Goal: Transaction & Acquisition: Obtain resource

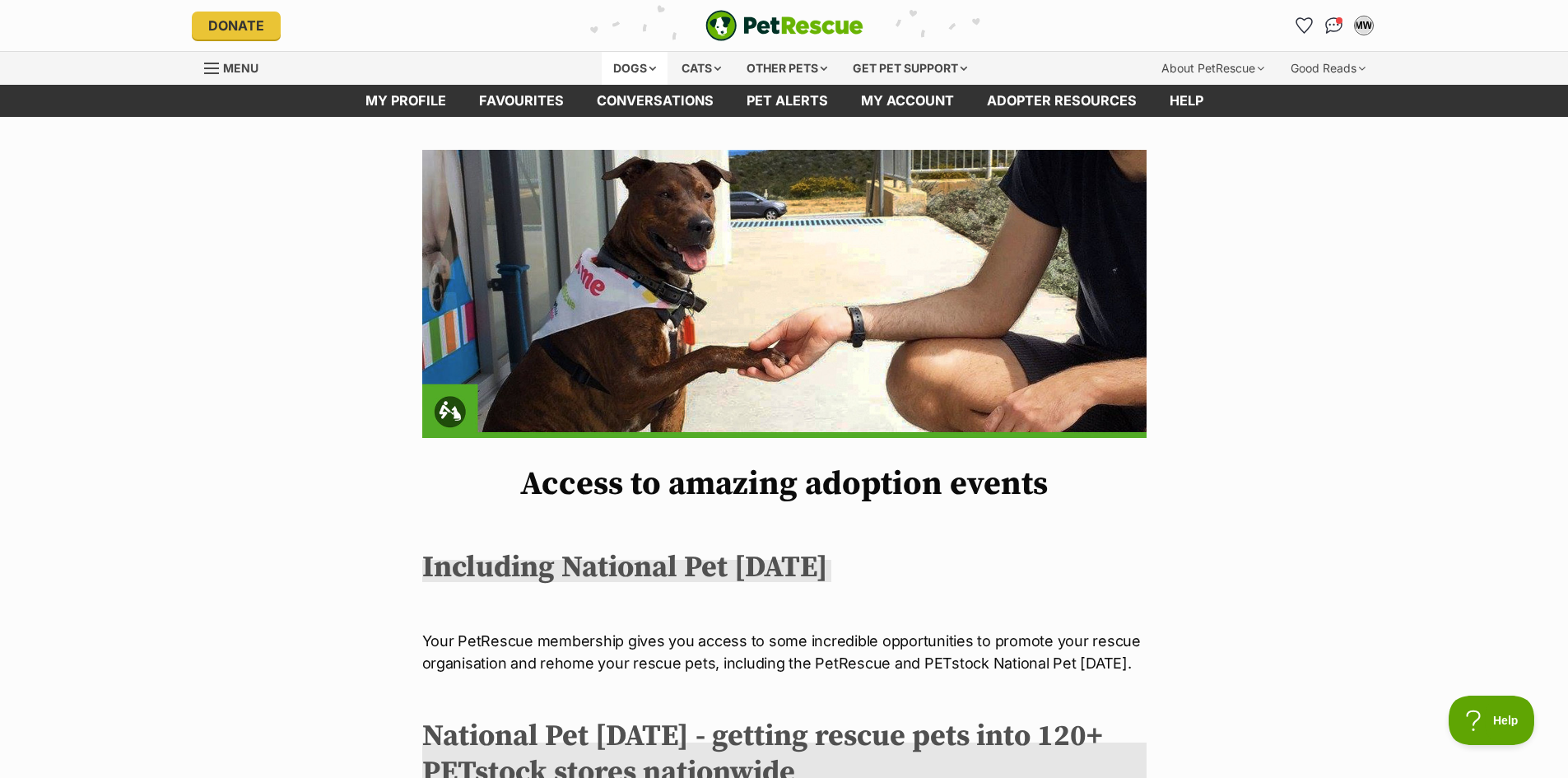
click at [619, 67] on div "Dogs" at bounding box center [634, 68] width 66 height 33
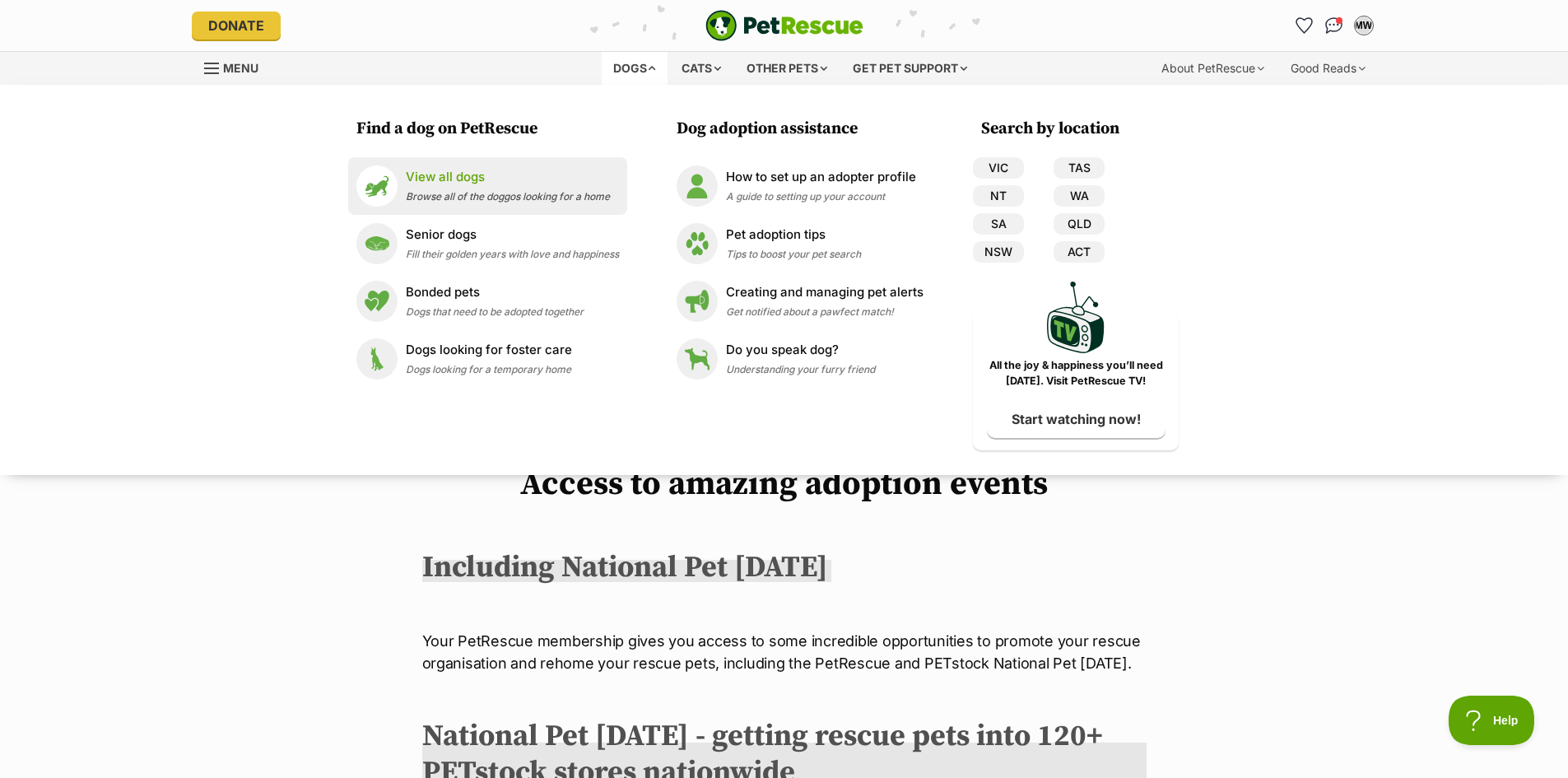
click at [437, 171] on p "View all dogs" at bounding box center [507, 178] width 204 height 19
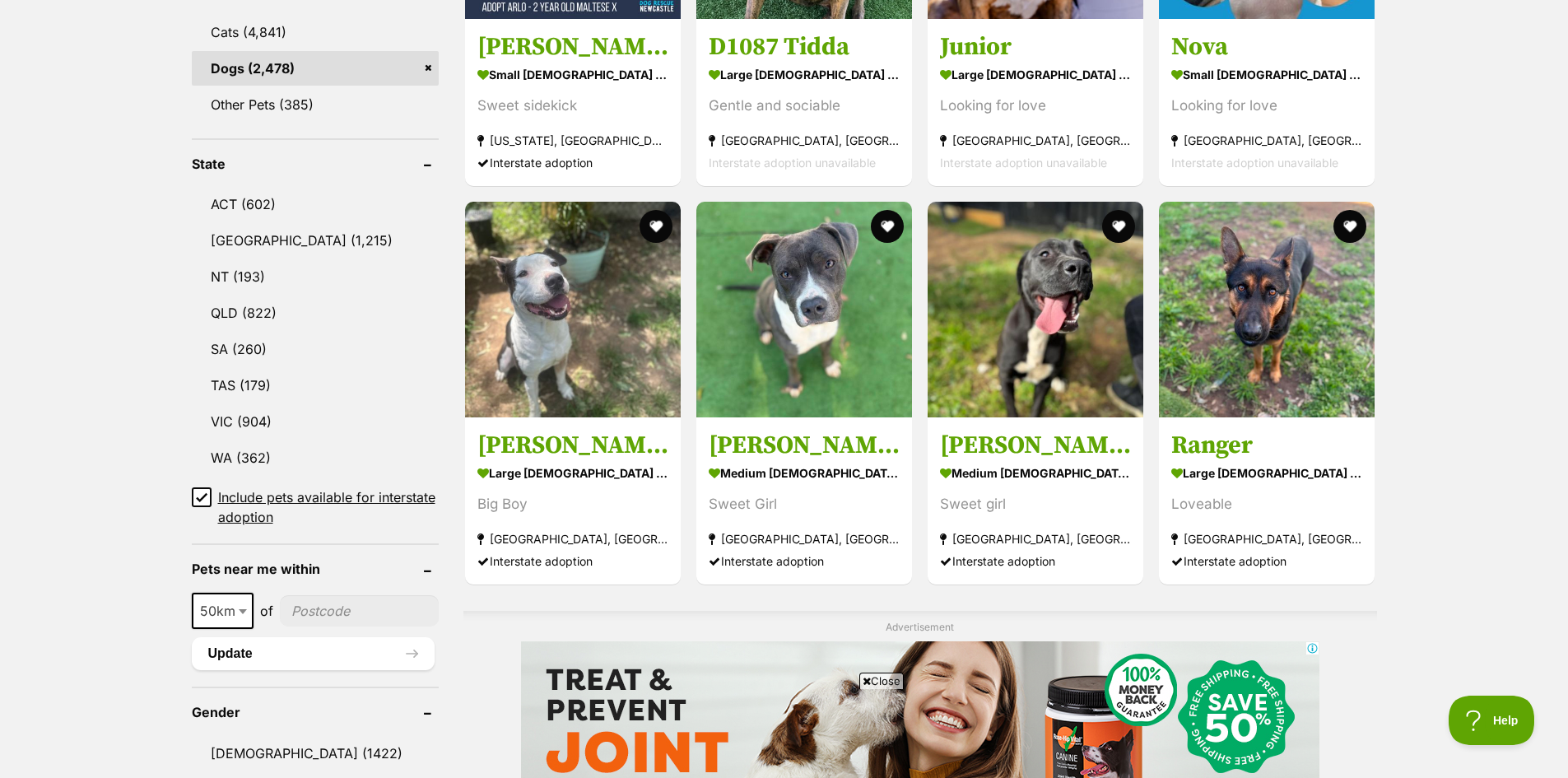
scroll to position [905, 0]
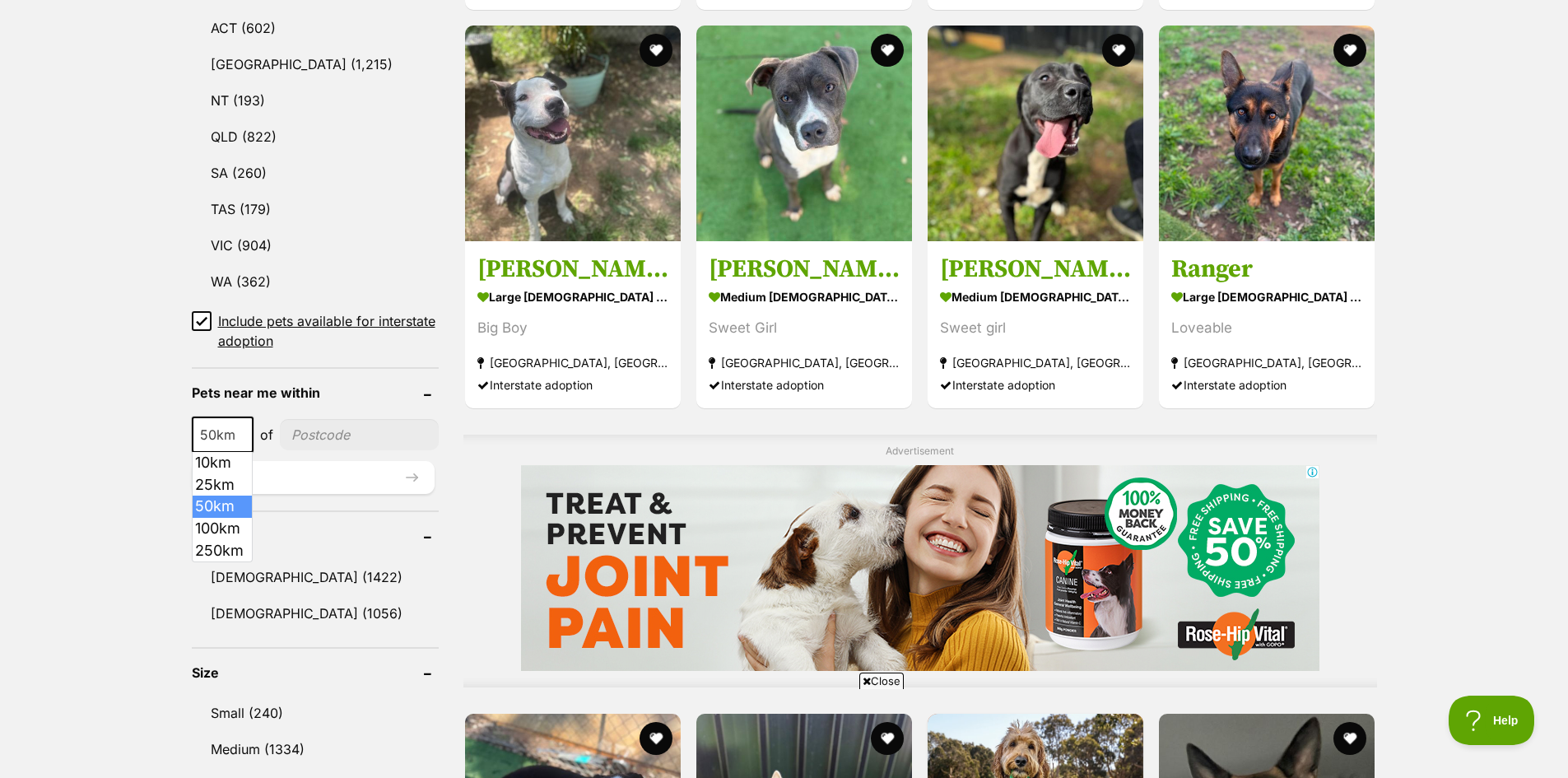
click at [238, 434] on b at bounding box center [242, 435] width 8 height 5
select select "100"
click at [312, 433] on input"] "postcode" at bounding box center [362, 434] width 153 height 32
type input"] "3953"
click at [341, 476] on button "Update" at bounding box center [313, 476] width 243 height 33
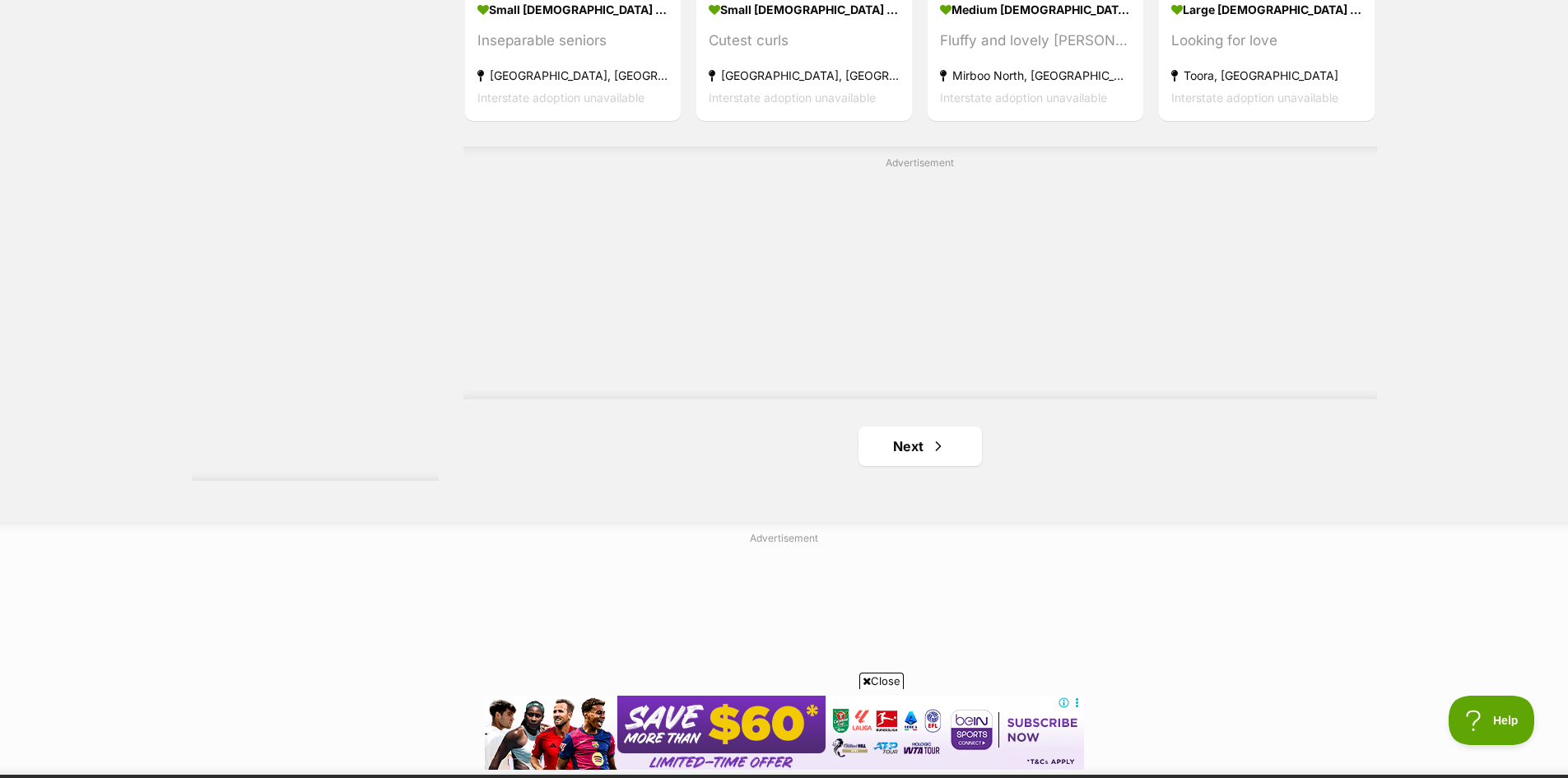
scroll to position [3127, 0]
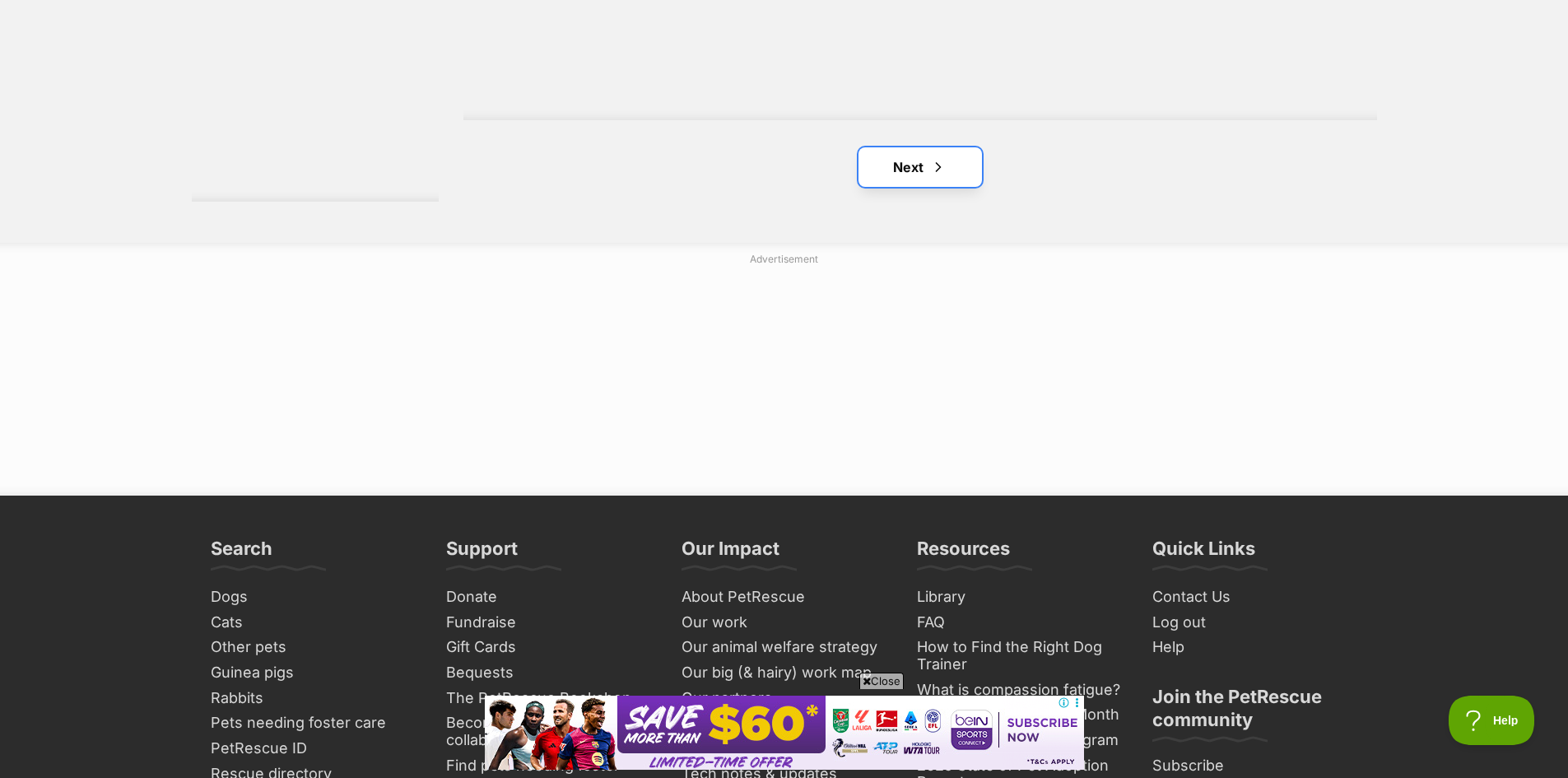
click at [912, 171] on link "Next" at bounding box center [920, 167] width 123 height 40
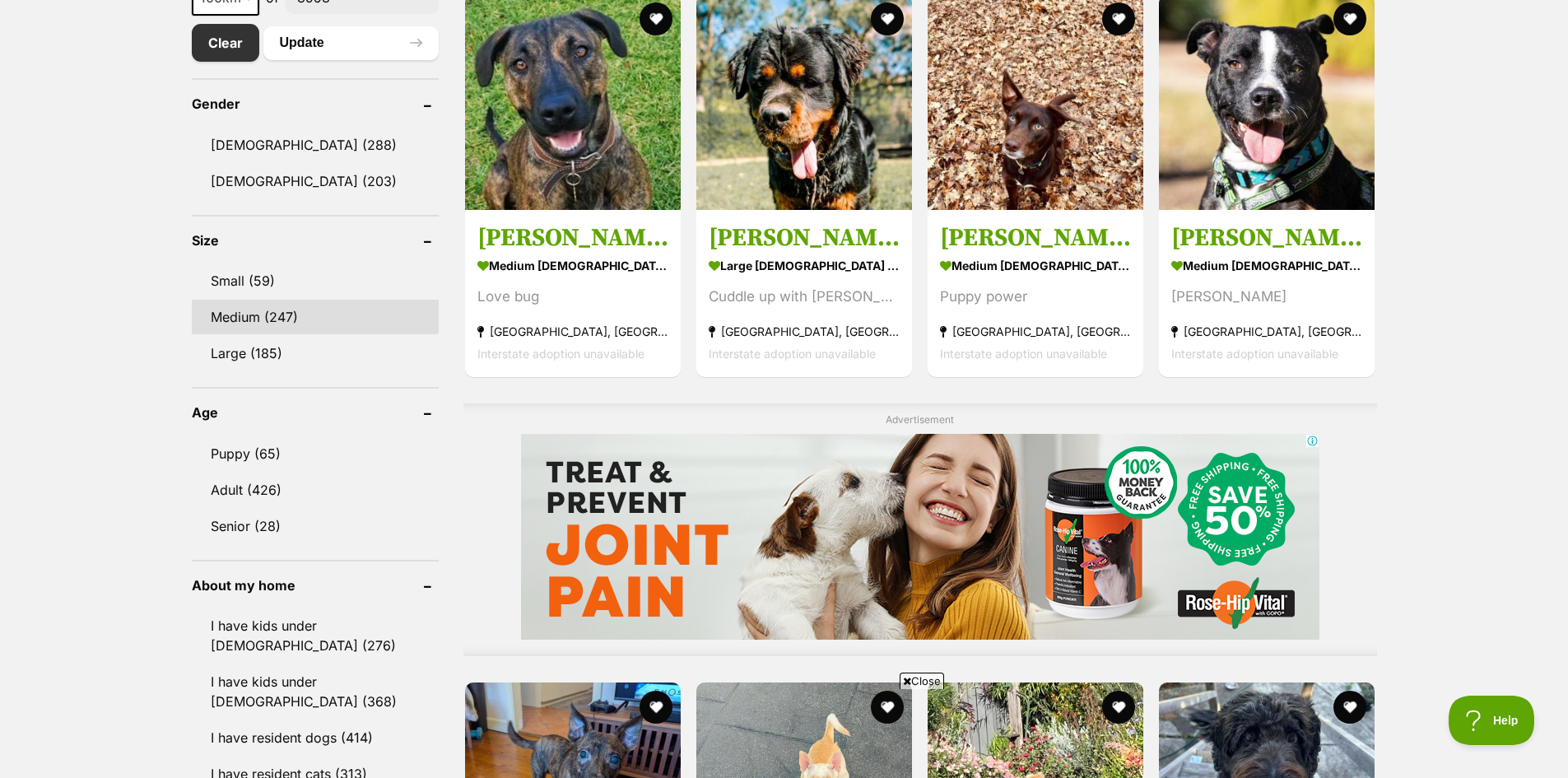
scroll to position [987, 0]
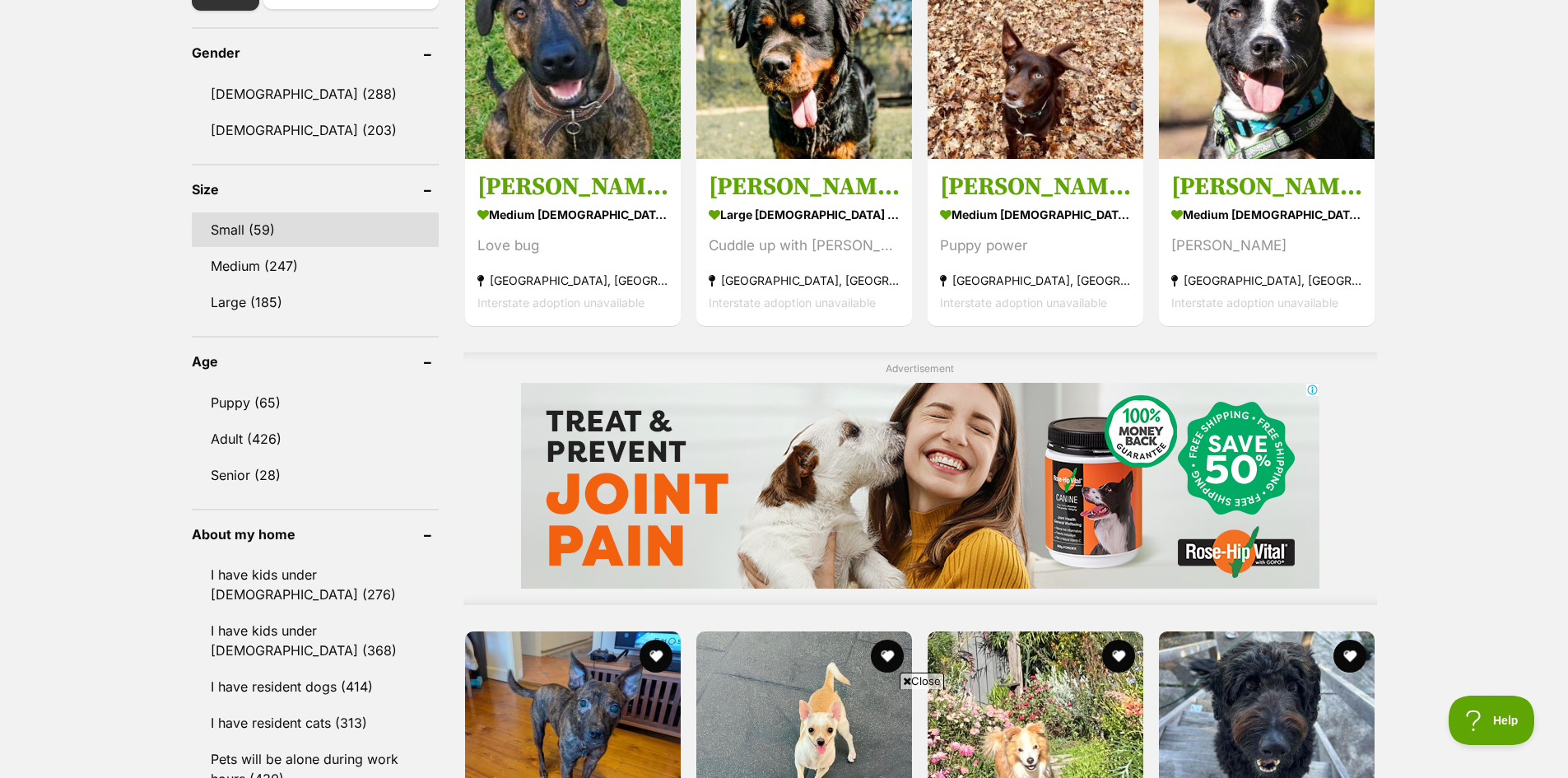
click at [252, 228] on link "Small (59)" at bounding box center [315, 229] width 247 height 34
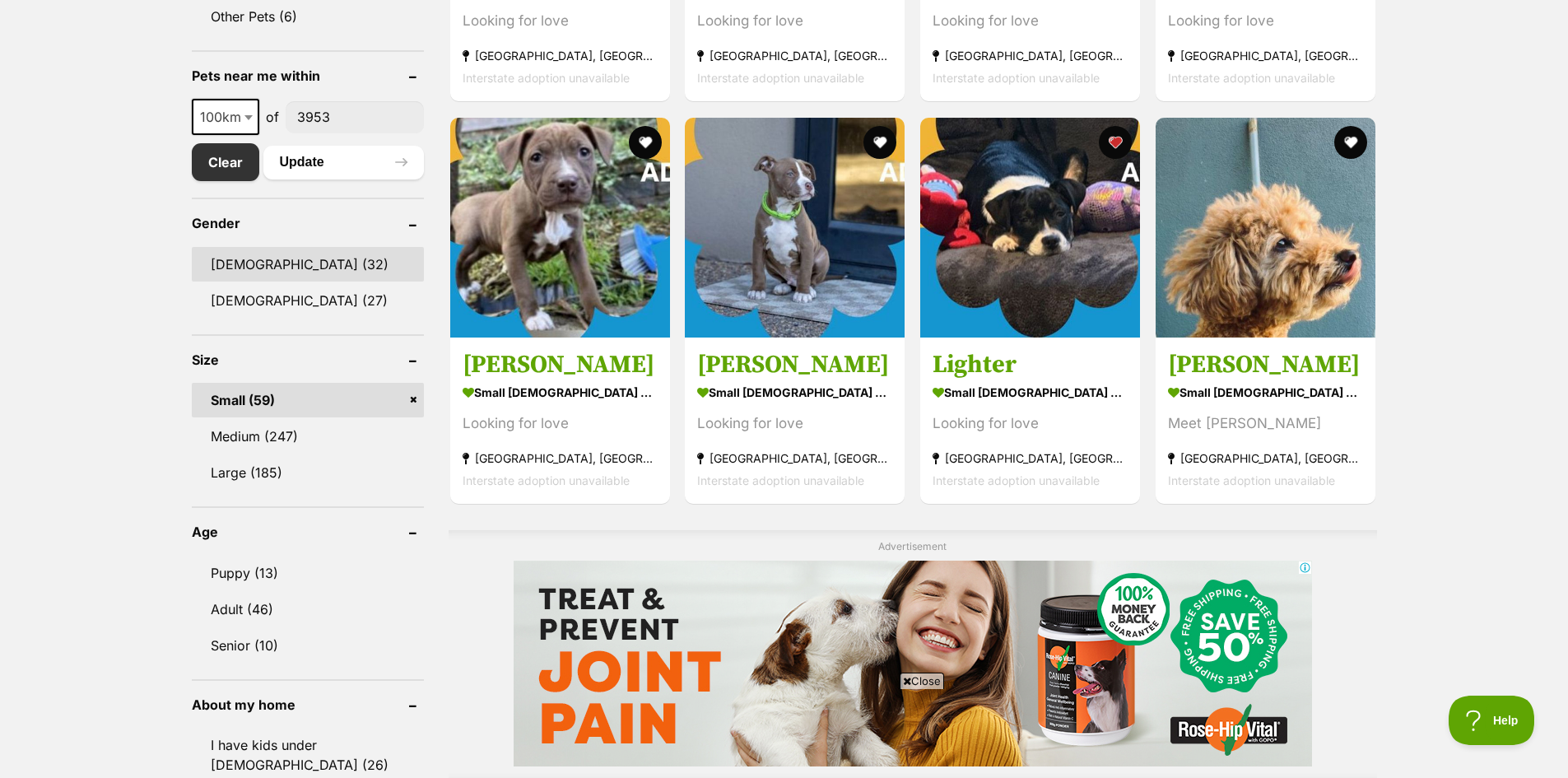
scroll to position [823, 0]
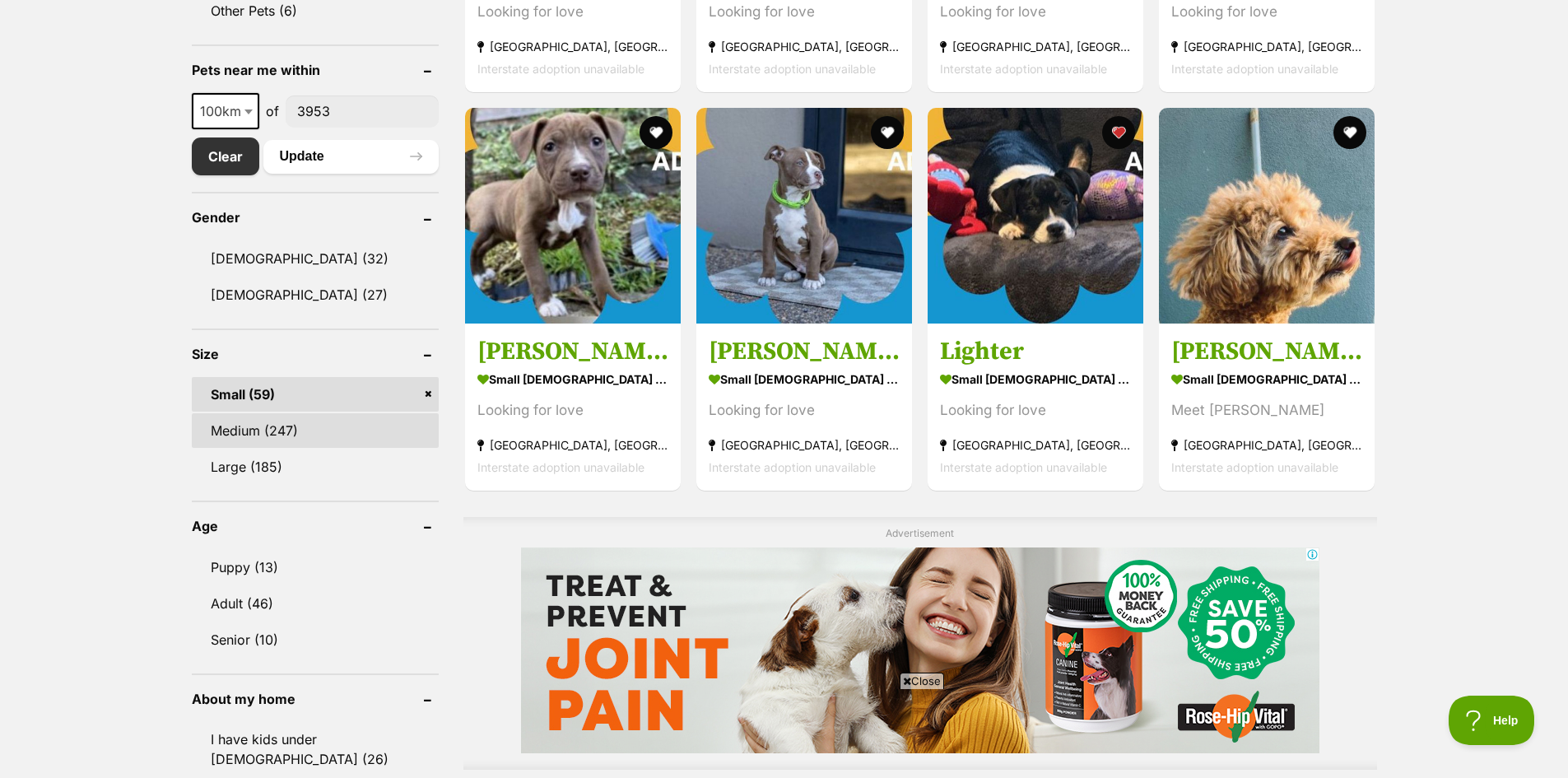
click at [276, 432] on link "Medium (247)" at bounding box center [315, 430] width 247 height 34
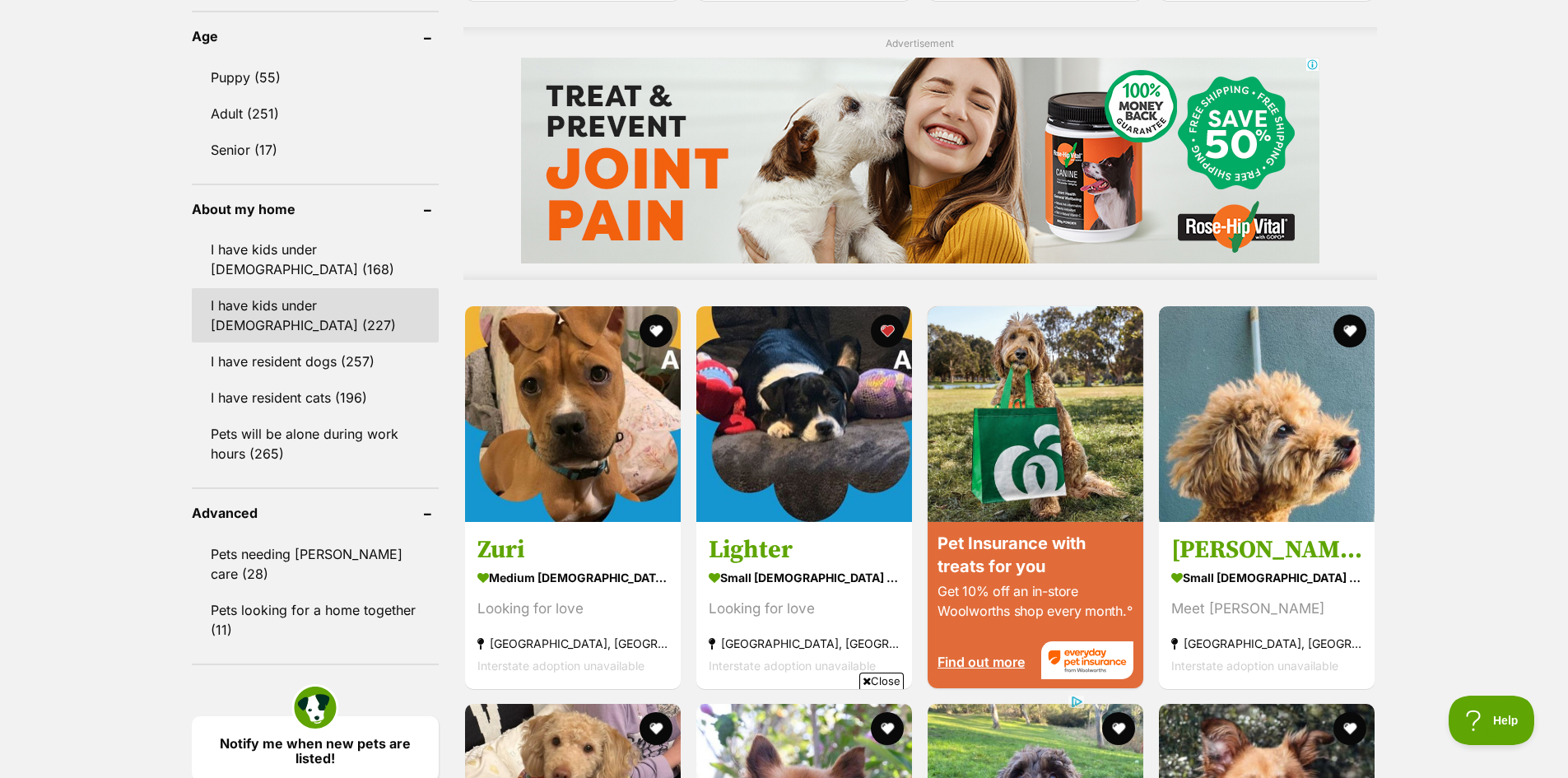
click at [327, 309] on link "I have kids under 12 years old (227)" at bounding box center [315, 316] width 247 height 55
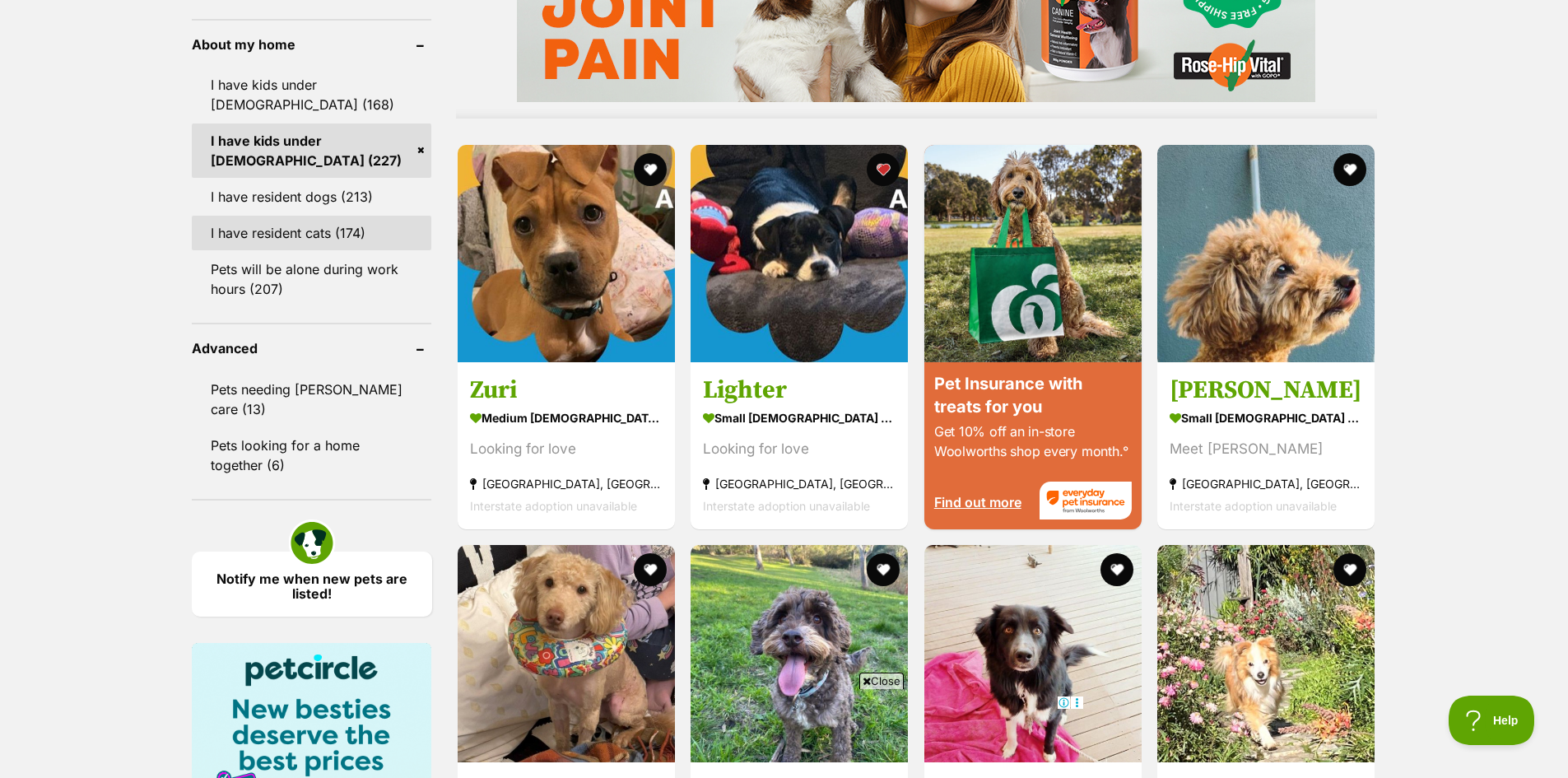
click at [290, 228] on link "I have resident cats (174)" at bounding box center [311, 232] width 240 height 34
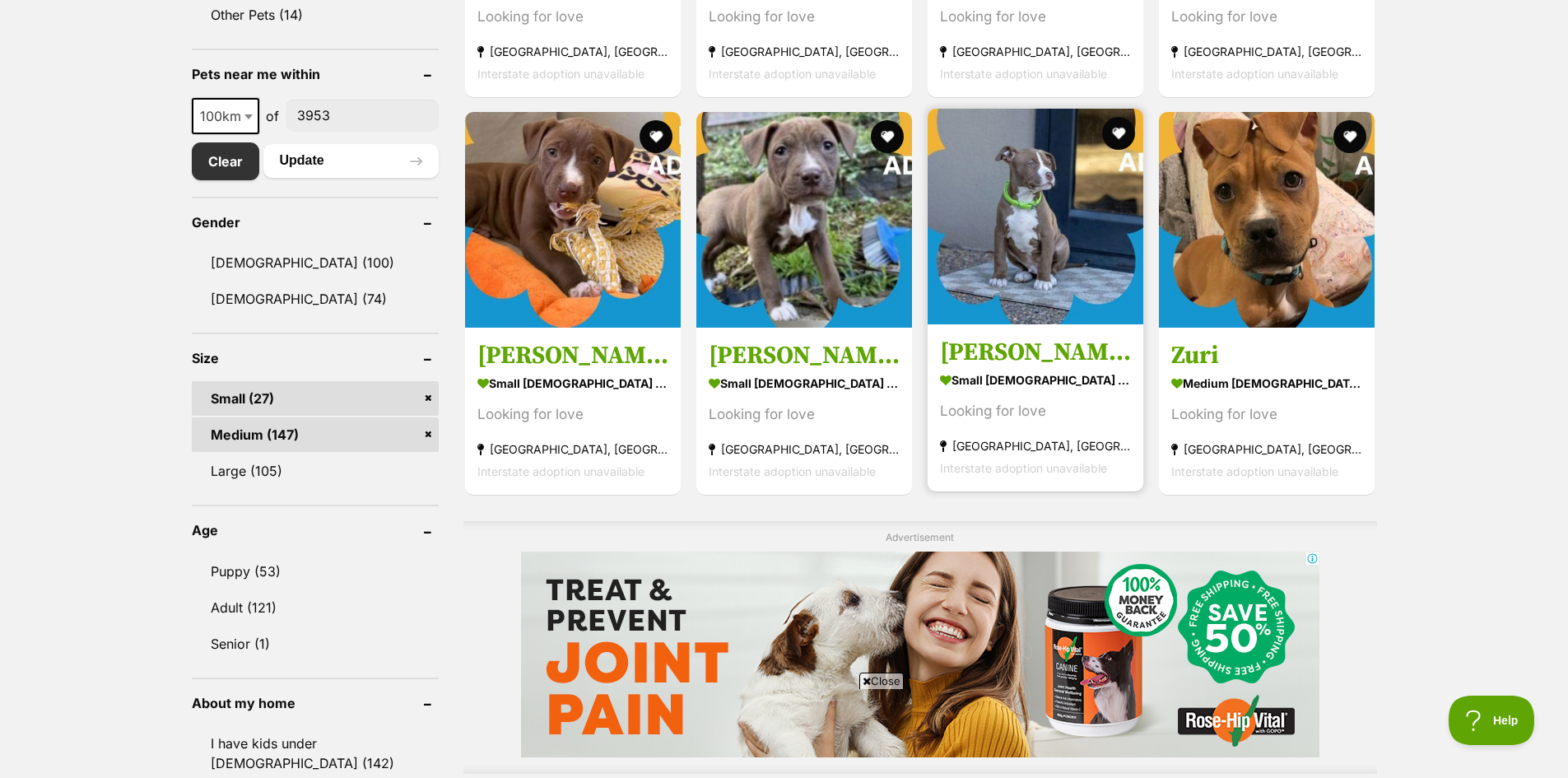
scroll to position [740, 0]
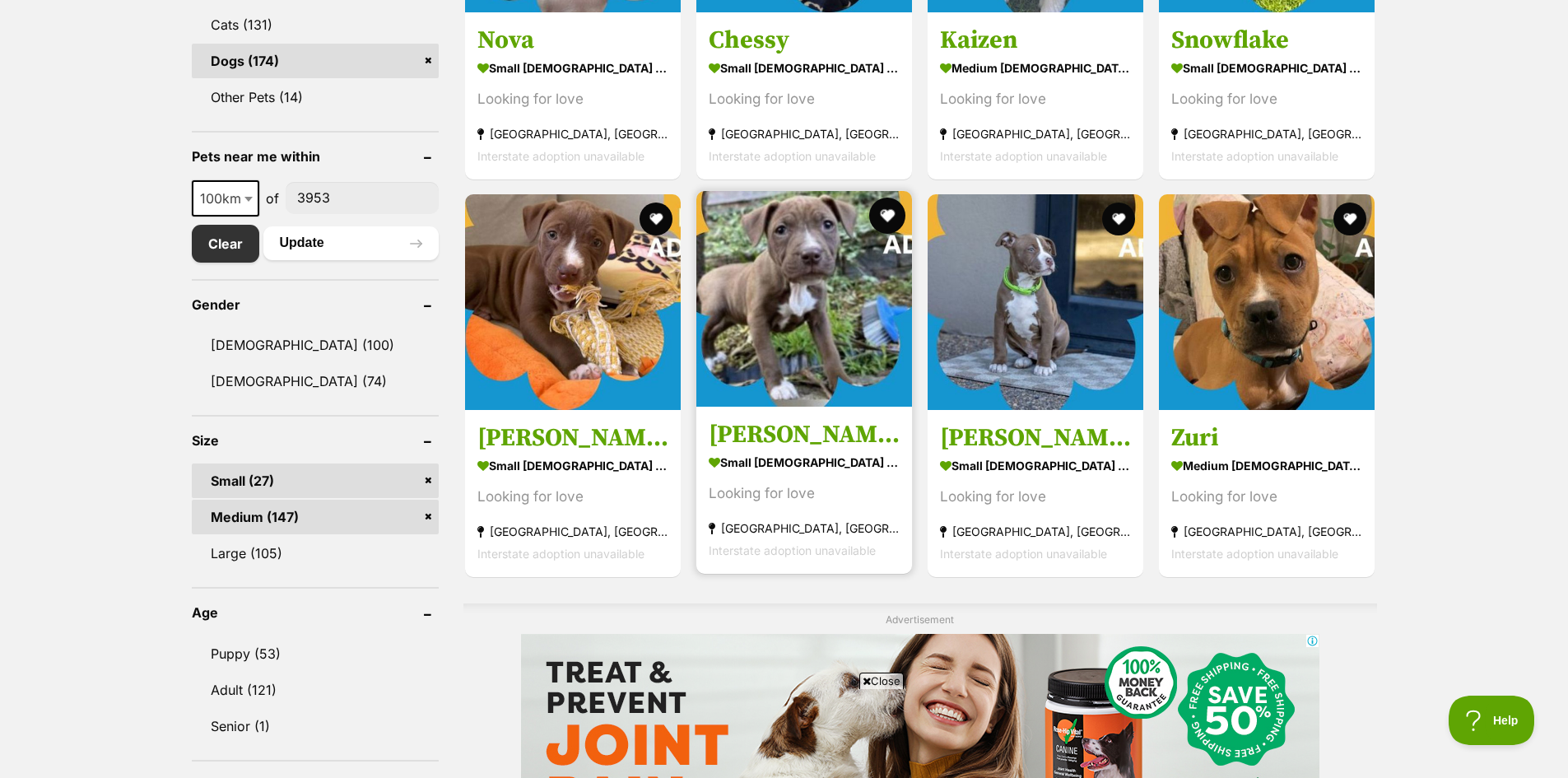
click at [893, 211] on button "favourite" at bounding box center [886, 215] width 36 height 36
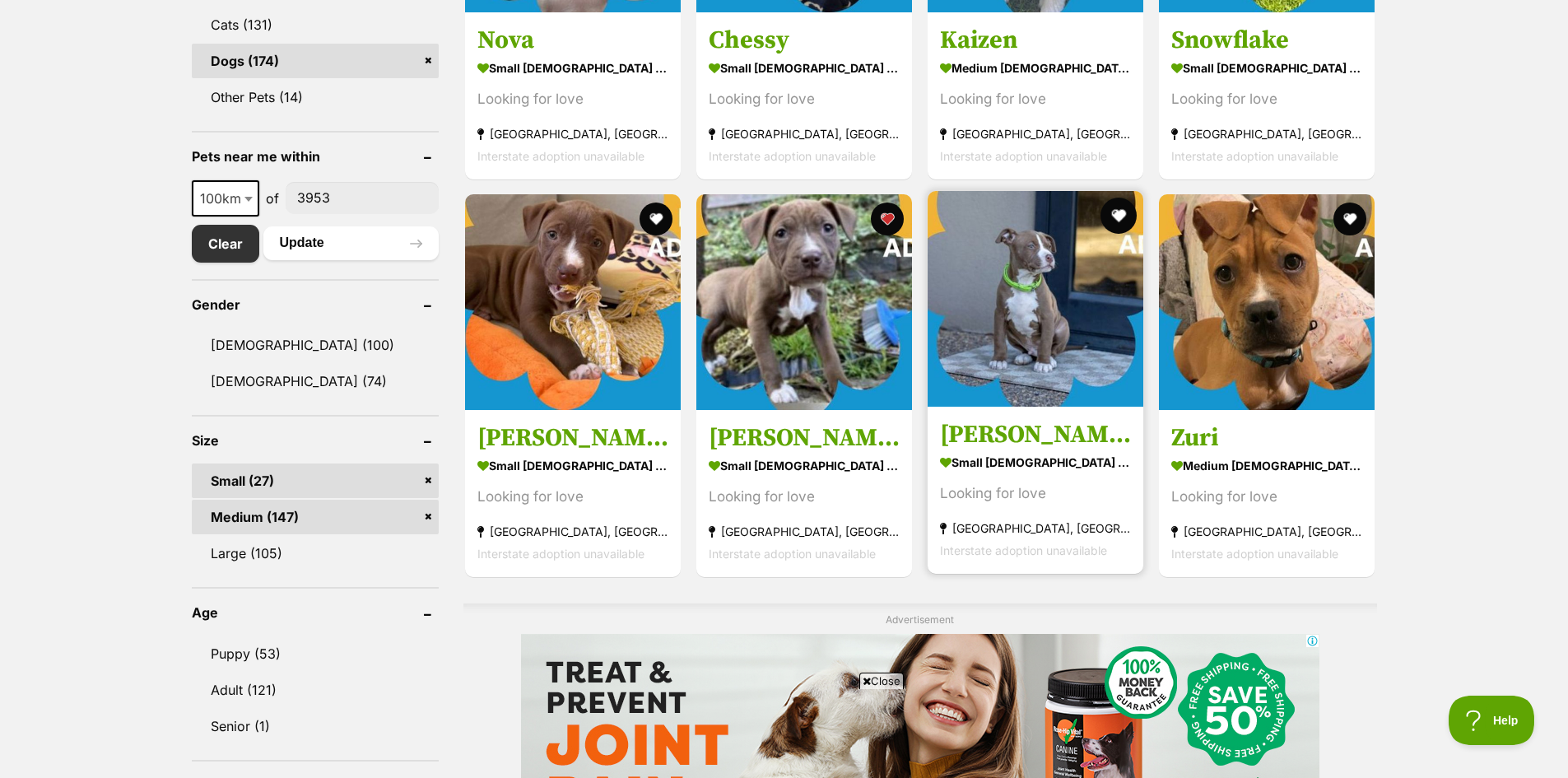
click at [1120, 211] on button "favourite" at bounding box center [1119, 215] width 36 height 36
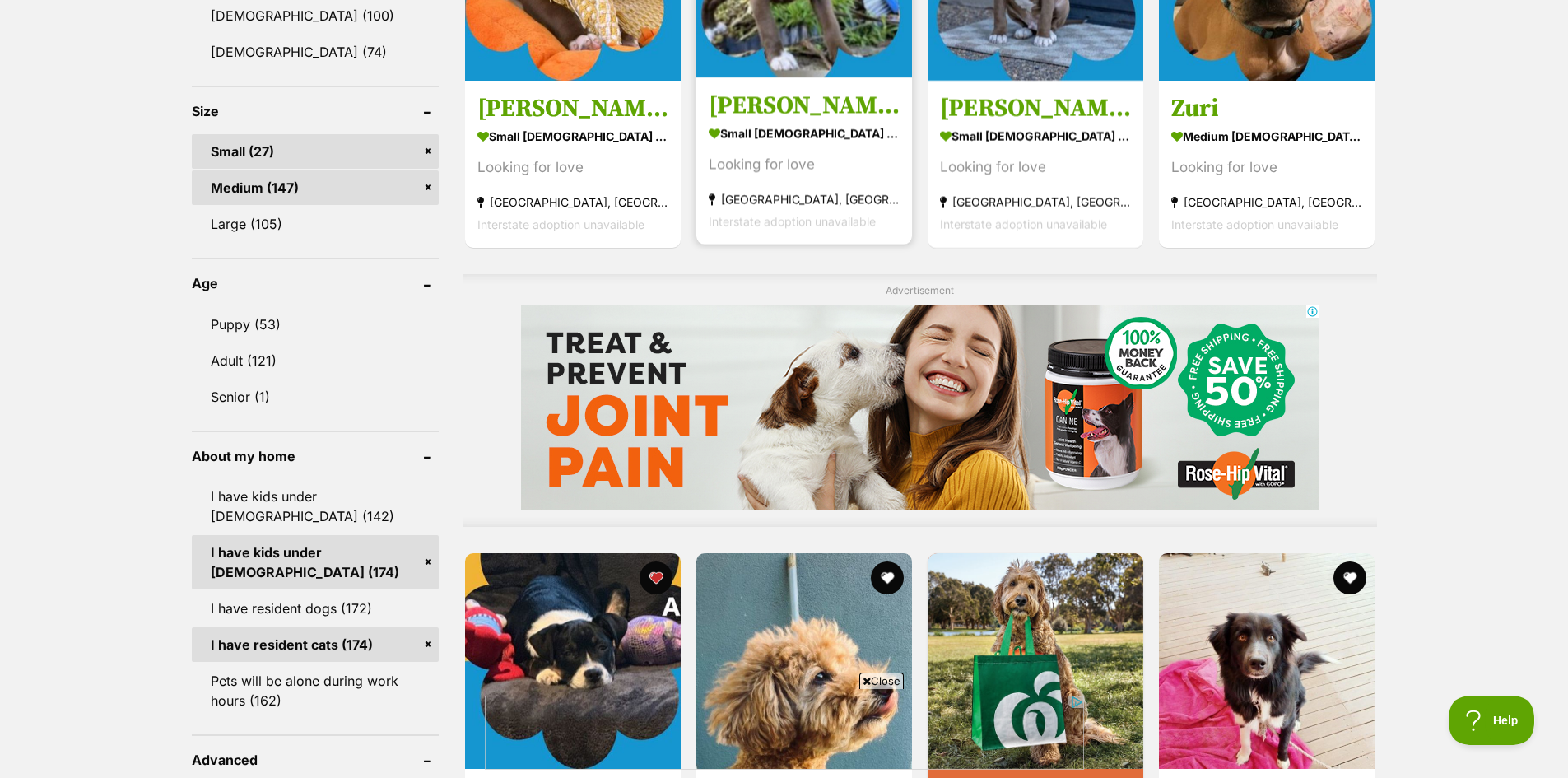
scroll to position [1399, 0]
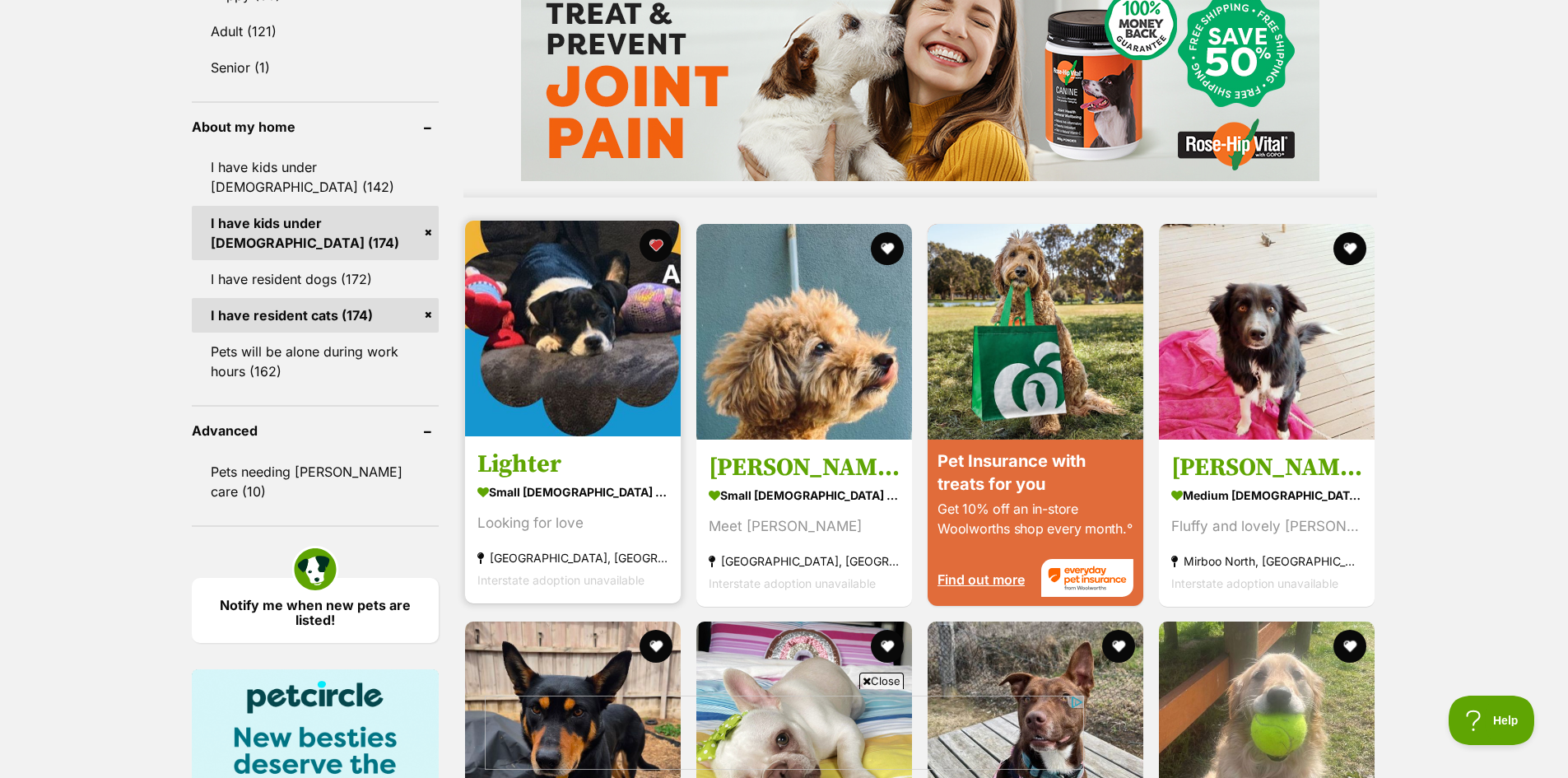
click at [523, 384] on img at bounding box center [573, 328] width 215 height 215
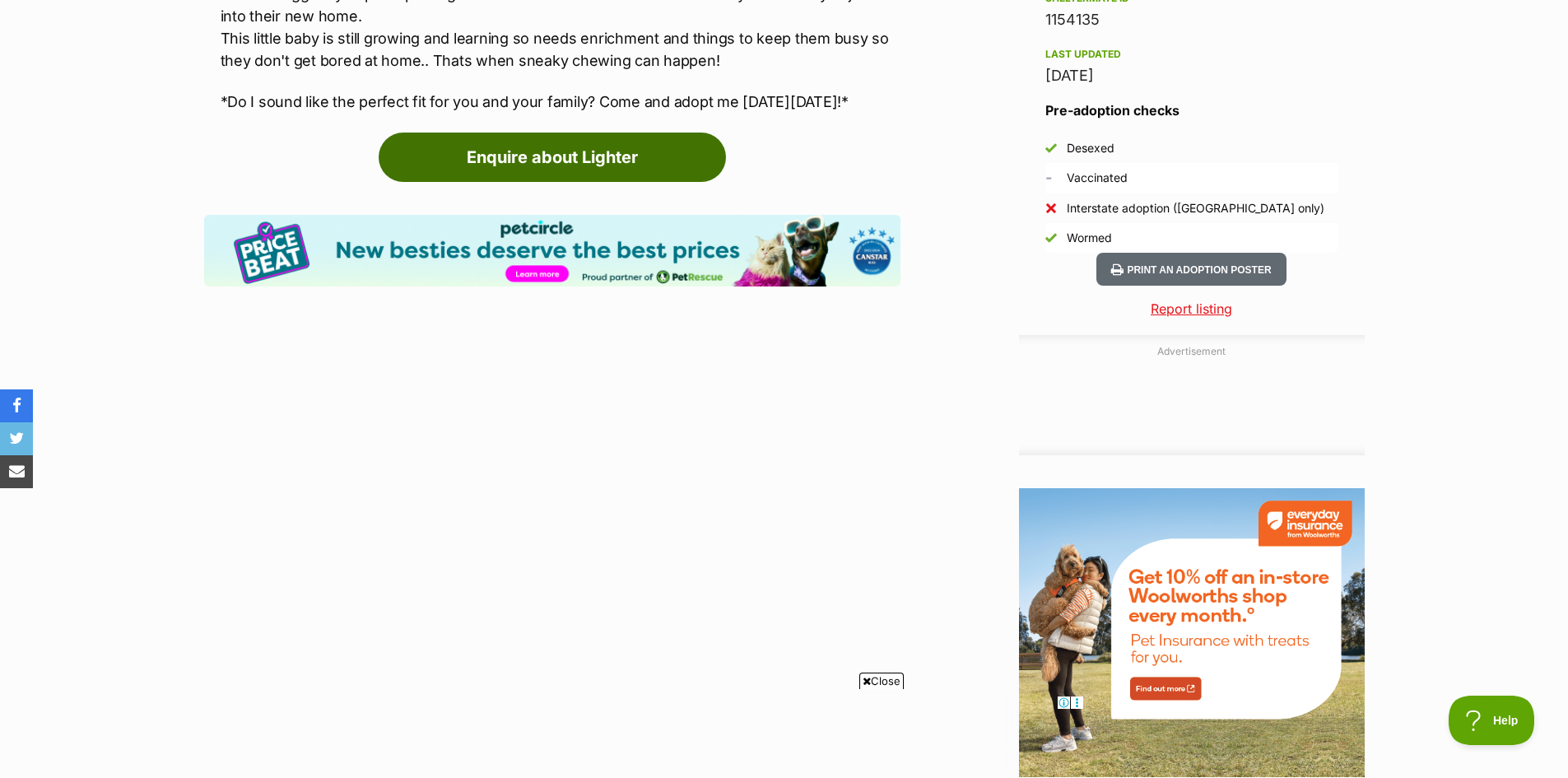
click at [584, 159] on link "Enquire about Lighter" at bounding box center [552, 157] width 347 height 49
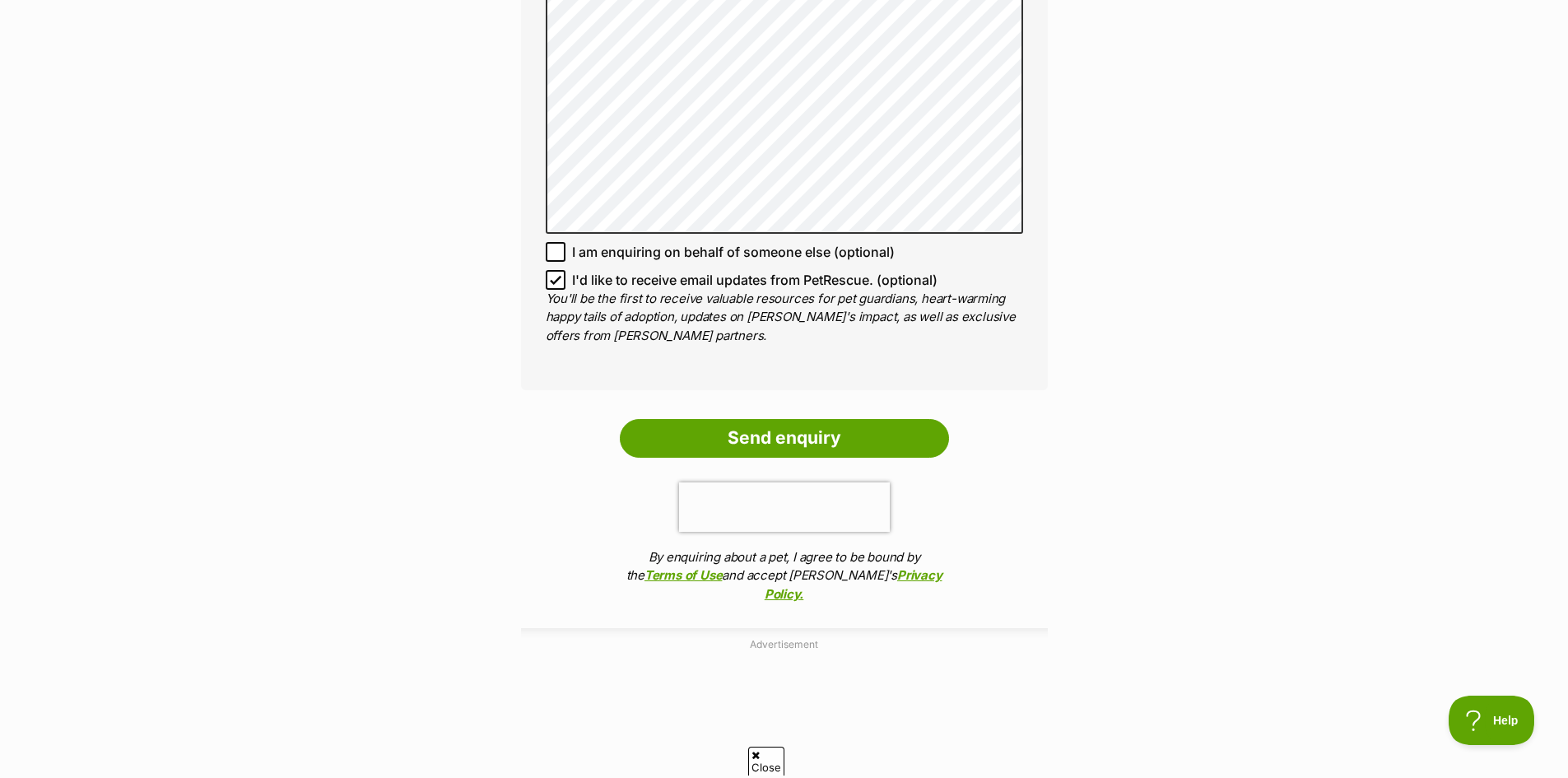
click at [550, 277] on icon at bounding box center [555, 280] width 11 height 11
click at [550, 277] on input "I'd like to receive email updates from PetRescue. (optional)" at bounding box center [556, 280] width 19 height 19
checkbox input "false"
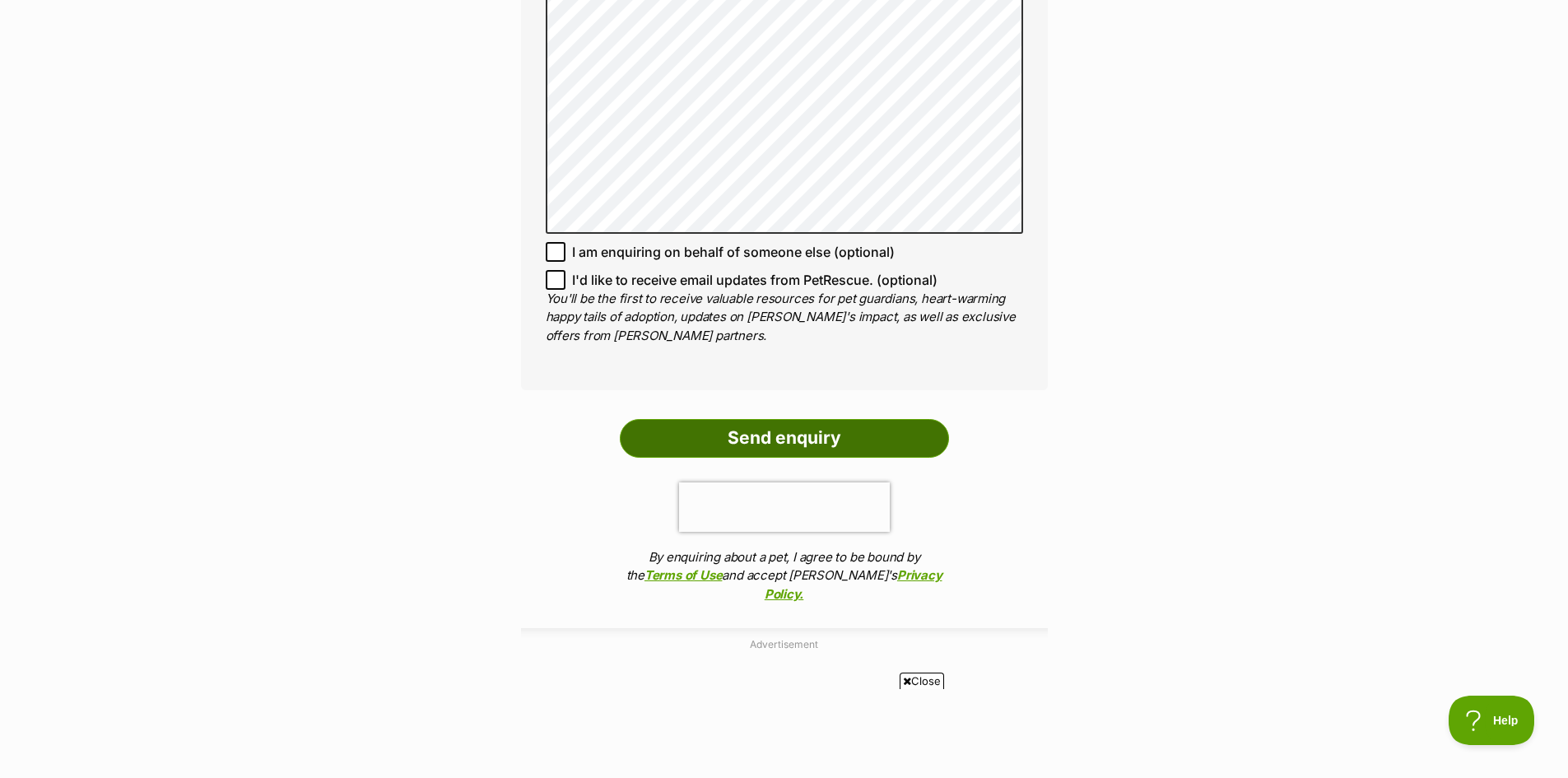
click at [777, 442] on input "Send enquiry" at bounding box center [784, 437] width 329 height 38
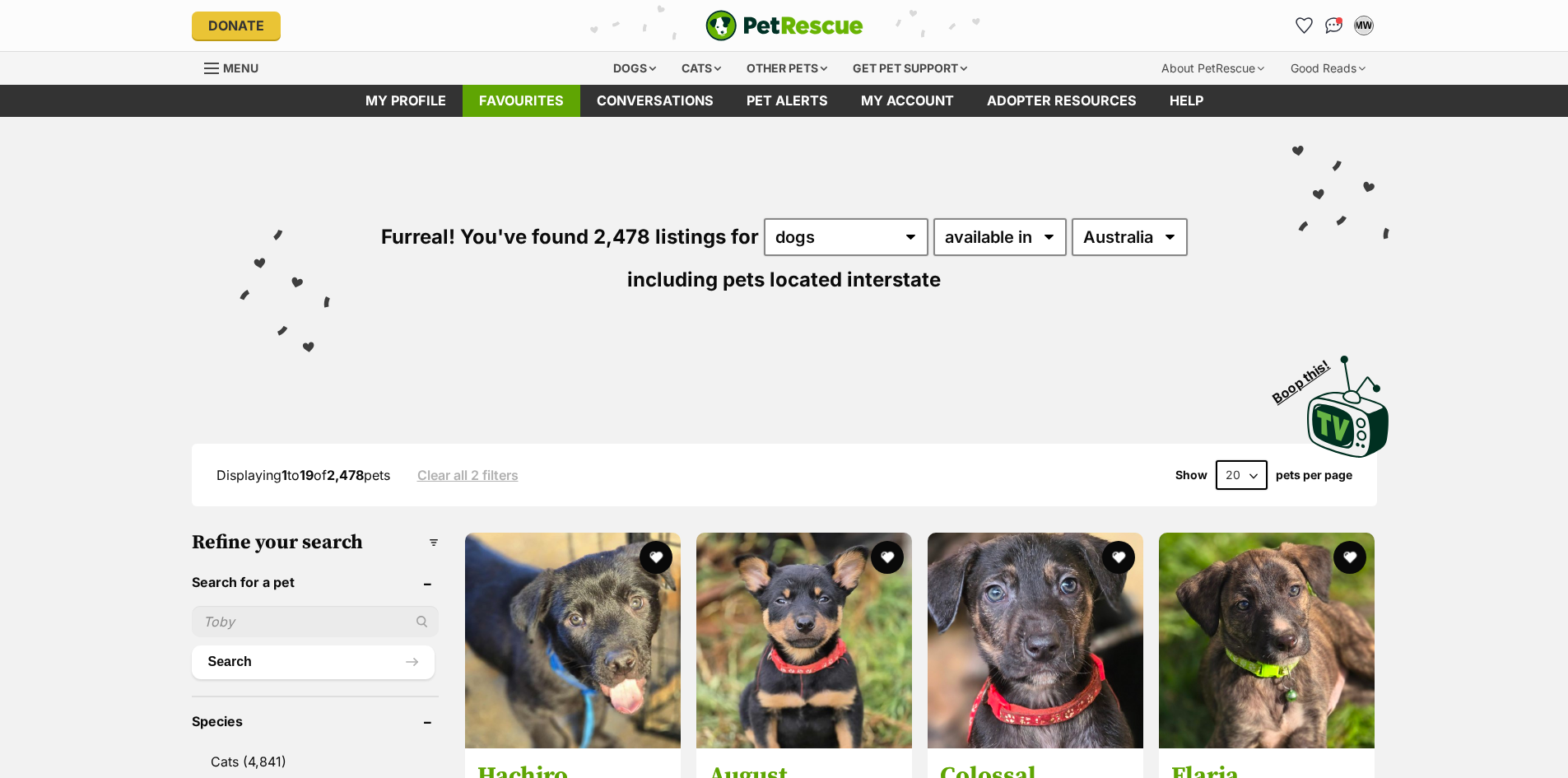
click at [509, 109] on link "Favourites" at bounding box center [521, 100] width 118 height 33
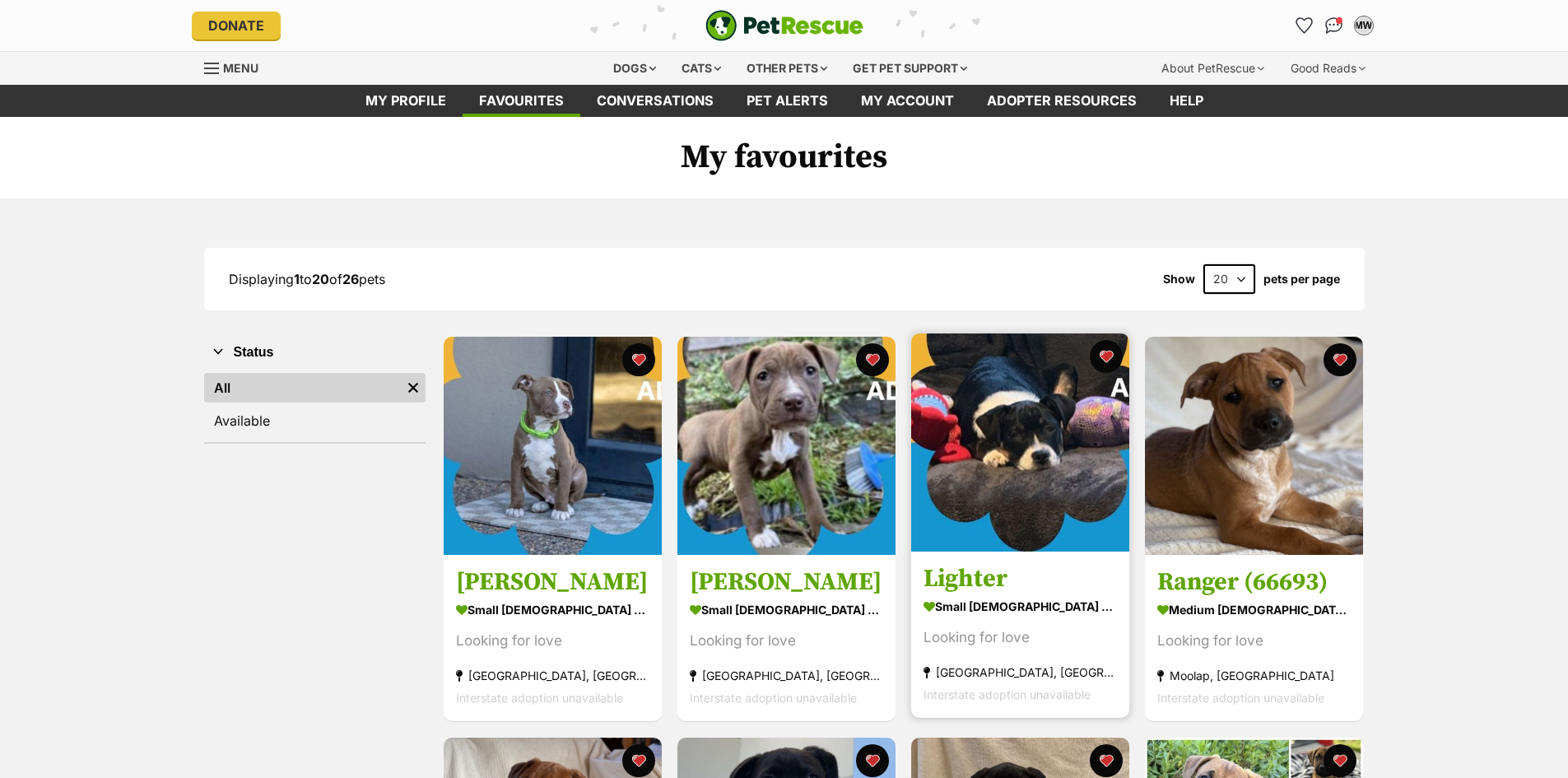
click at [968, 572] on h3 "Lighter" at bounding box center [1020, 579] width 193 height 32
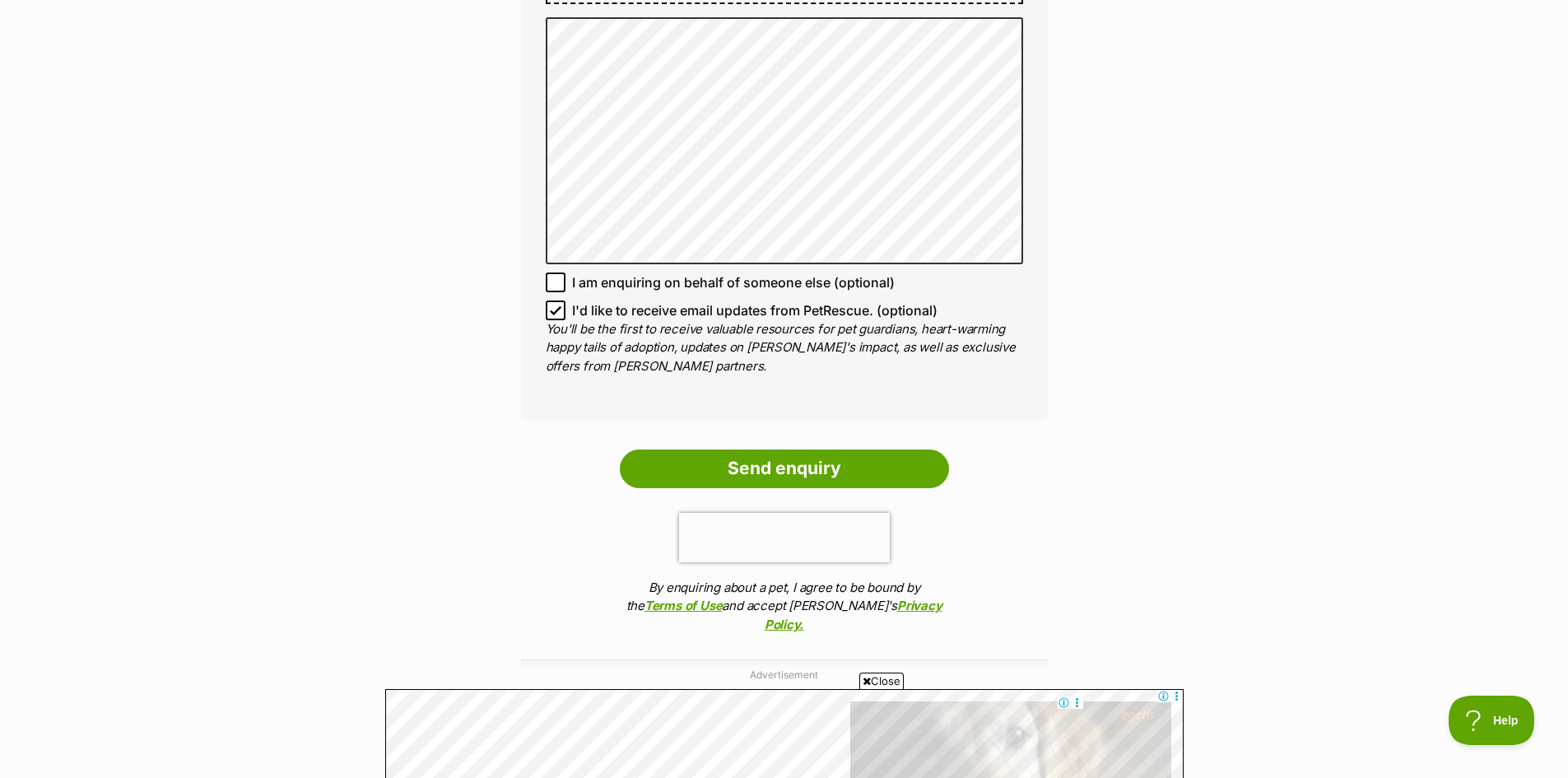
scroll to position [1317, 0]
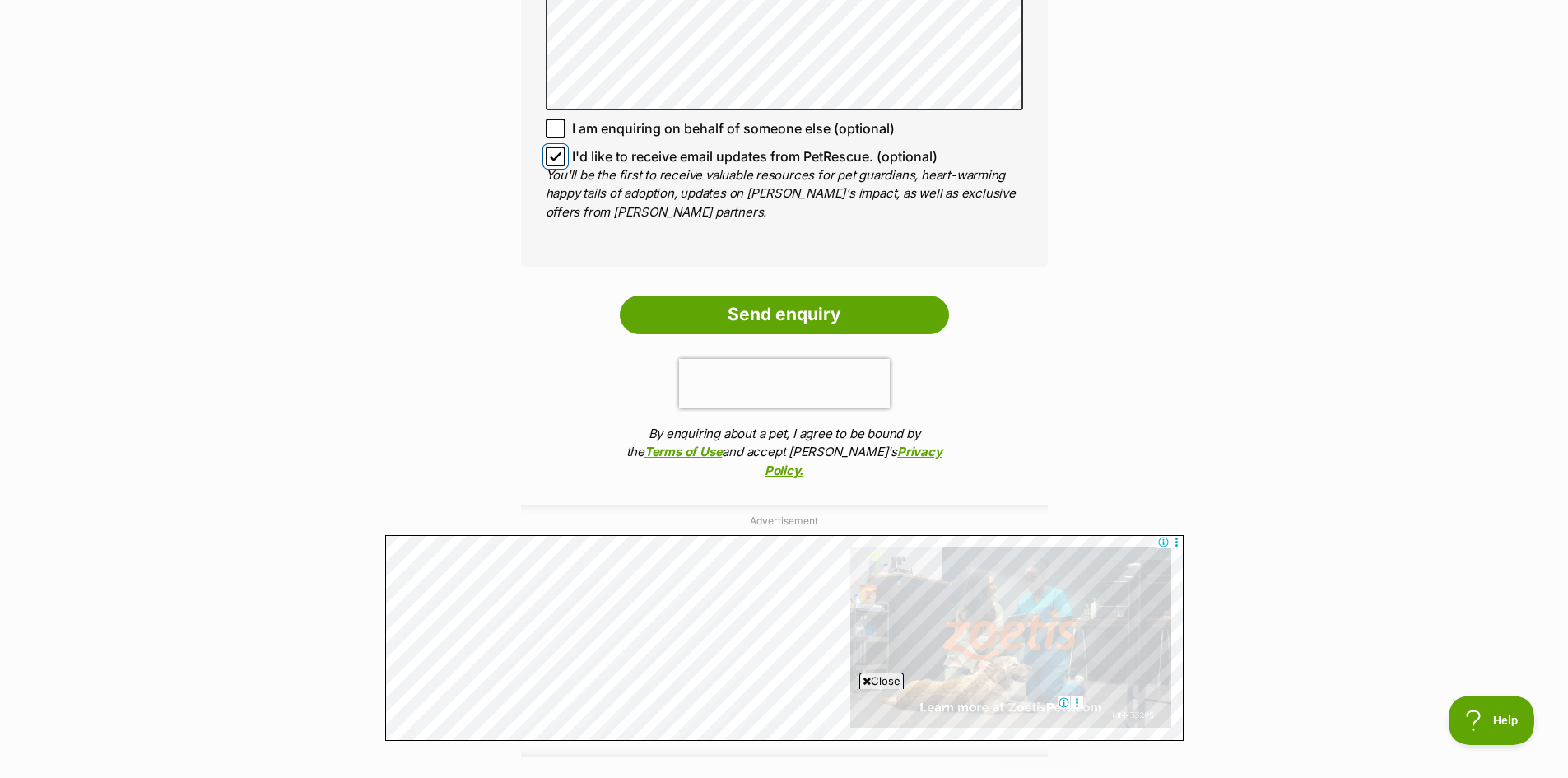
drag, startPoint x: 549, startPoint y: 156, endPoint x: 672, endPoint y: 302, distance: 190.9
click at [549, 157] on input "I'd like to receive email updates from PetRescue. (optional)" at bounding box center [556, 156] width 19 height 19
checkbox input "false"
click at [724, 312] on input "Send enquiry" at bounding box center [784, 314] width 329 height 38
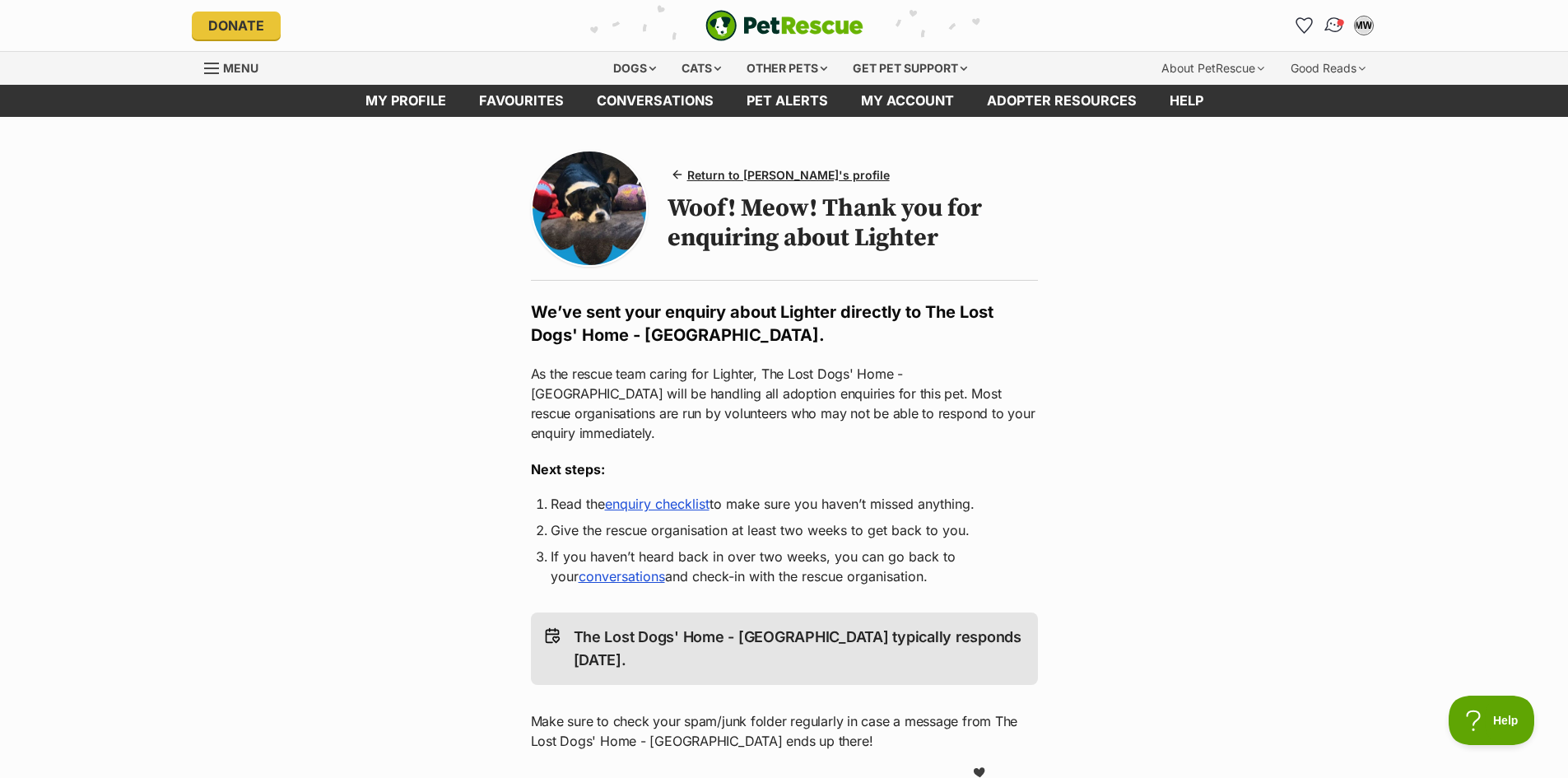
click at [1335, 25] on img "Conversations" at bounding box center [1333, 25] width 22 height 21
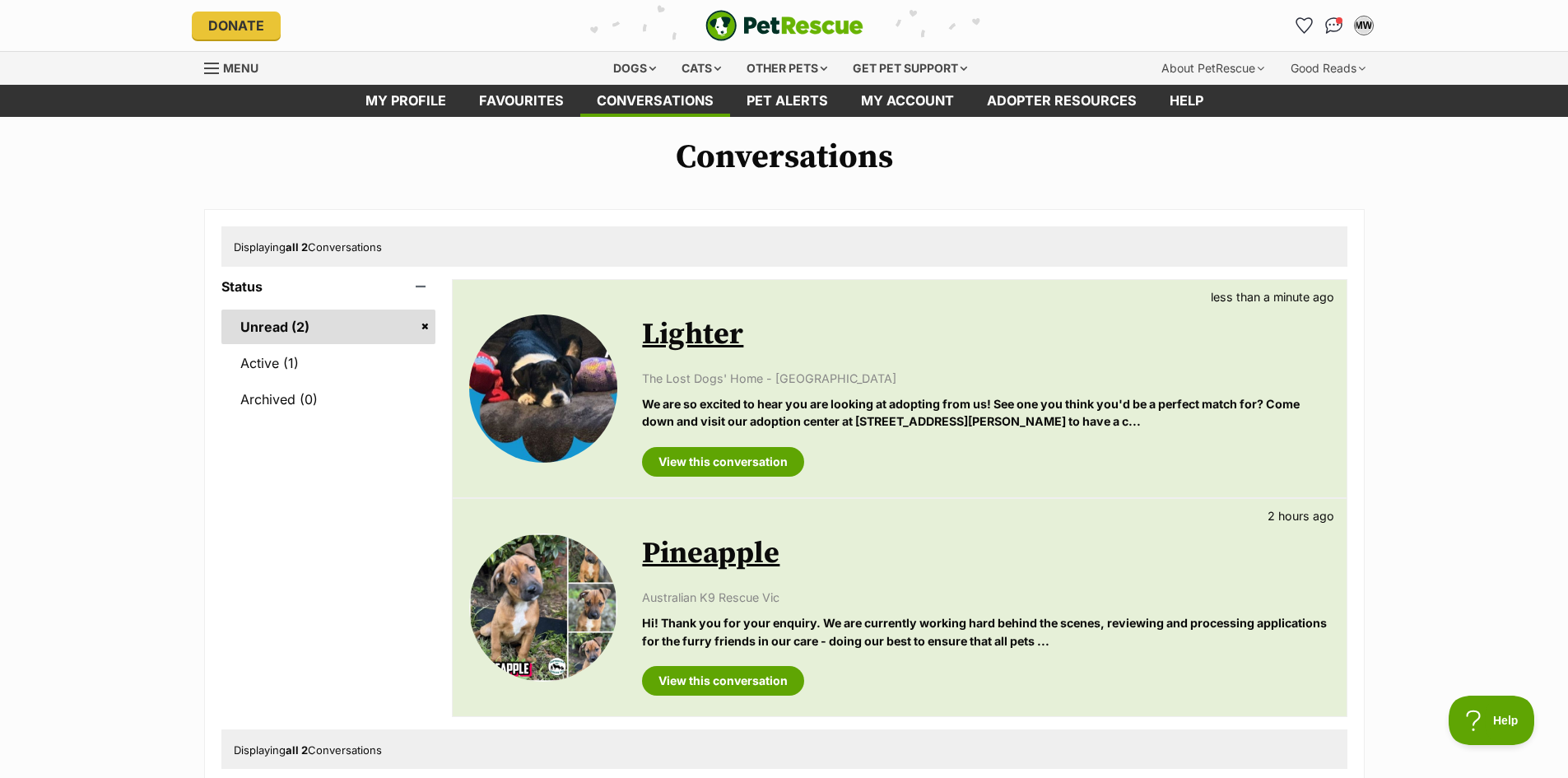
click at [534, 358] on img at bounding box center [543, 389] width 148 height 148
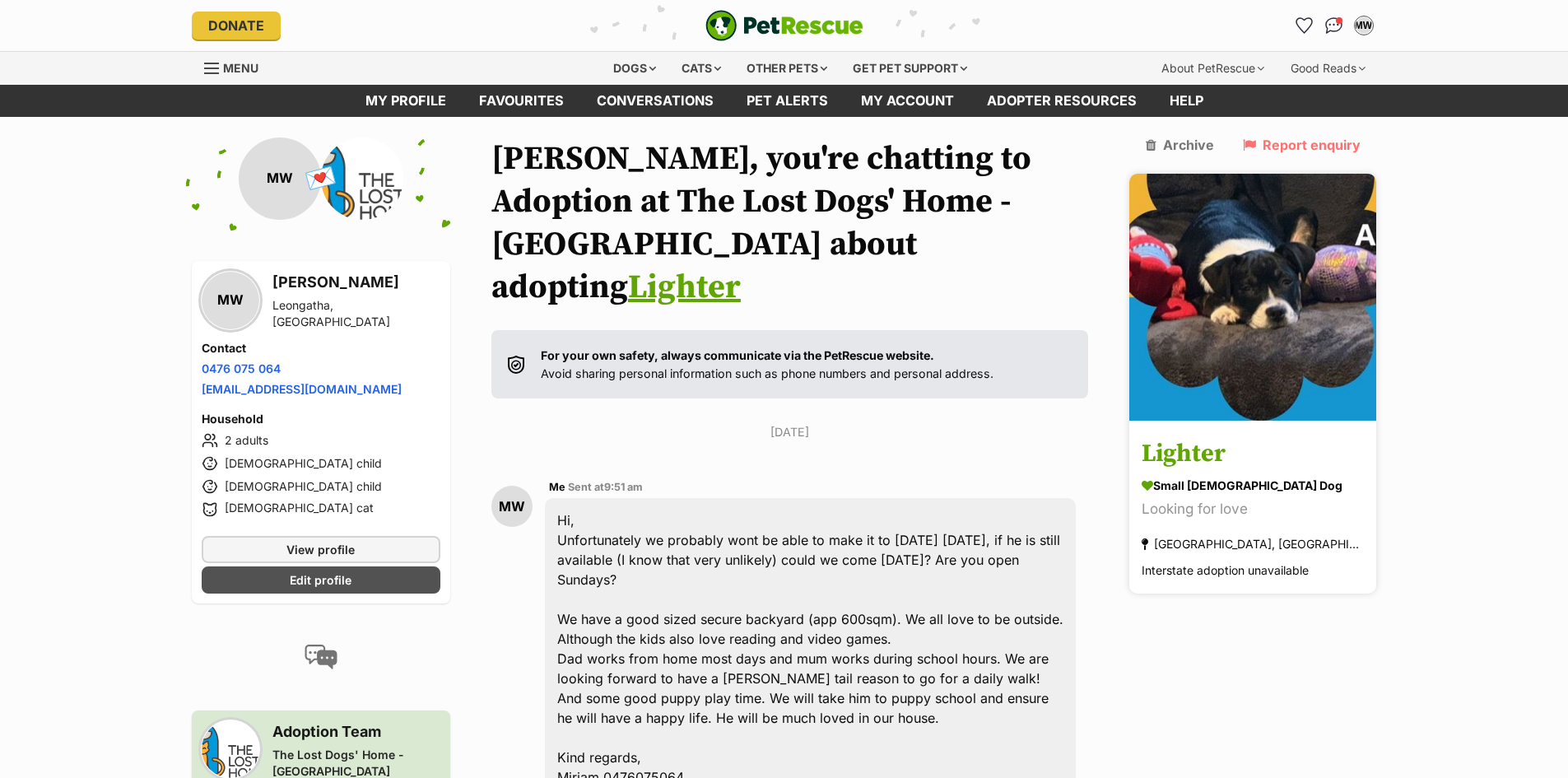
click at [1271, 264] on img at bounding box center [1252, 297] width 247 height 247
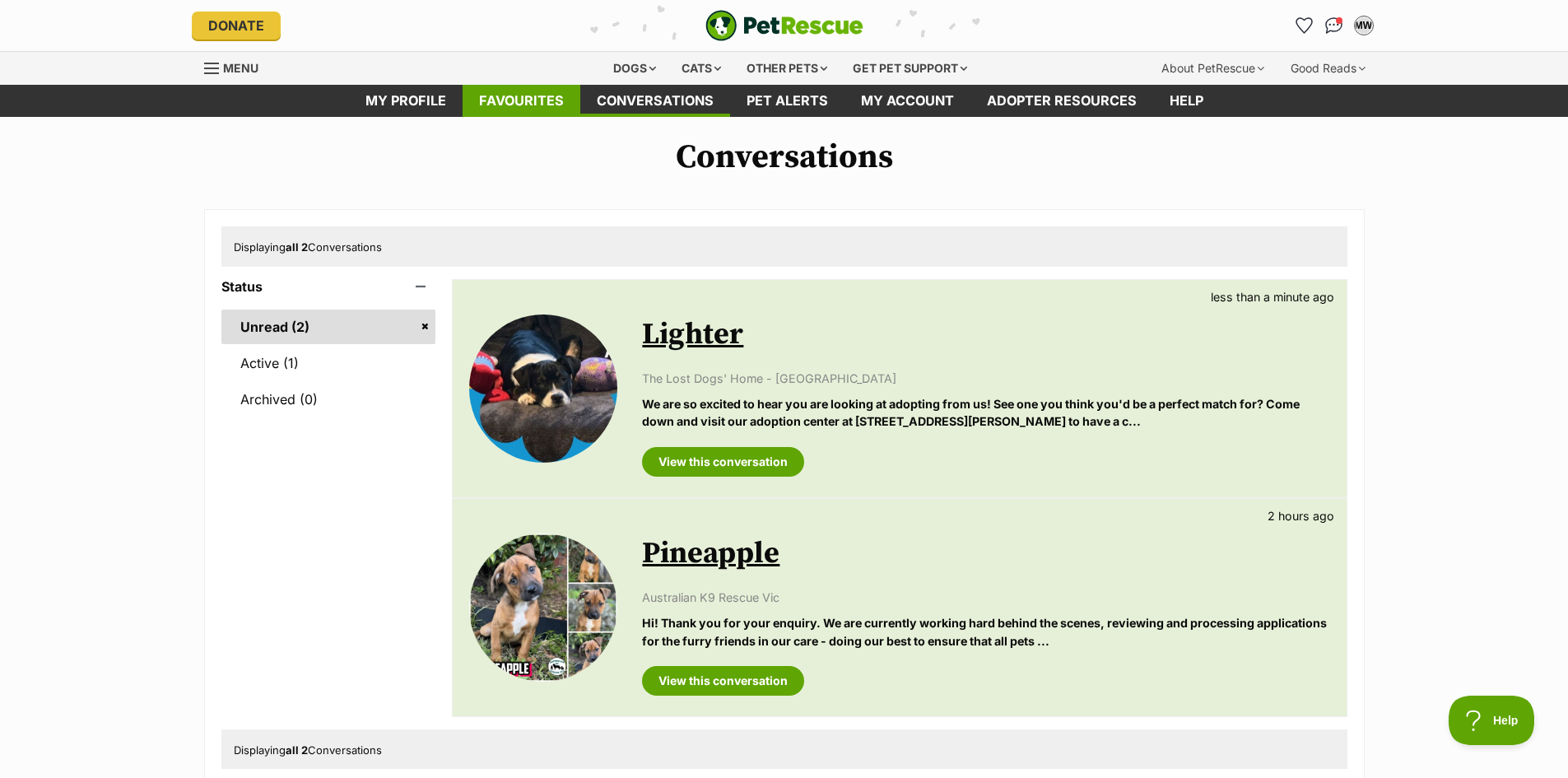
click at [527, 109] on link "Favourites" at bounding box center [521, 100] width 118 height 33
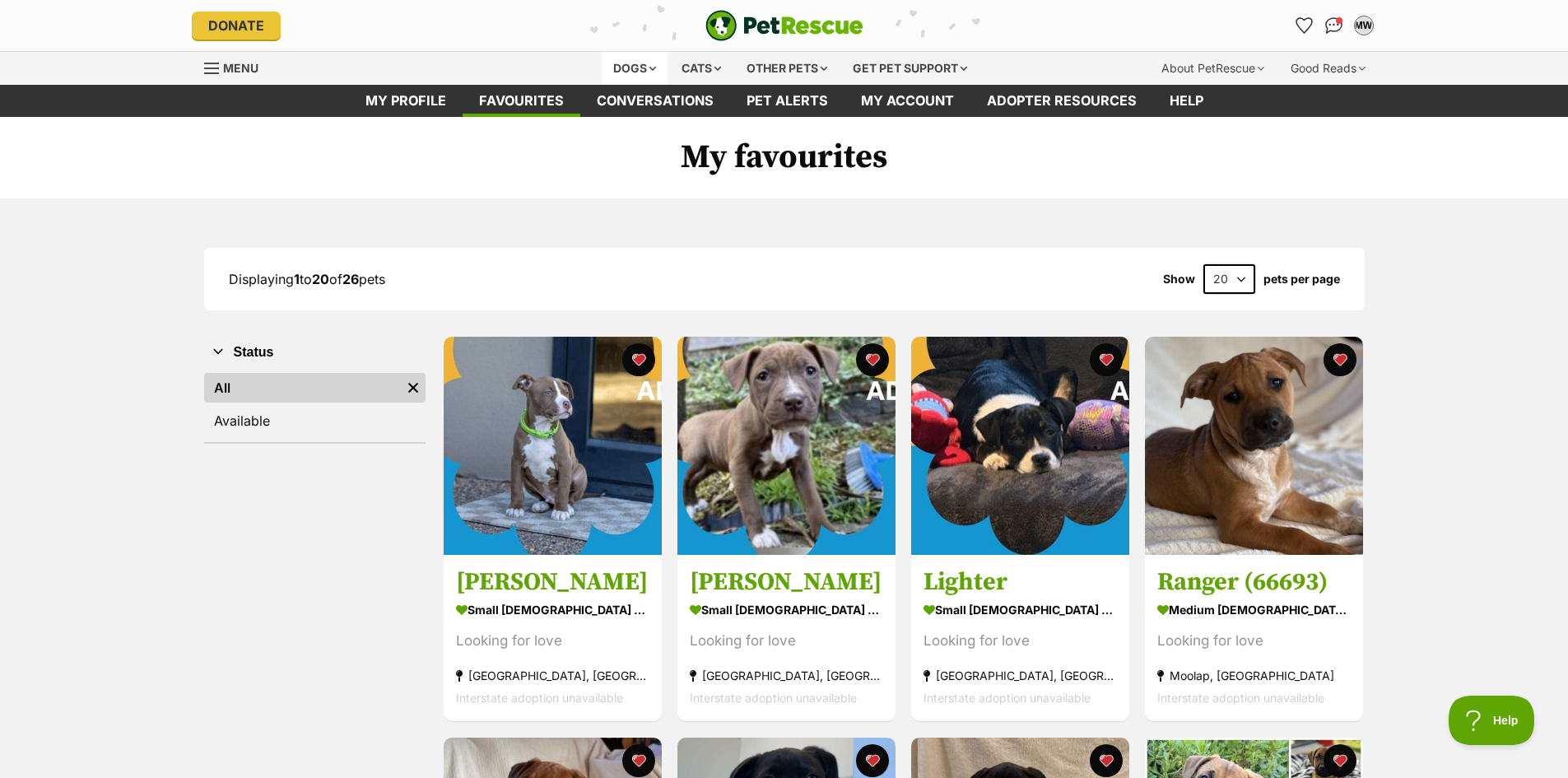
click at [630, 70] on div "Dogs" at bounding box center [634, 68] width 66 height 33
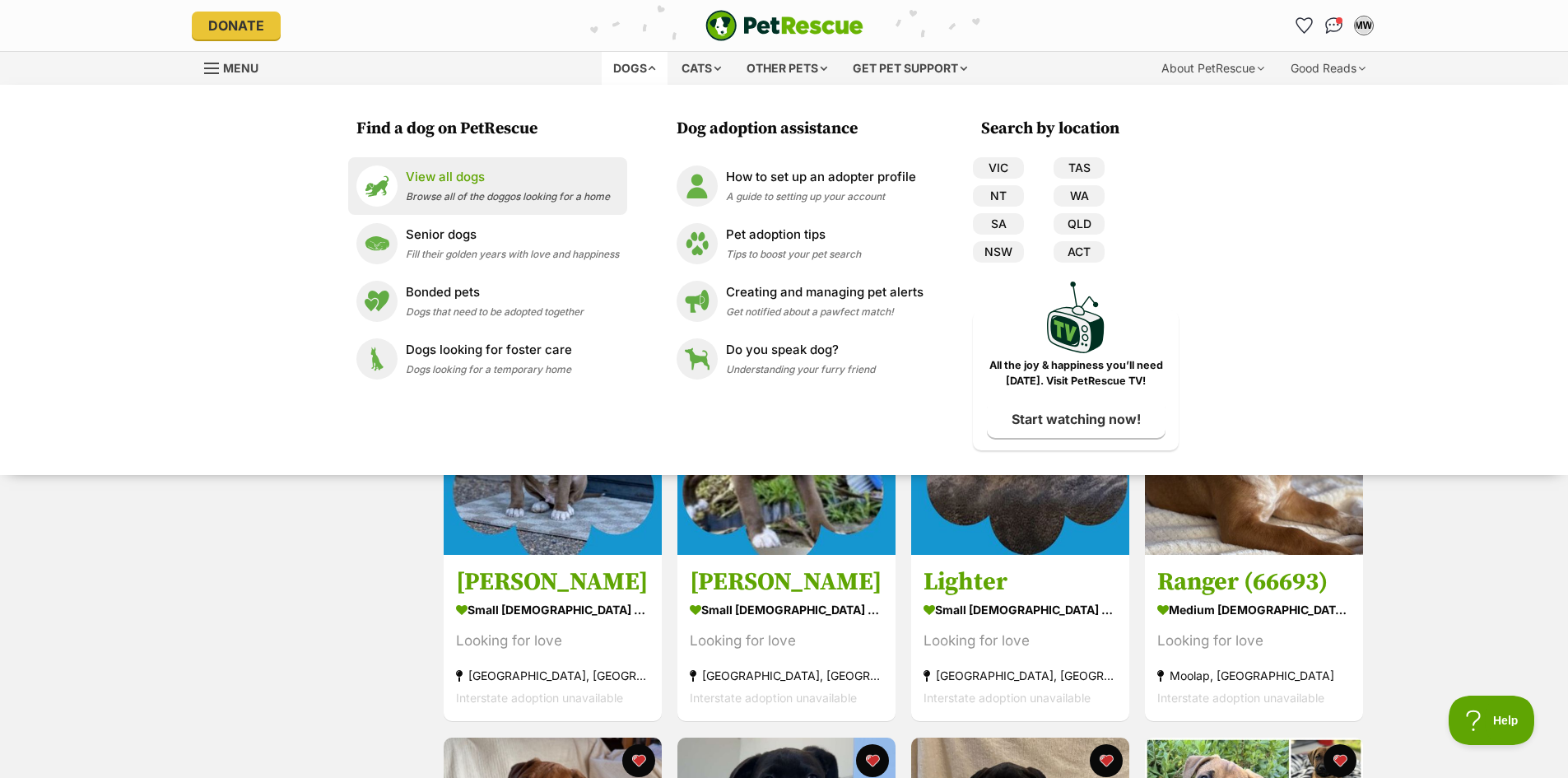
click at [457, 195] on span "Browse all of the doggos looking for a home" at bounding box center [507, 196] width 204 height 12
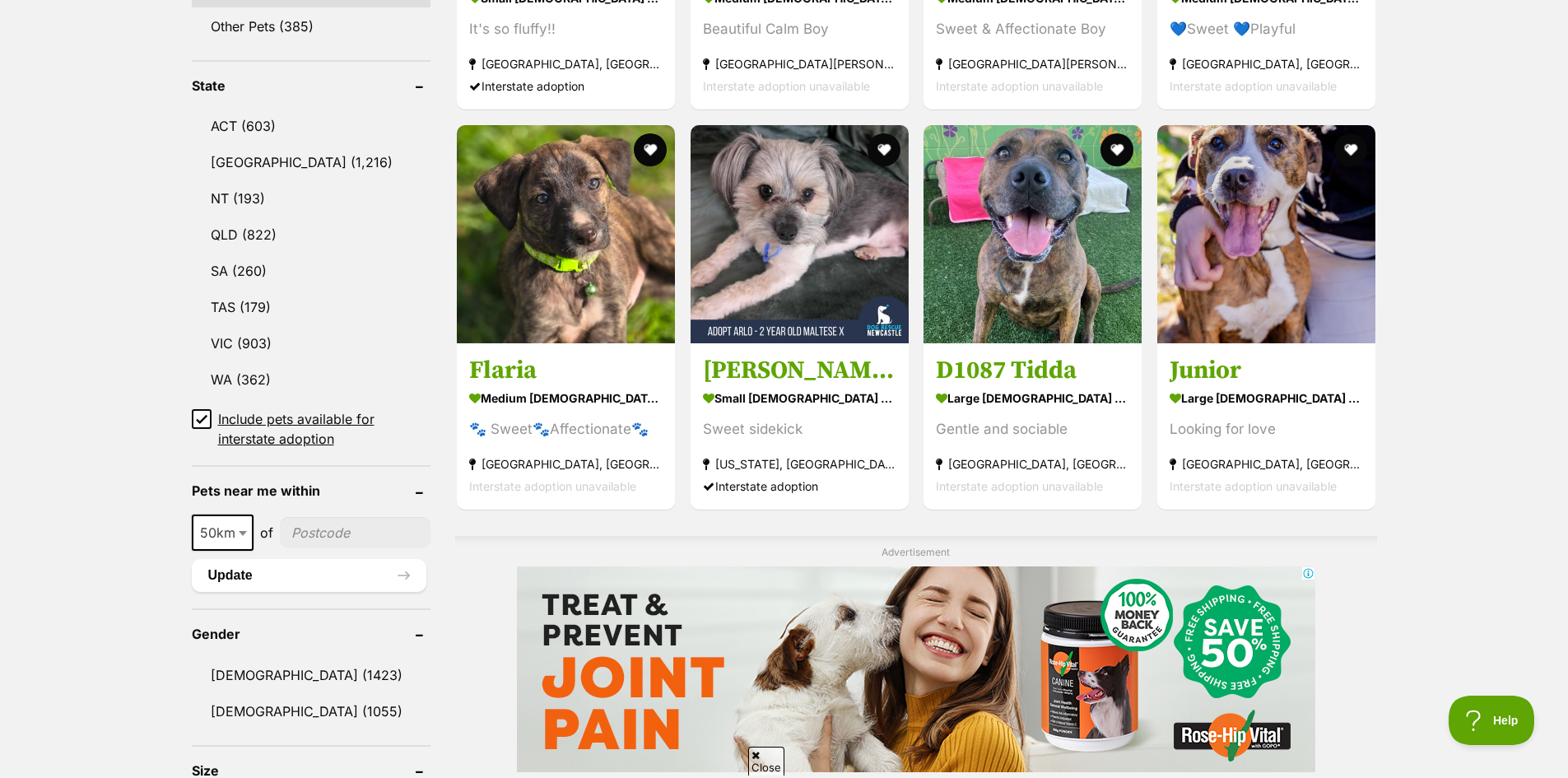
scroll to position [1070, 0]
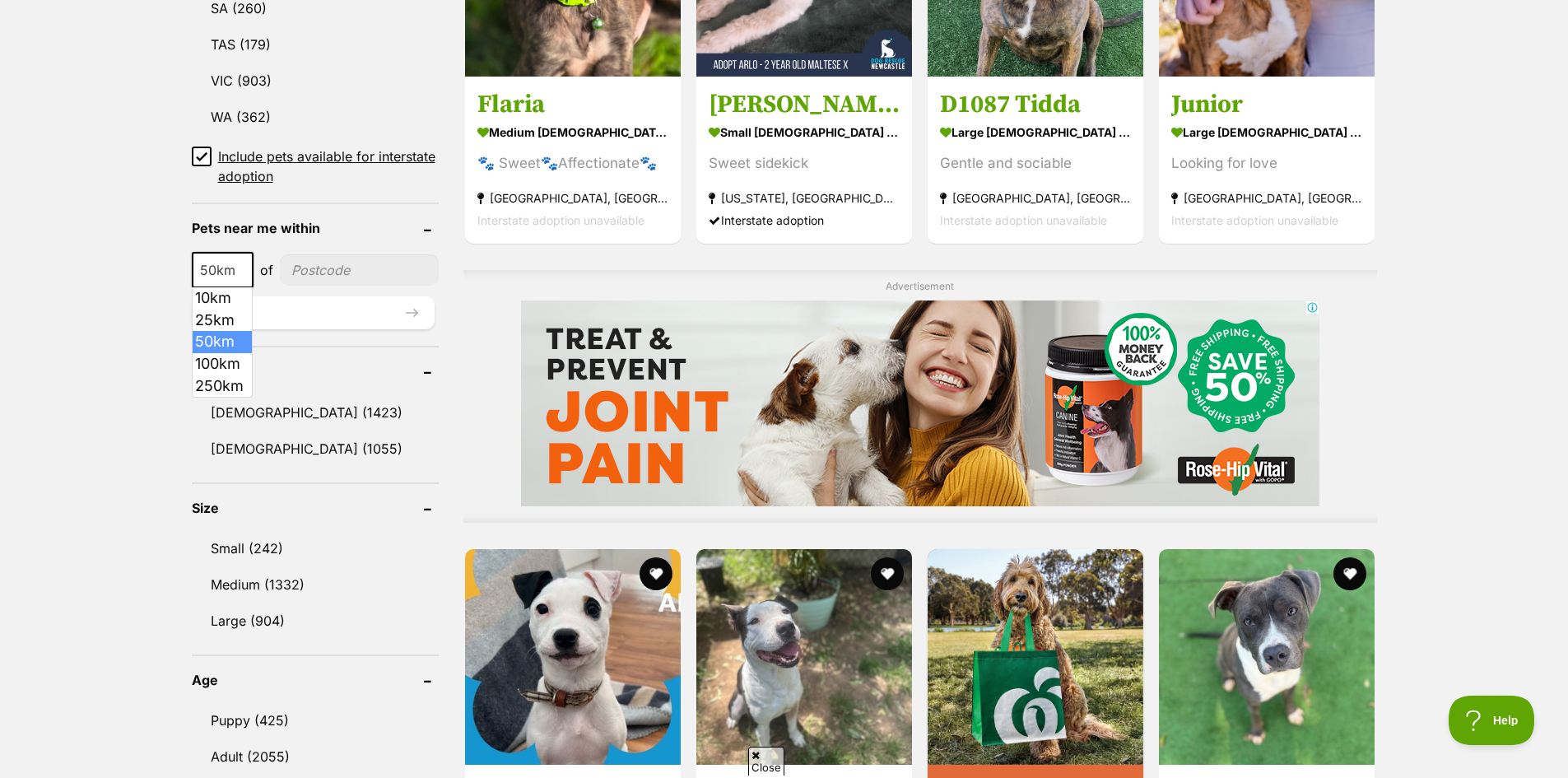
drag, startPoint x: 238, startPoint y: 270, endPoint x: 219, endPoint y: 360, distance: 92.0
click at [238, 270] on b at bounding box center [242, 271] width 8 height 5
select select "100"
click at [312, 277] on input"] "postcode" at bounding box center [362, 270] width 153 height 32
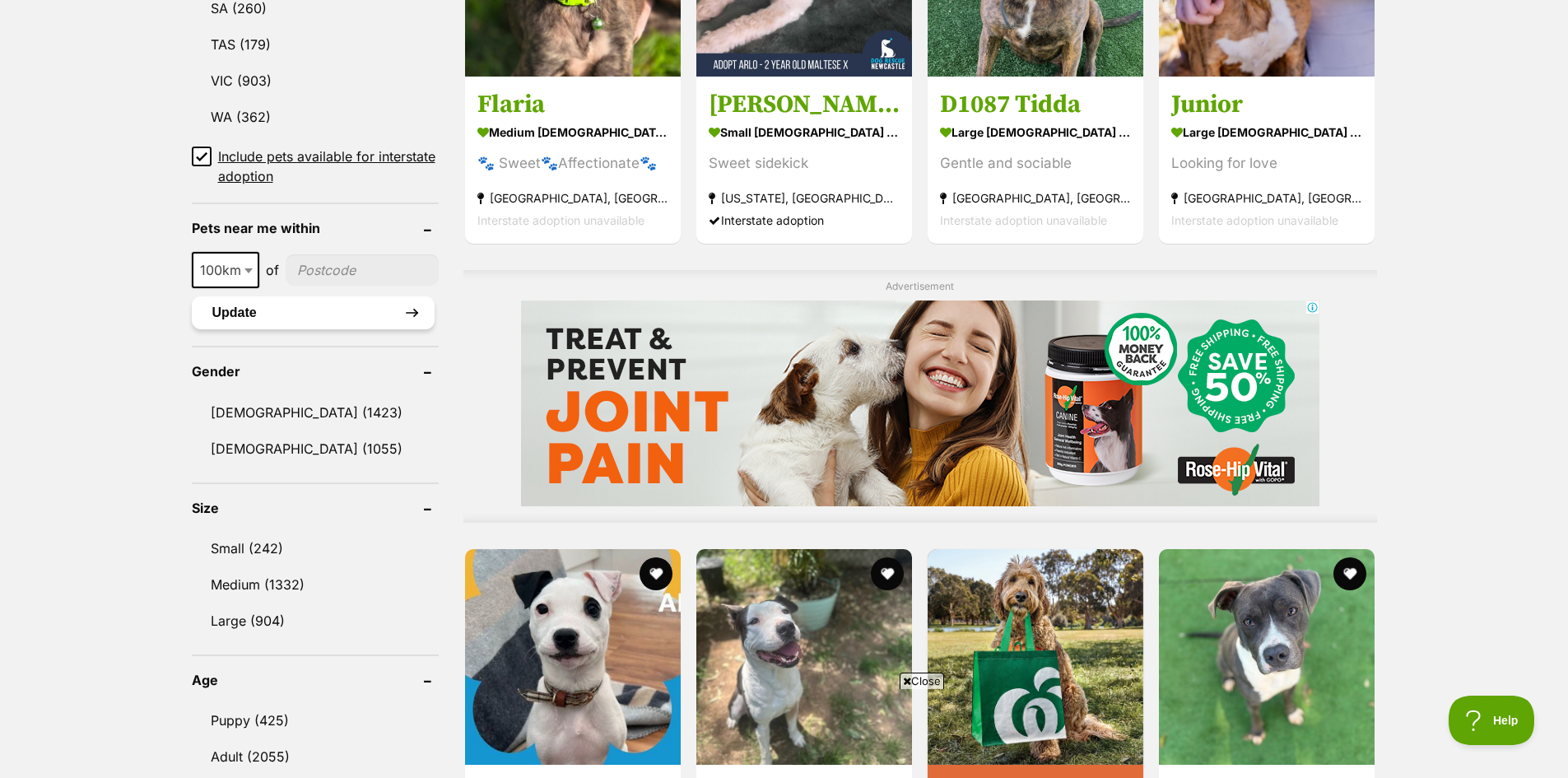
type input"] "3953"
click at [350, 316] on button "Update" at bounding box center [313, 312] width 243 height 33
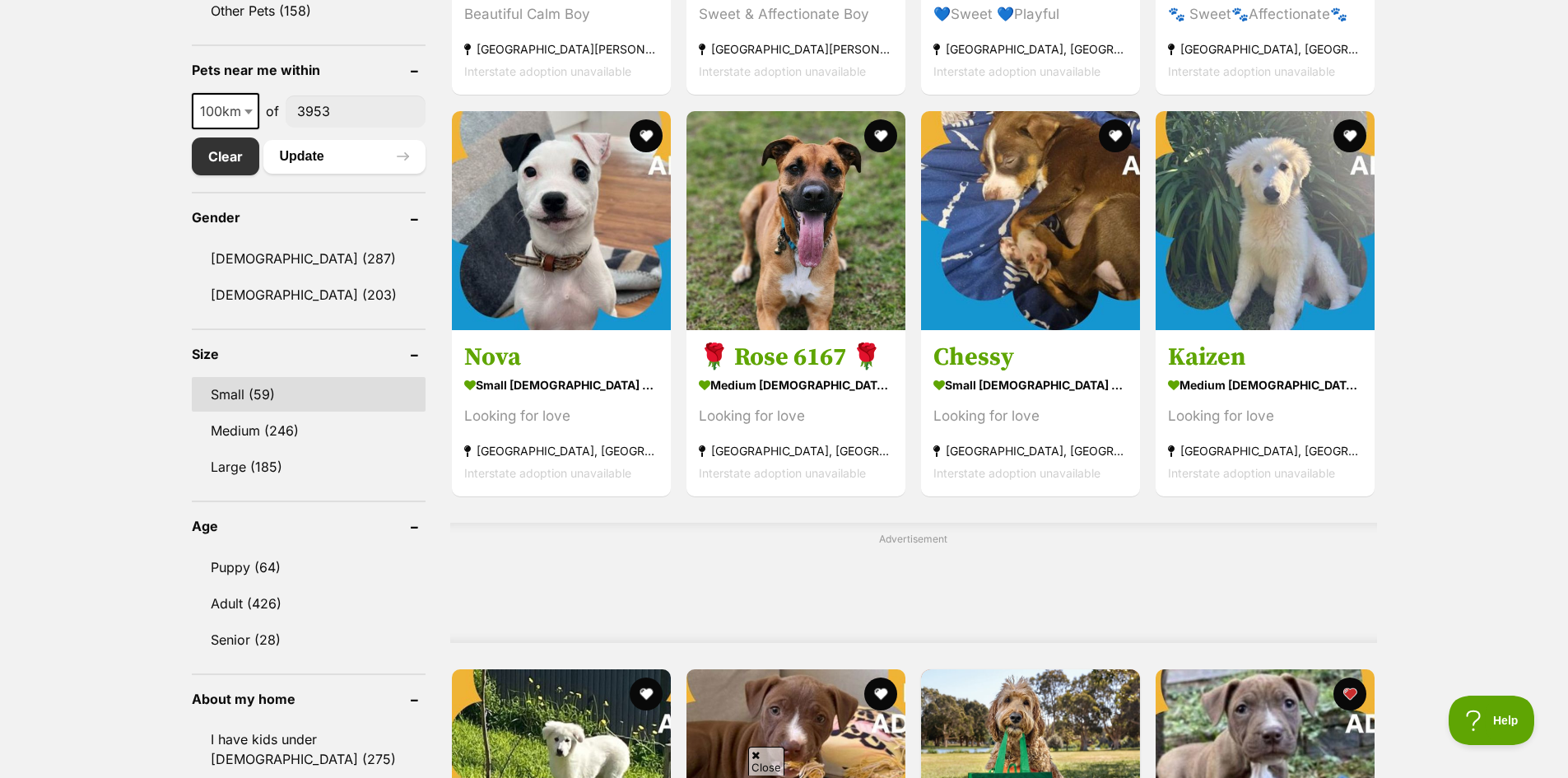
click at [282, 392] on link "Small (59)" at bounding box center [309, 394] width 235 height 34
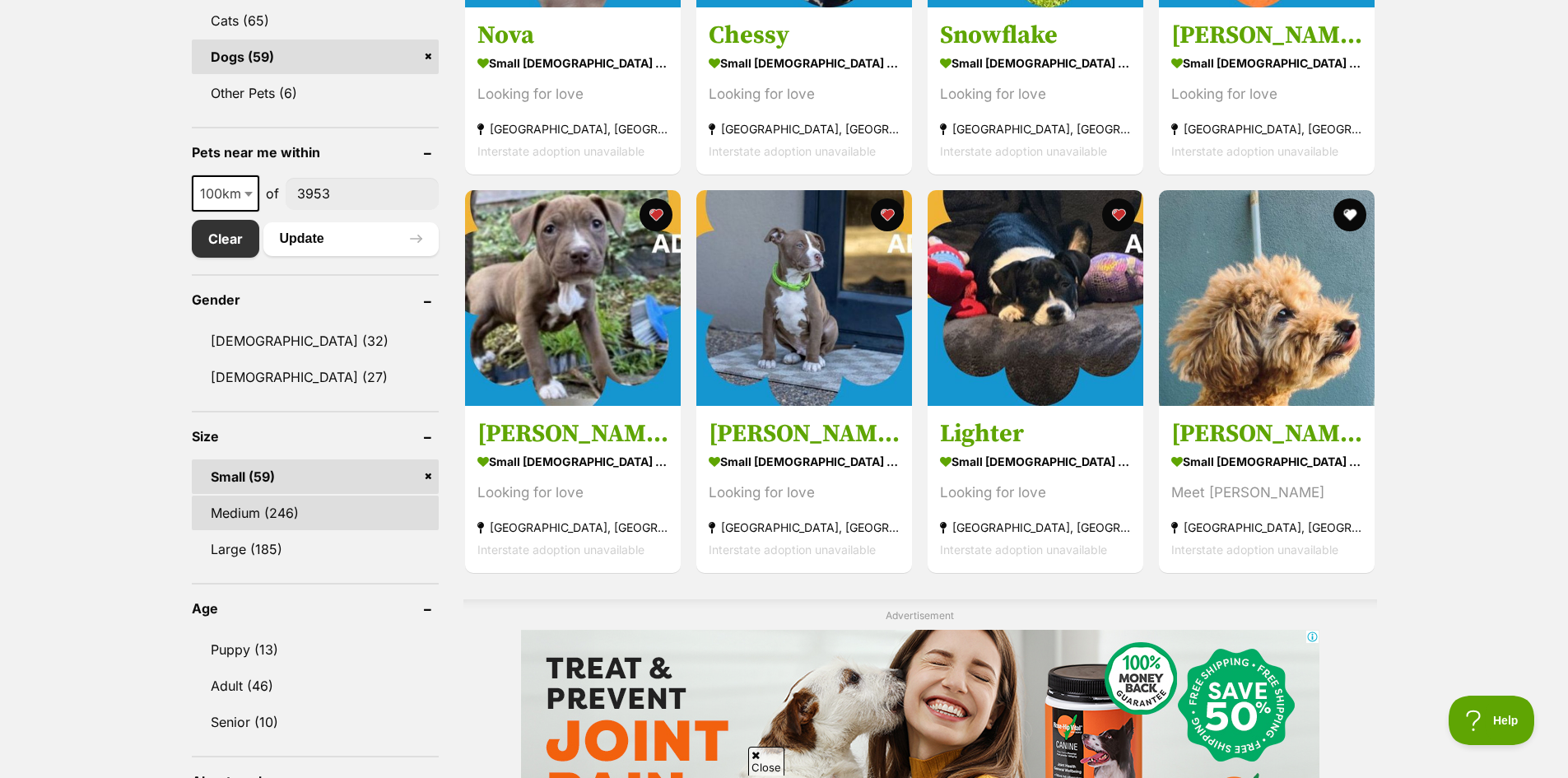
click at [304, 513] on link "Medium (246)" at bounding box center [315, 513] width 247 height 34
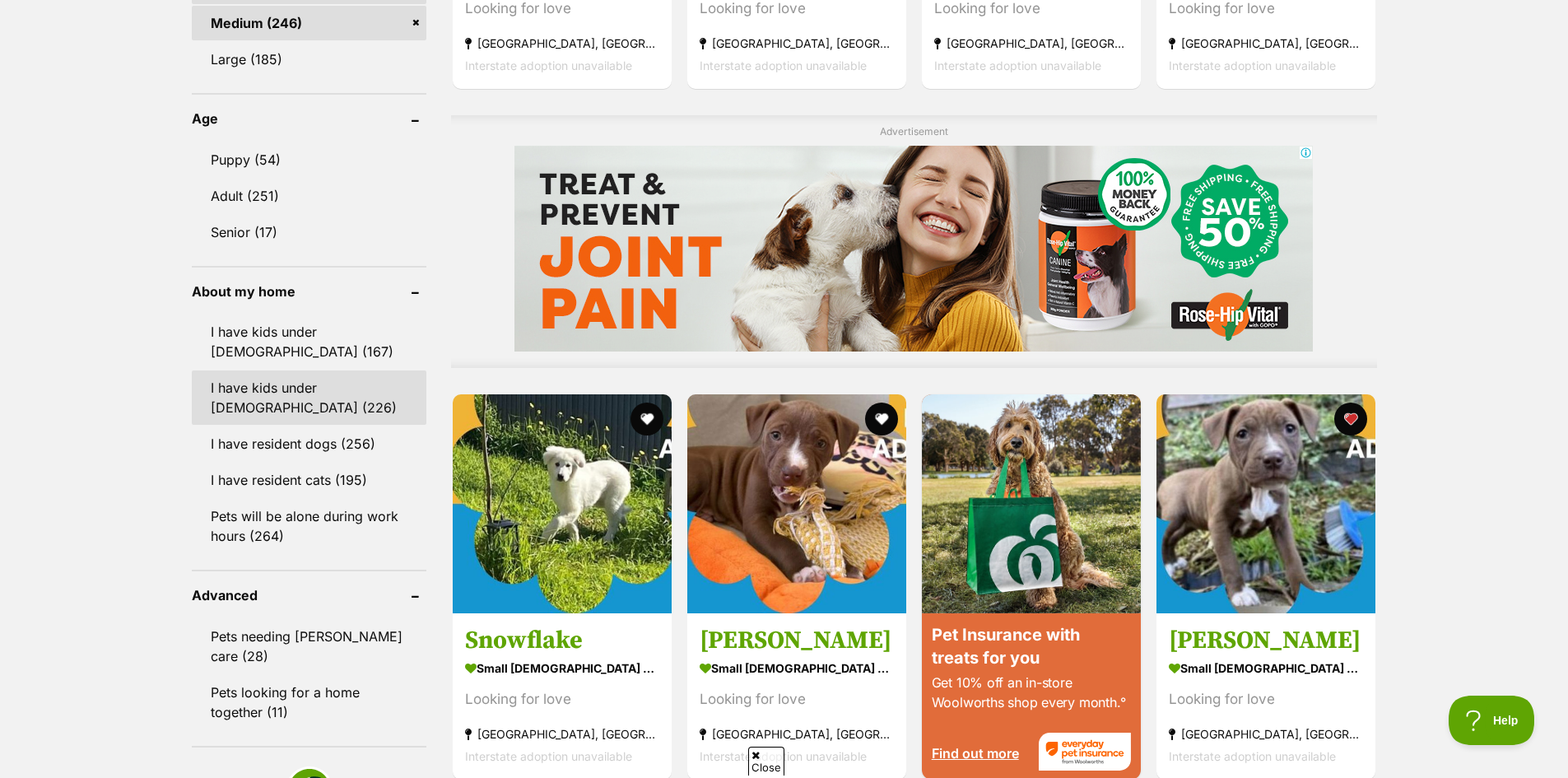
click at [335, 402] on link "I have kids under [DEMOGRAPHIC_DATA] (226)" at bounding box center [309, 397] width 235 height 55
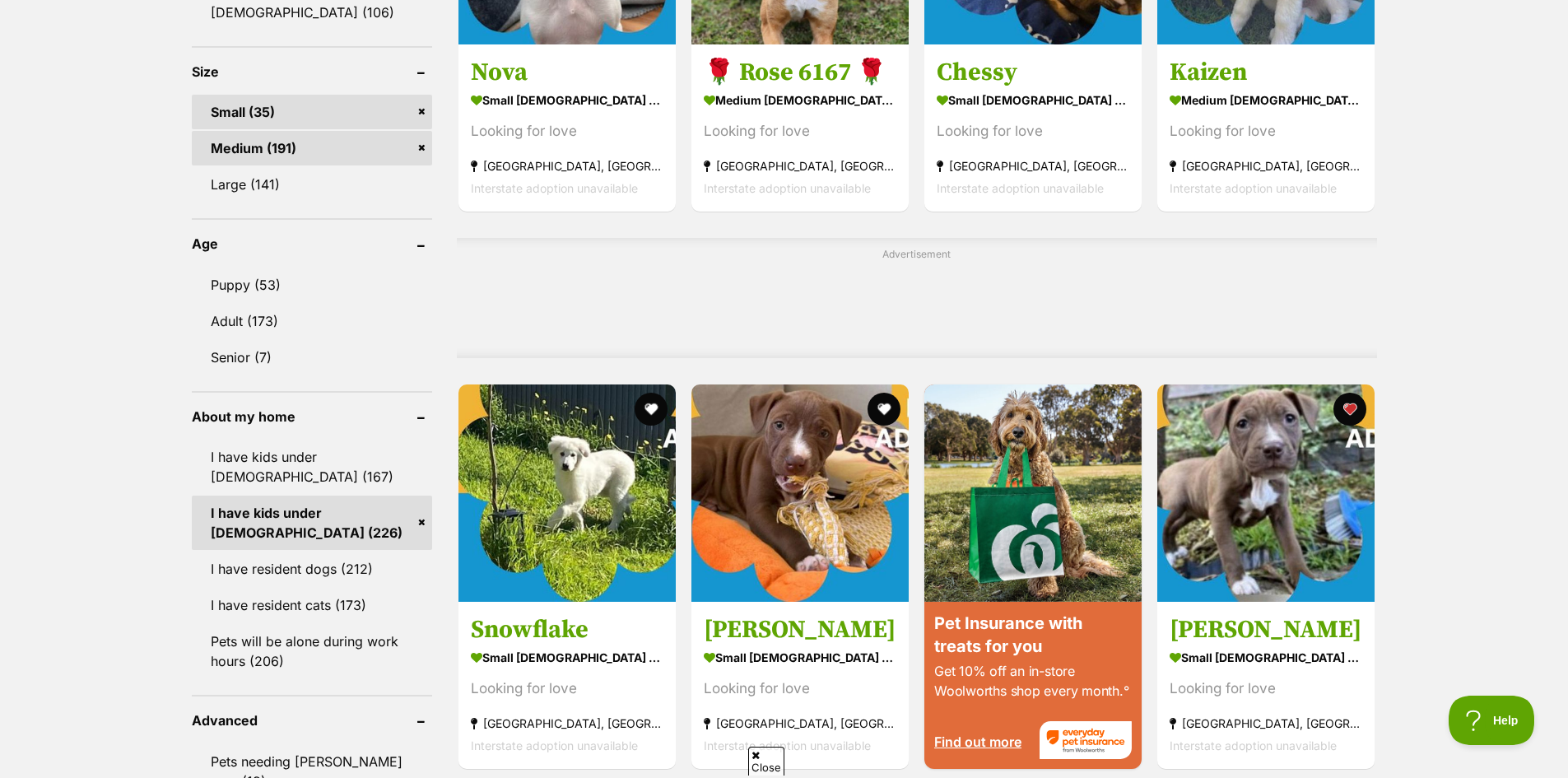
scroll to position [1234, 0]
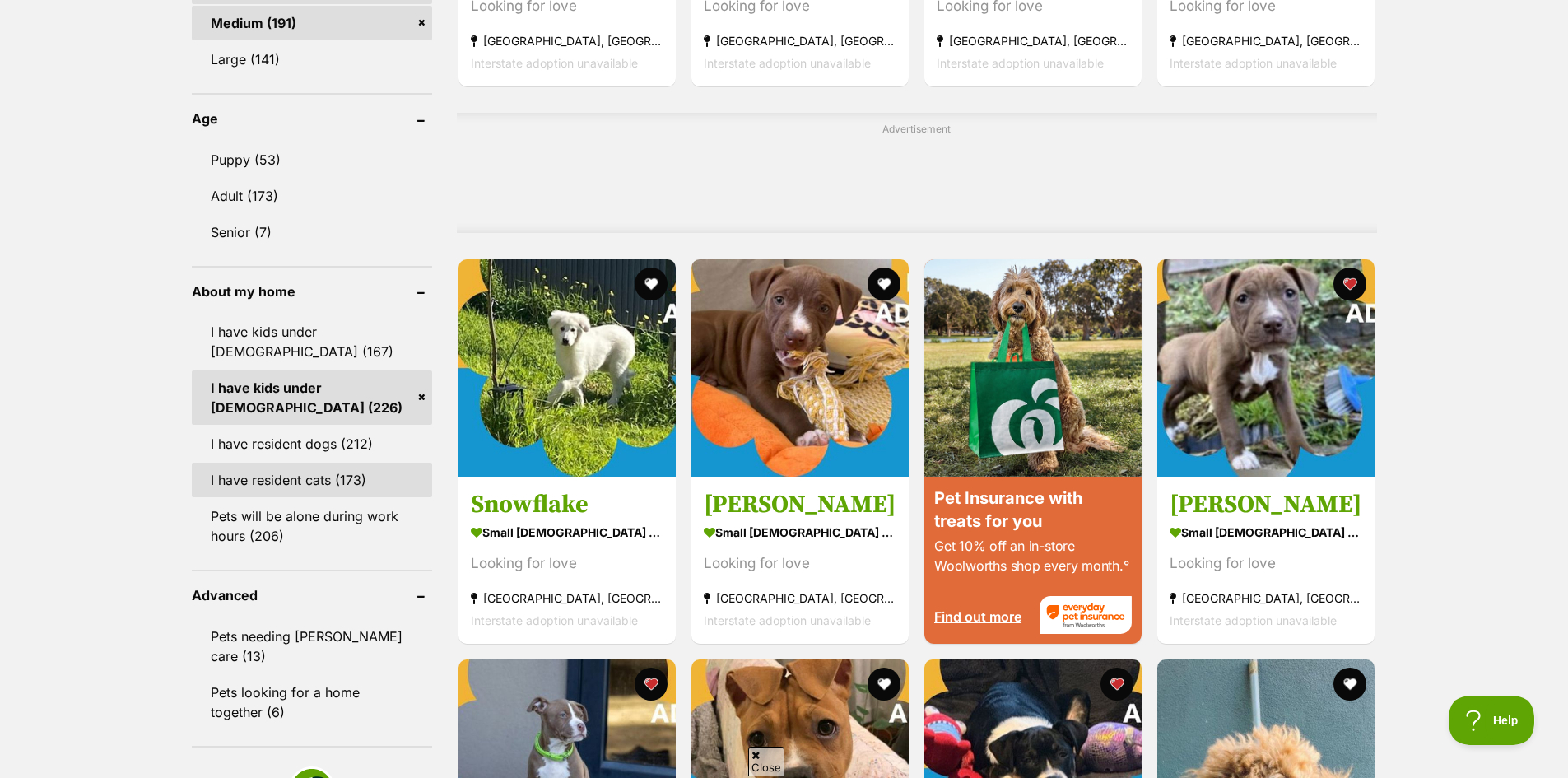
click at [317, 487] on link "I have resident cats (173)" at bounding box center [311, 479] width 240 height 34
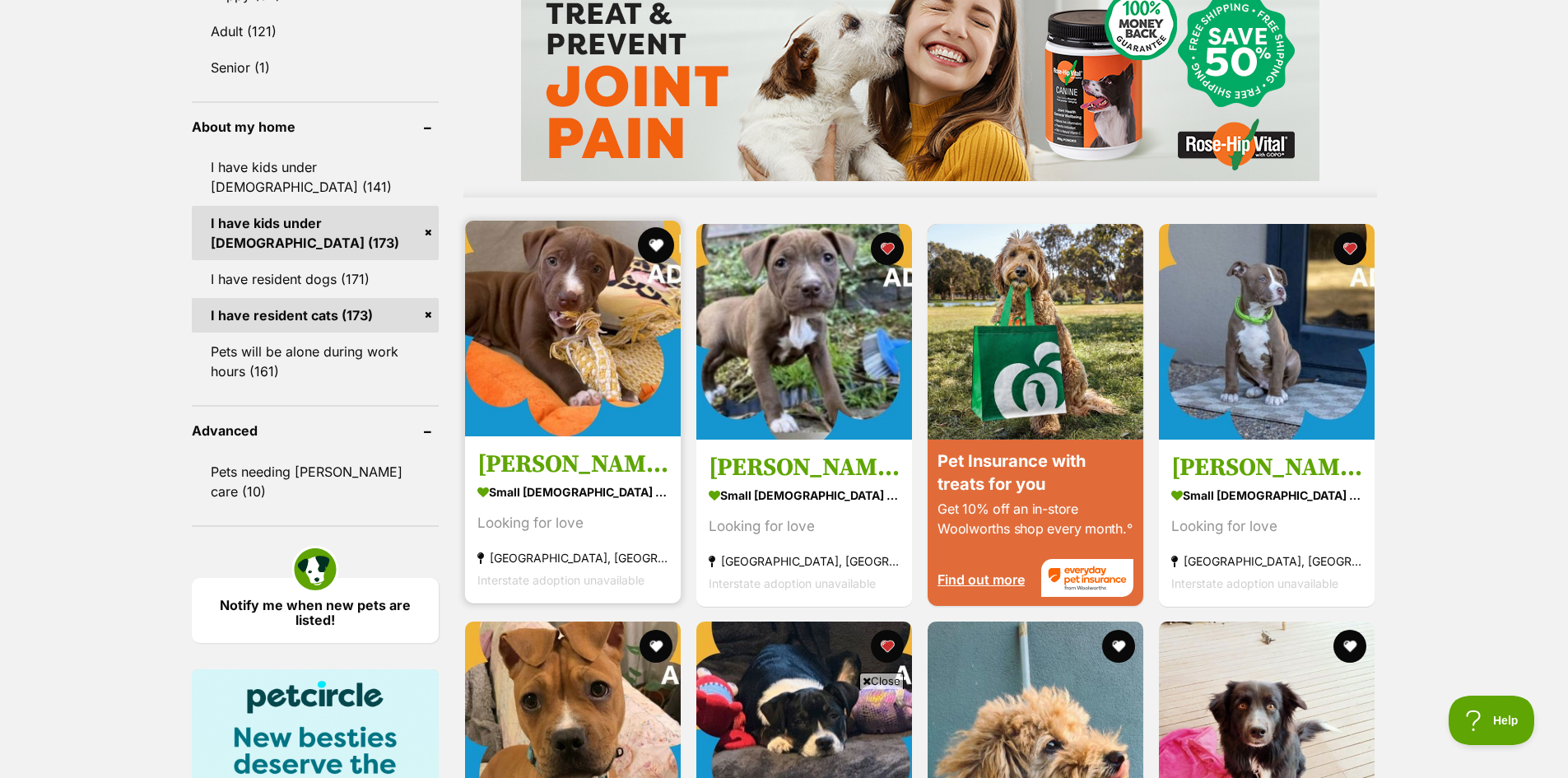
click at [657, 247] on button "favourite" at bounding box center [655, 244] width 36 height 36
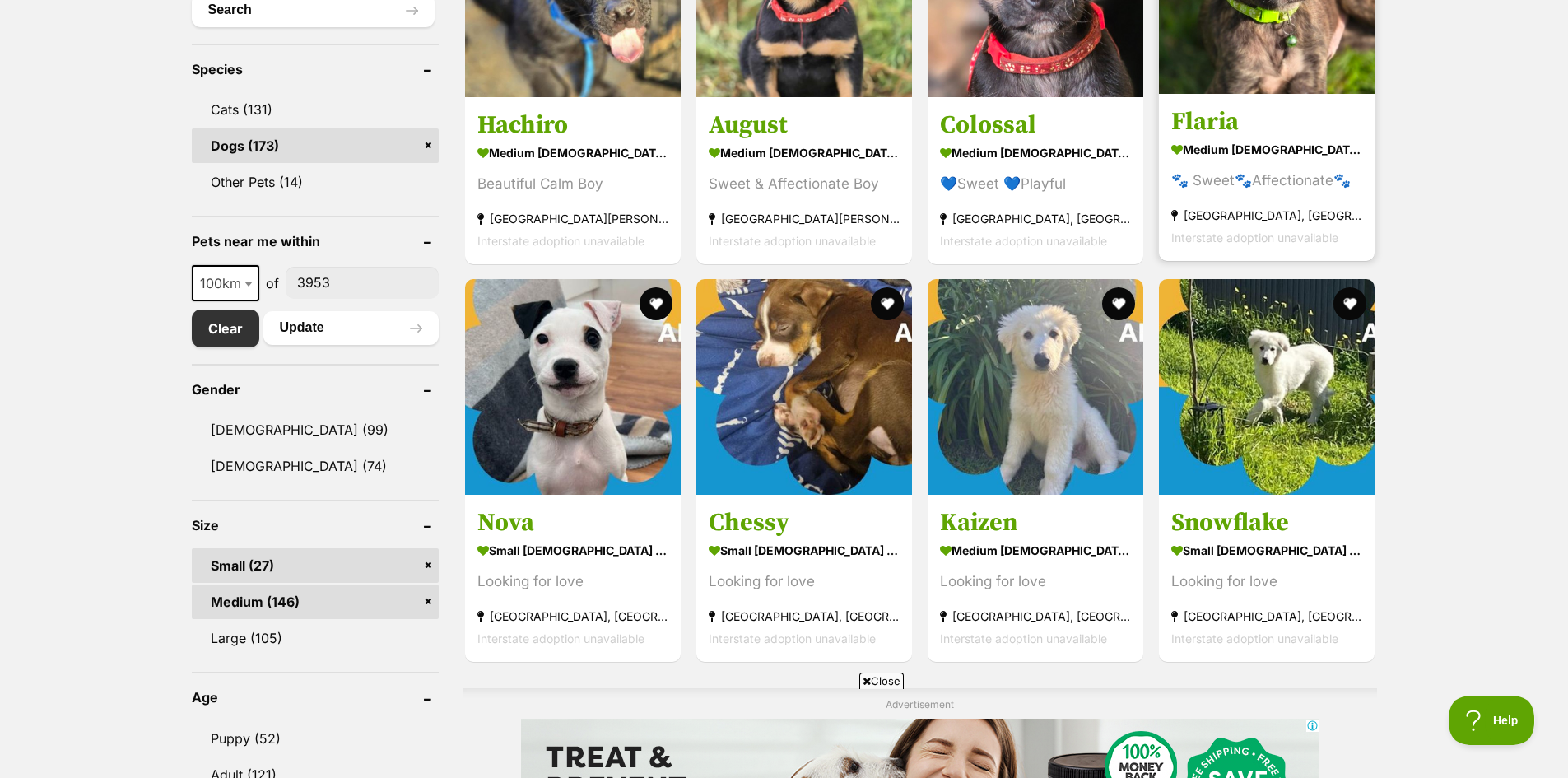
scroll to position [740, 0]
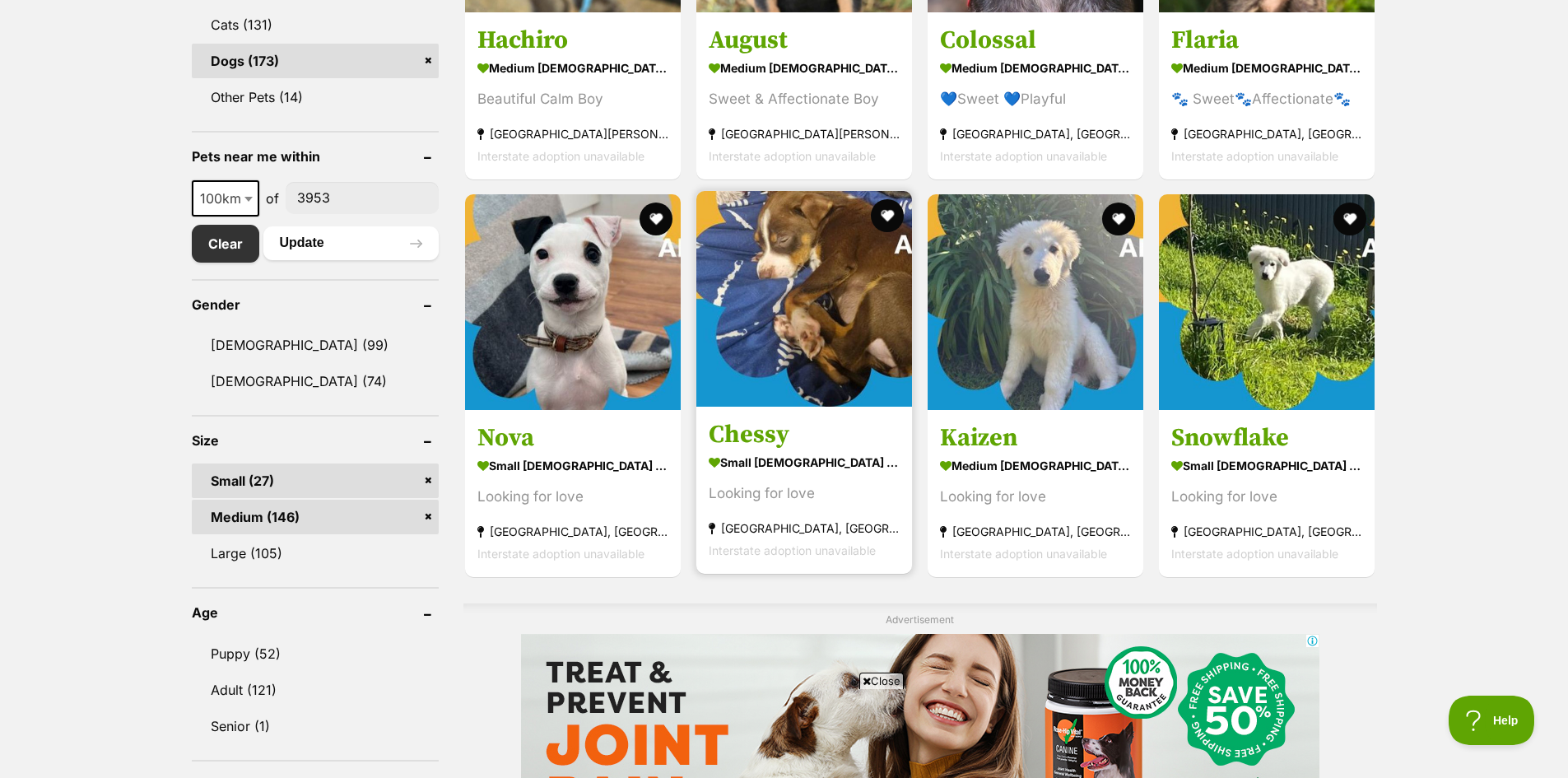
click at [820, 313] on img at bounding box center [804, 298] width 215 height 215
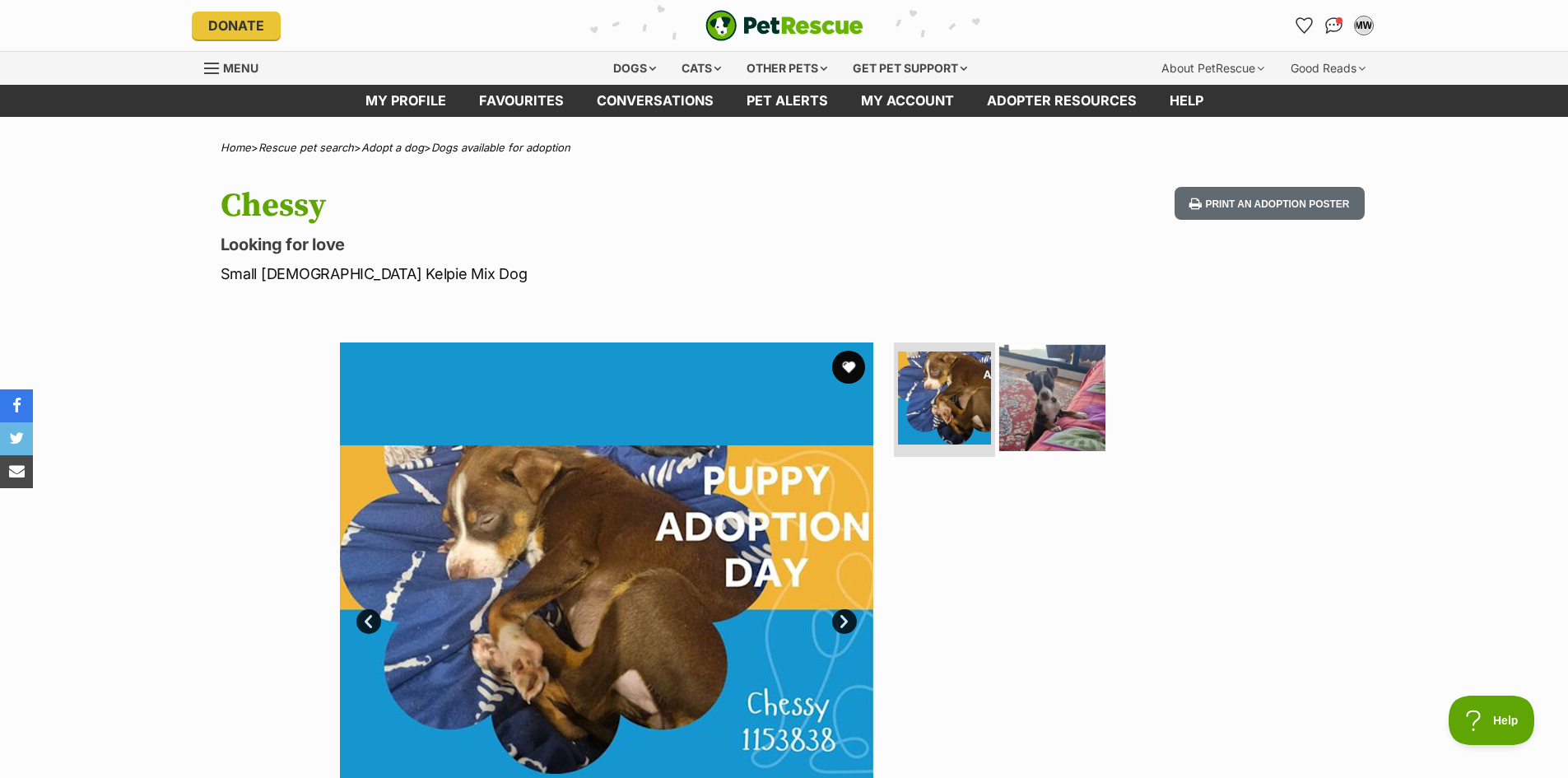
click at [1038, 400] on img at bounding box center [1052, 396] width 106 height 106
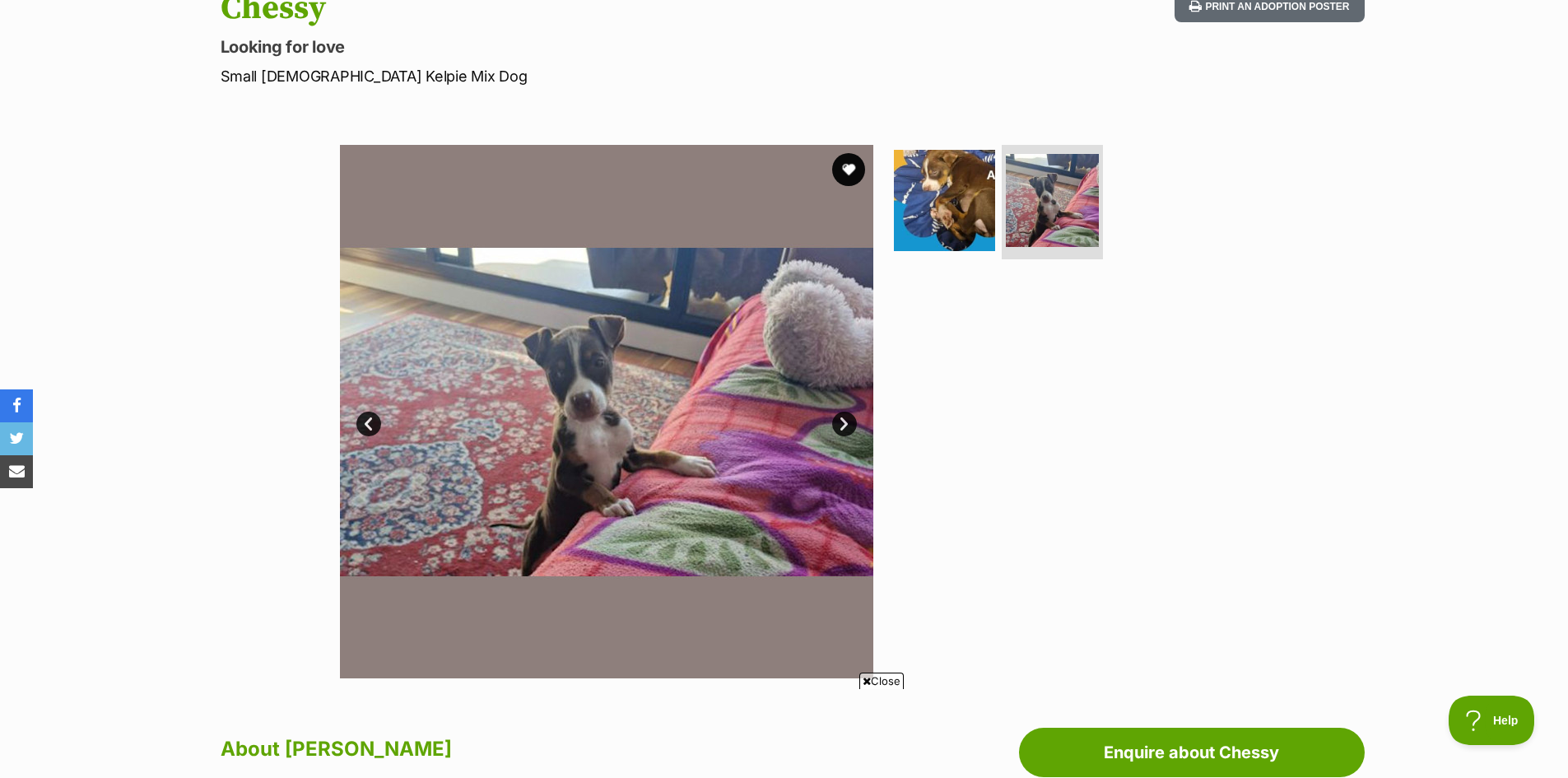
scroll to position [164, 0]
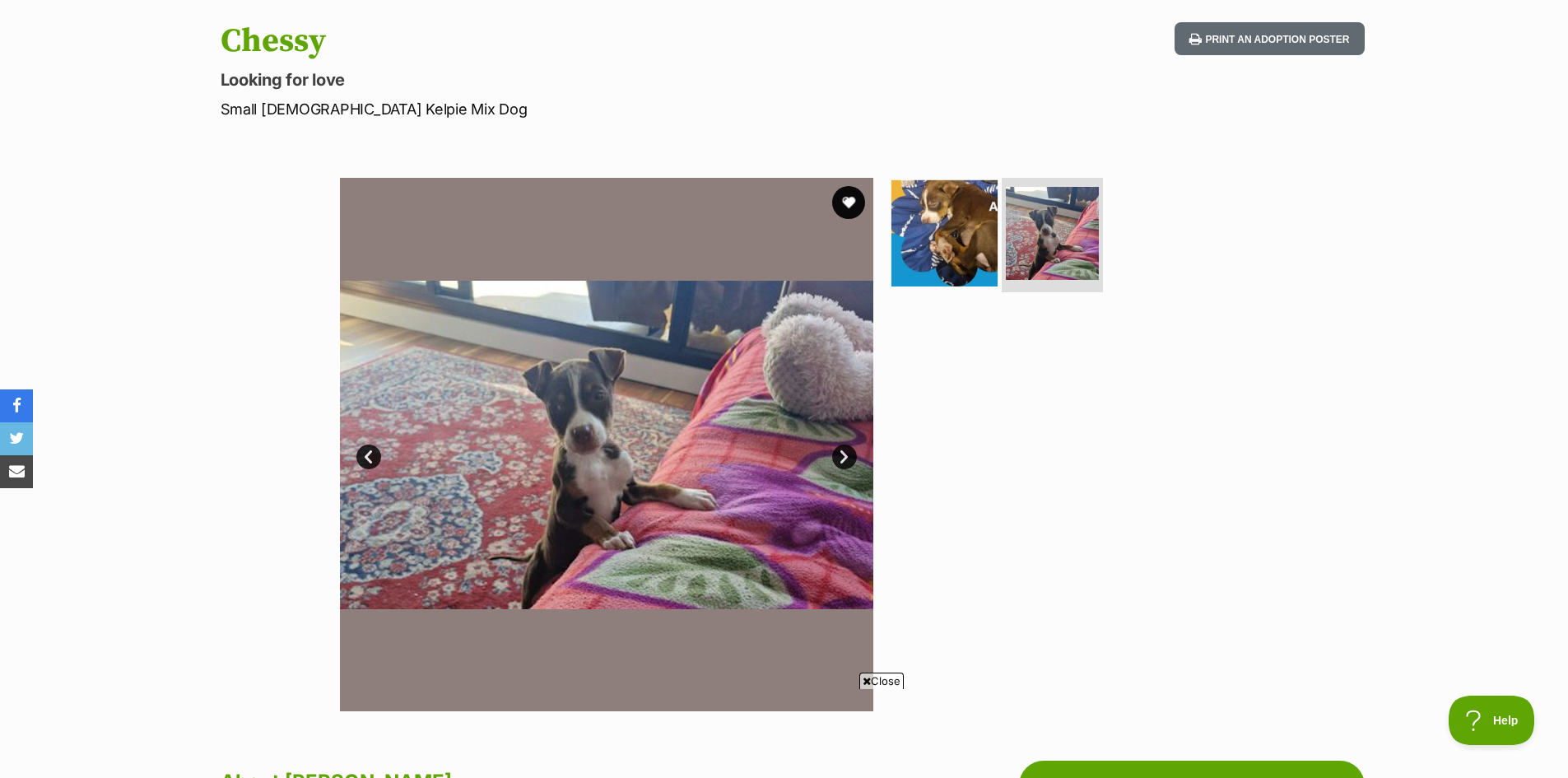
click at [968, 247] on img at bounding box center [944, 232] width 106 height 106
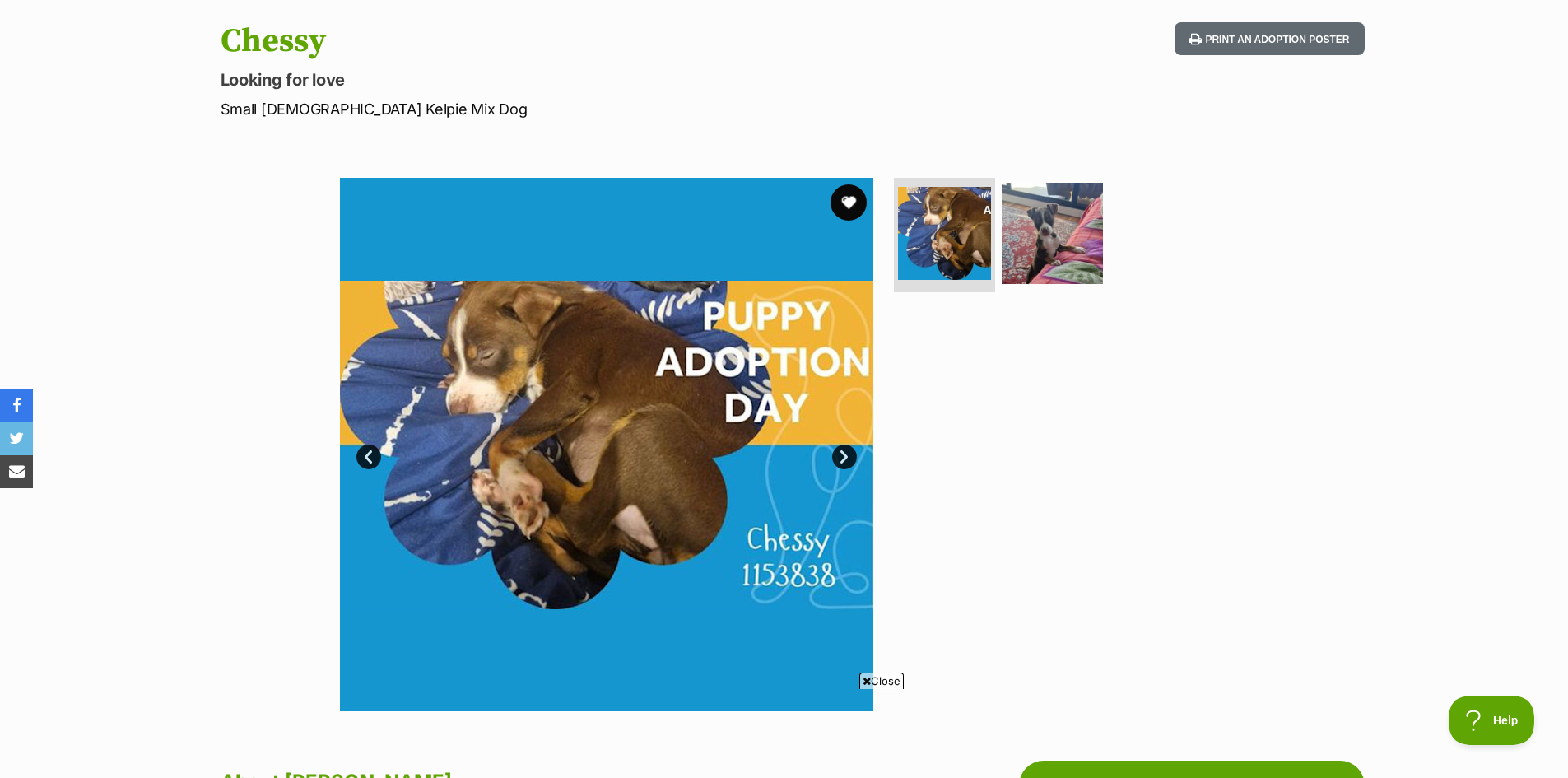
click at [840, 200] on button "favourite" at bounding box center [848, 202] width 36 height 36
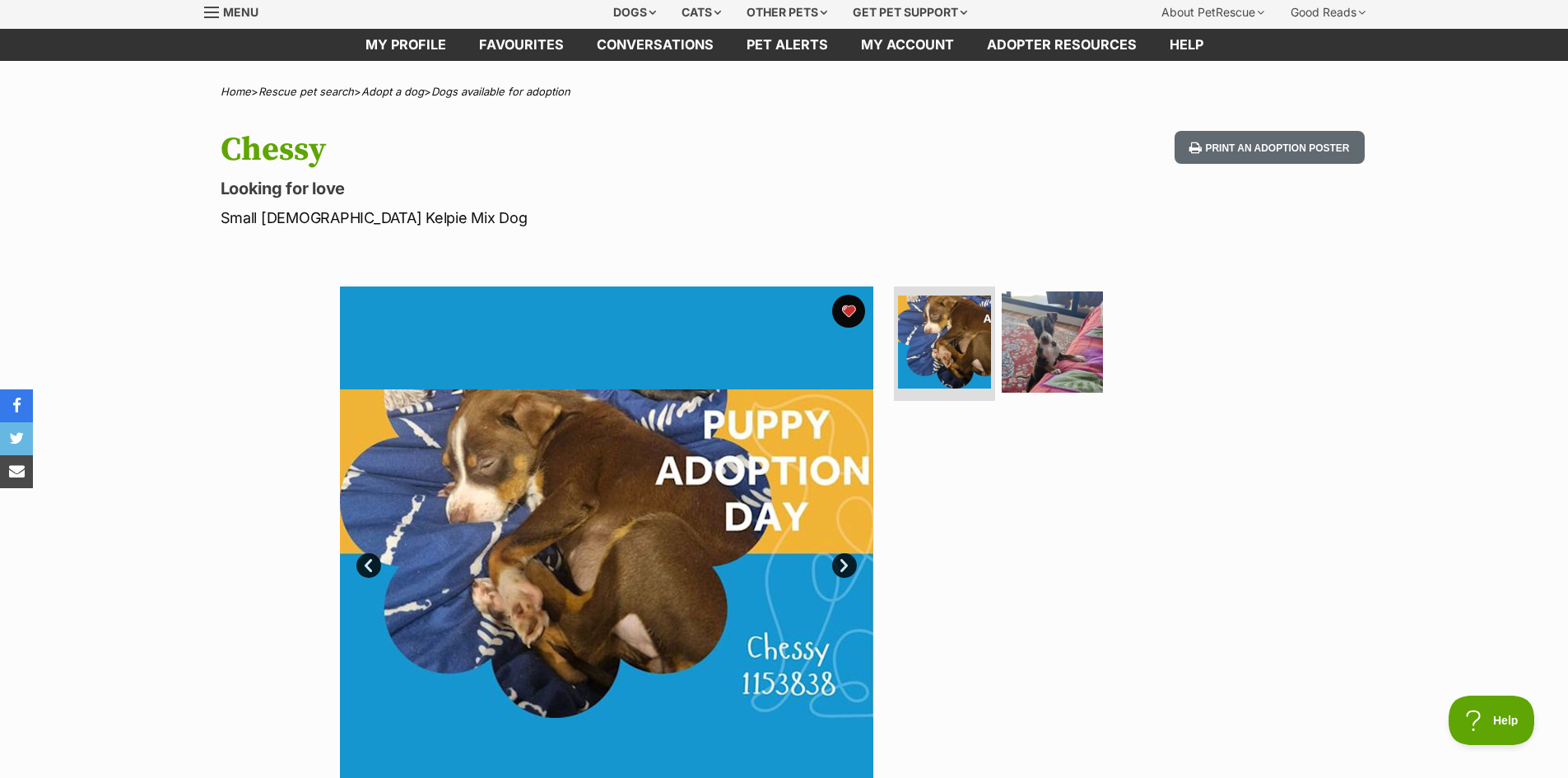
scroll to position [0, 0]
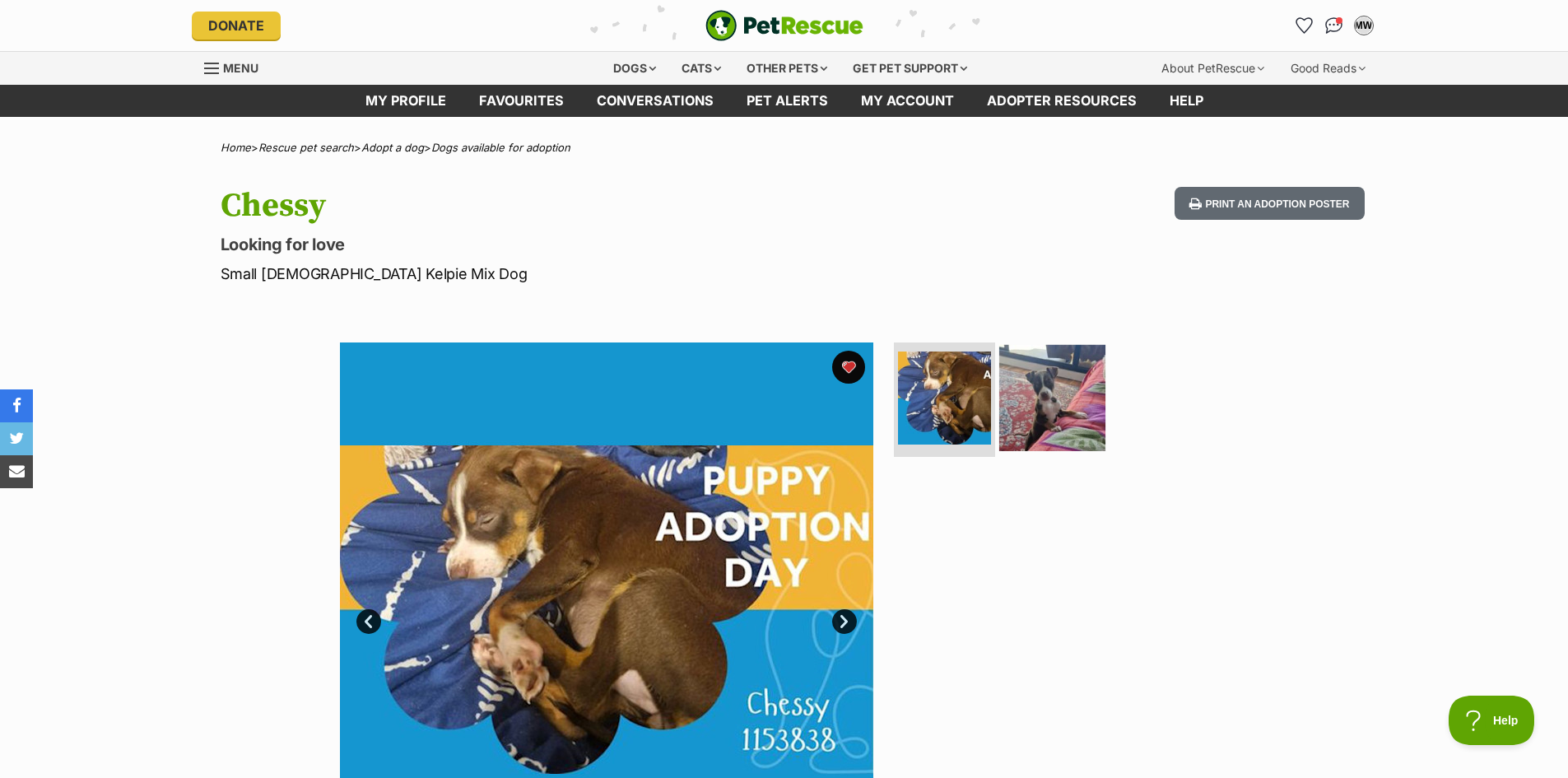
click at [1024, 405] on img at bounding box center [1052, 396] width 106 height 106
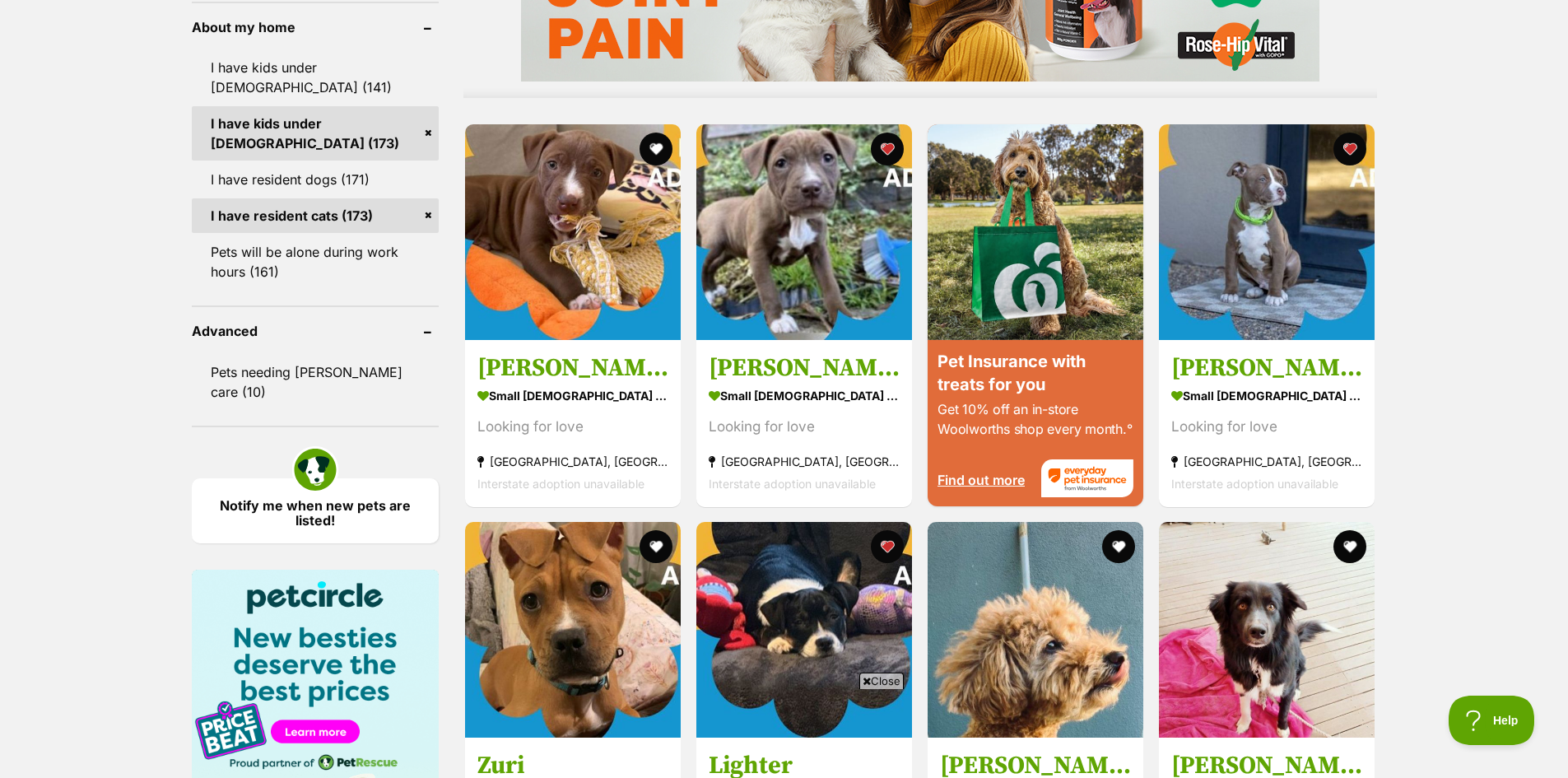
scroll to position [1481, 0]
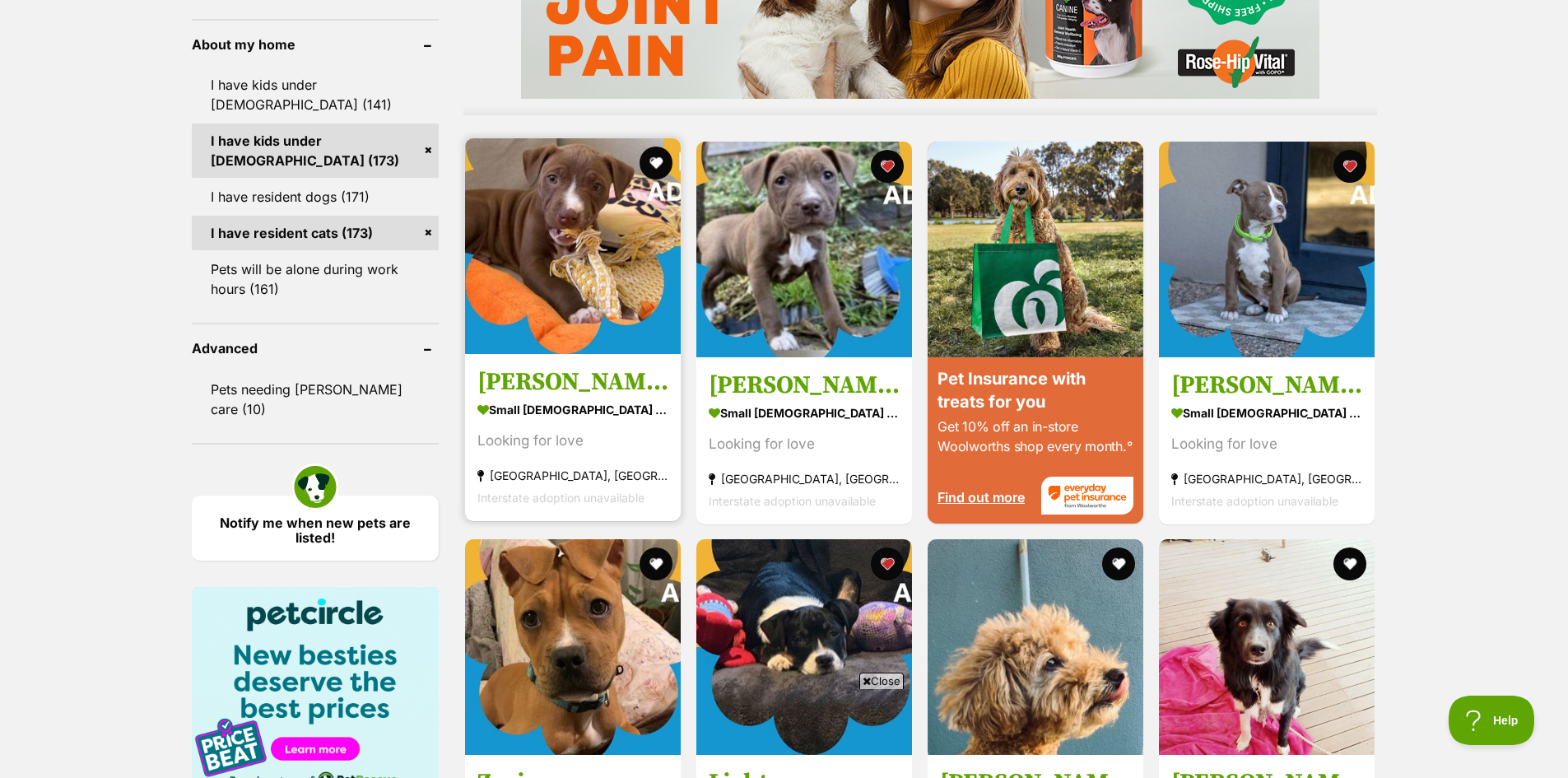
click at [543, 252] on img at bounding box center [573, 245] width 215 height 215
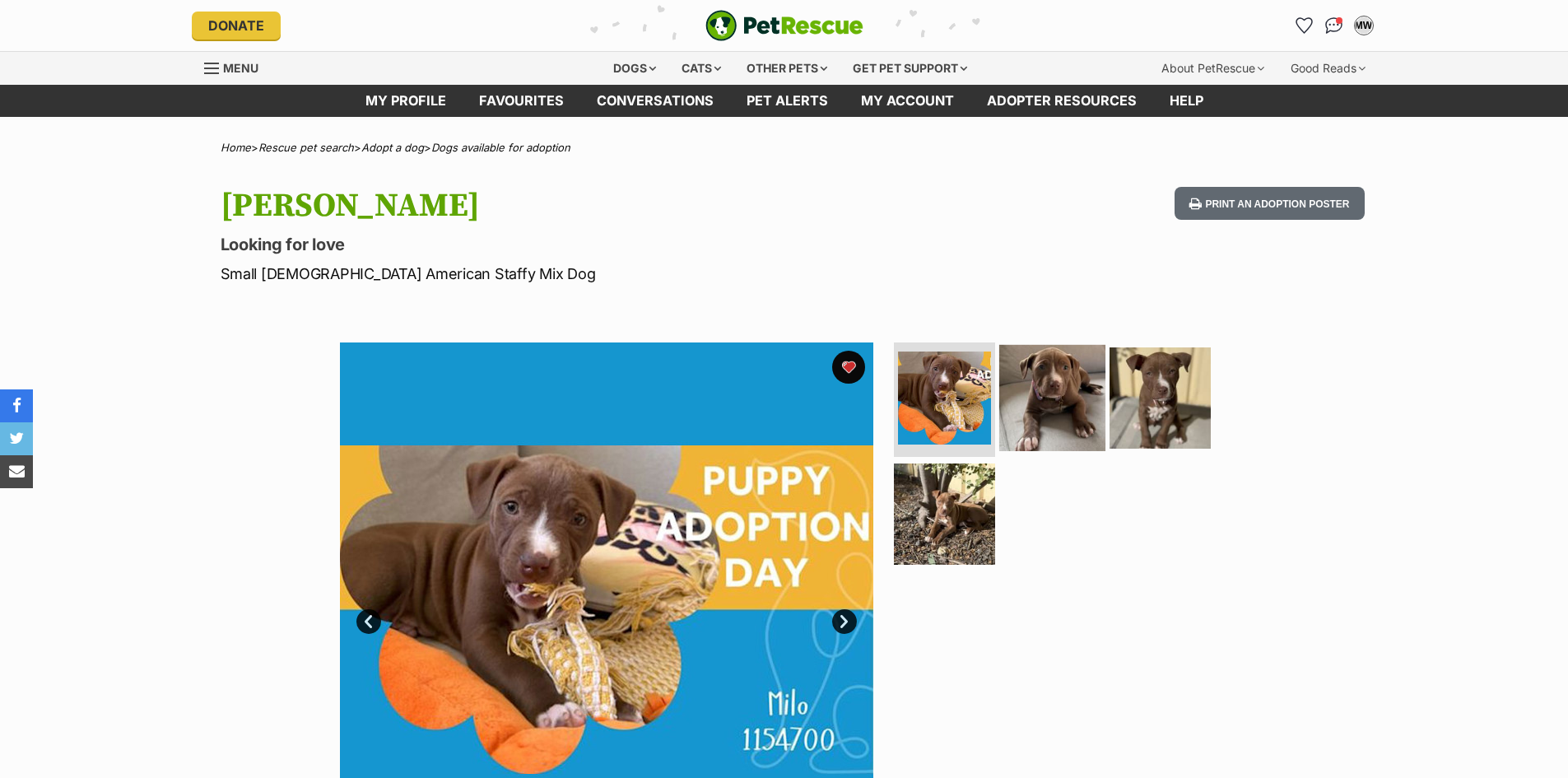
click at [1090, 370] on img at bounding box center [1052, 396] width 106 height 106
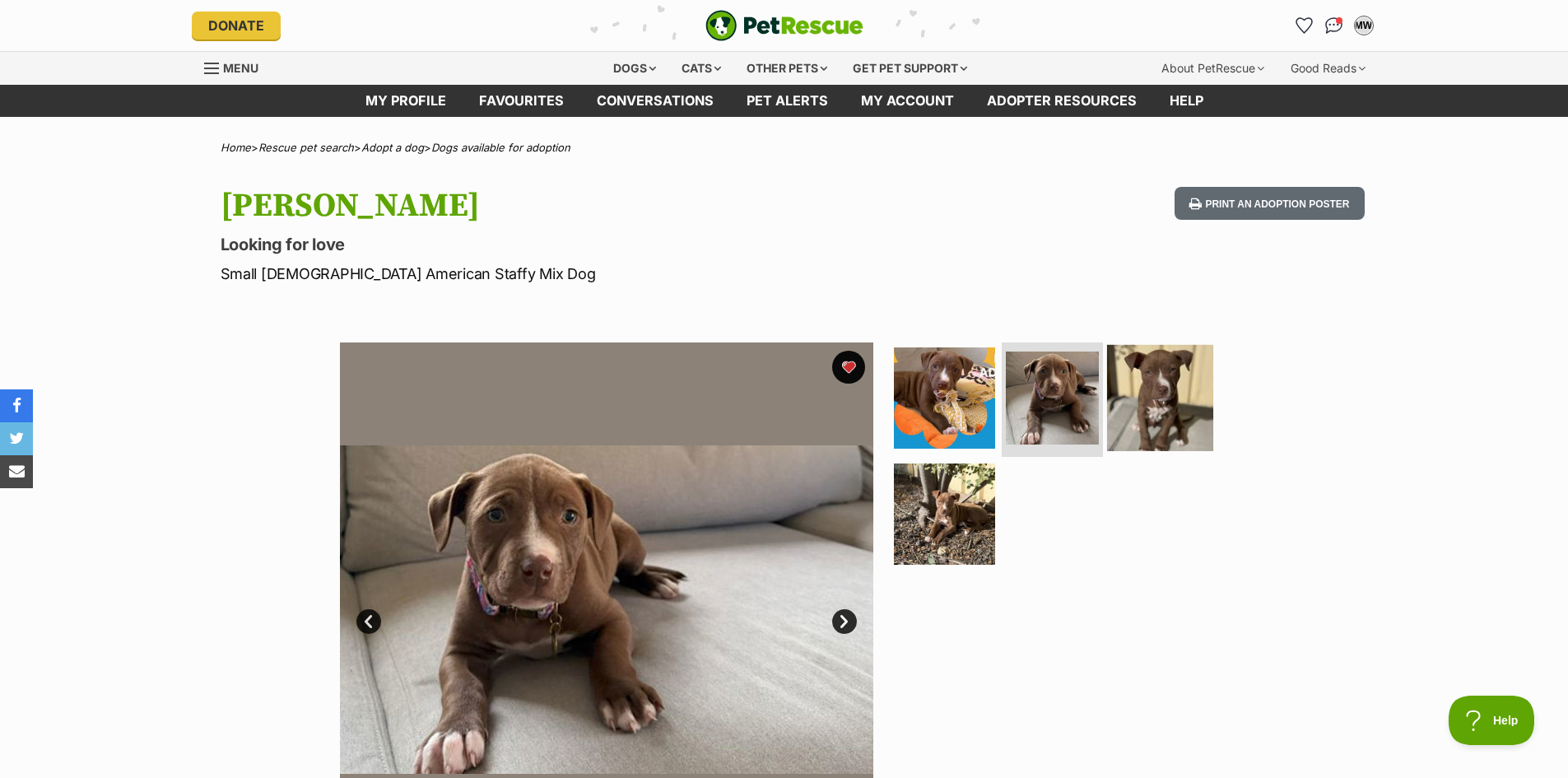
click at [1198, 383] on img at bounding box center [1160, 396] width 106 height 106
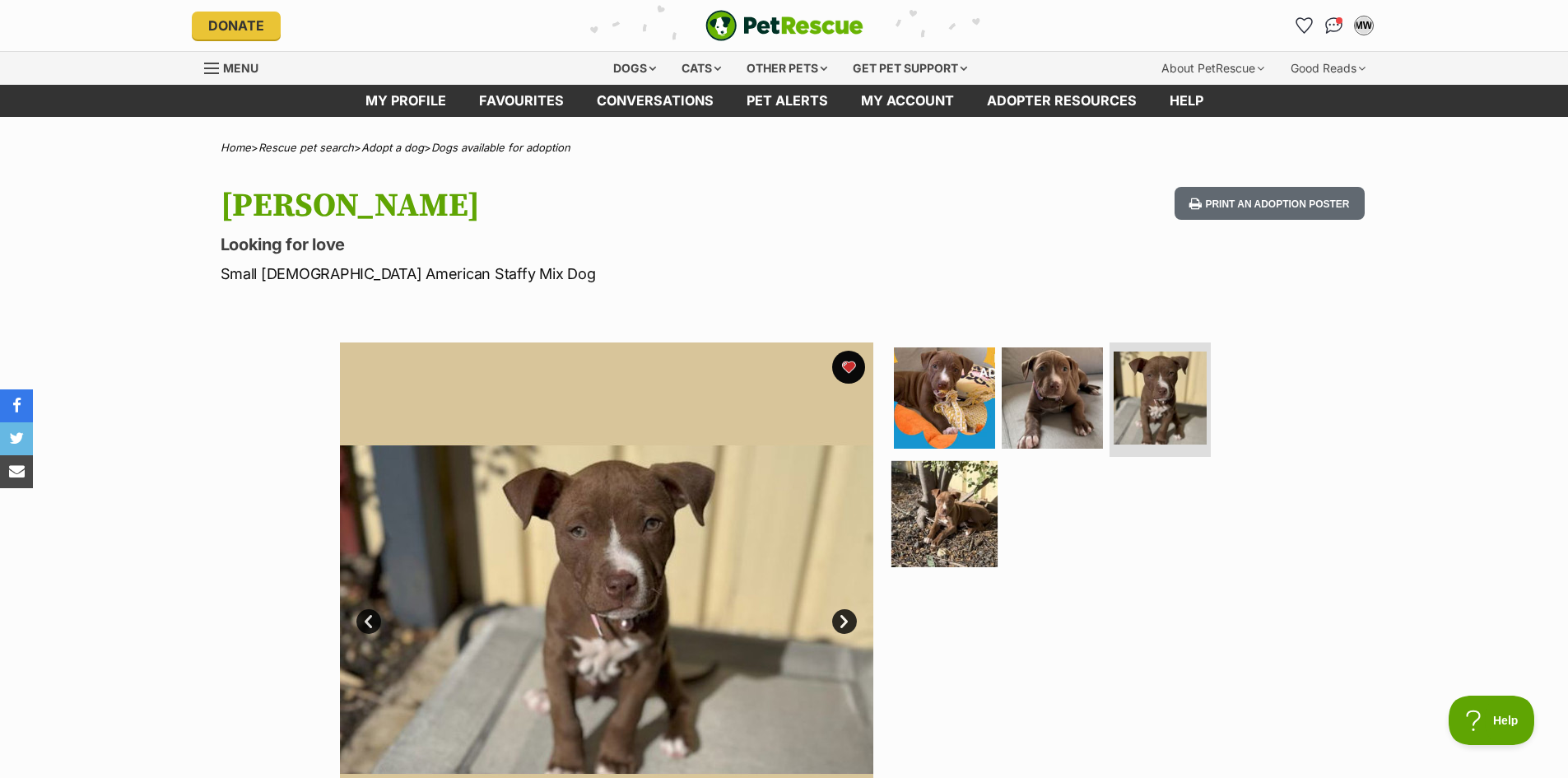
click at [959, 508] on img at bounding box center [944, 513] width 106 height 106
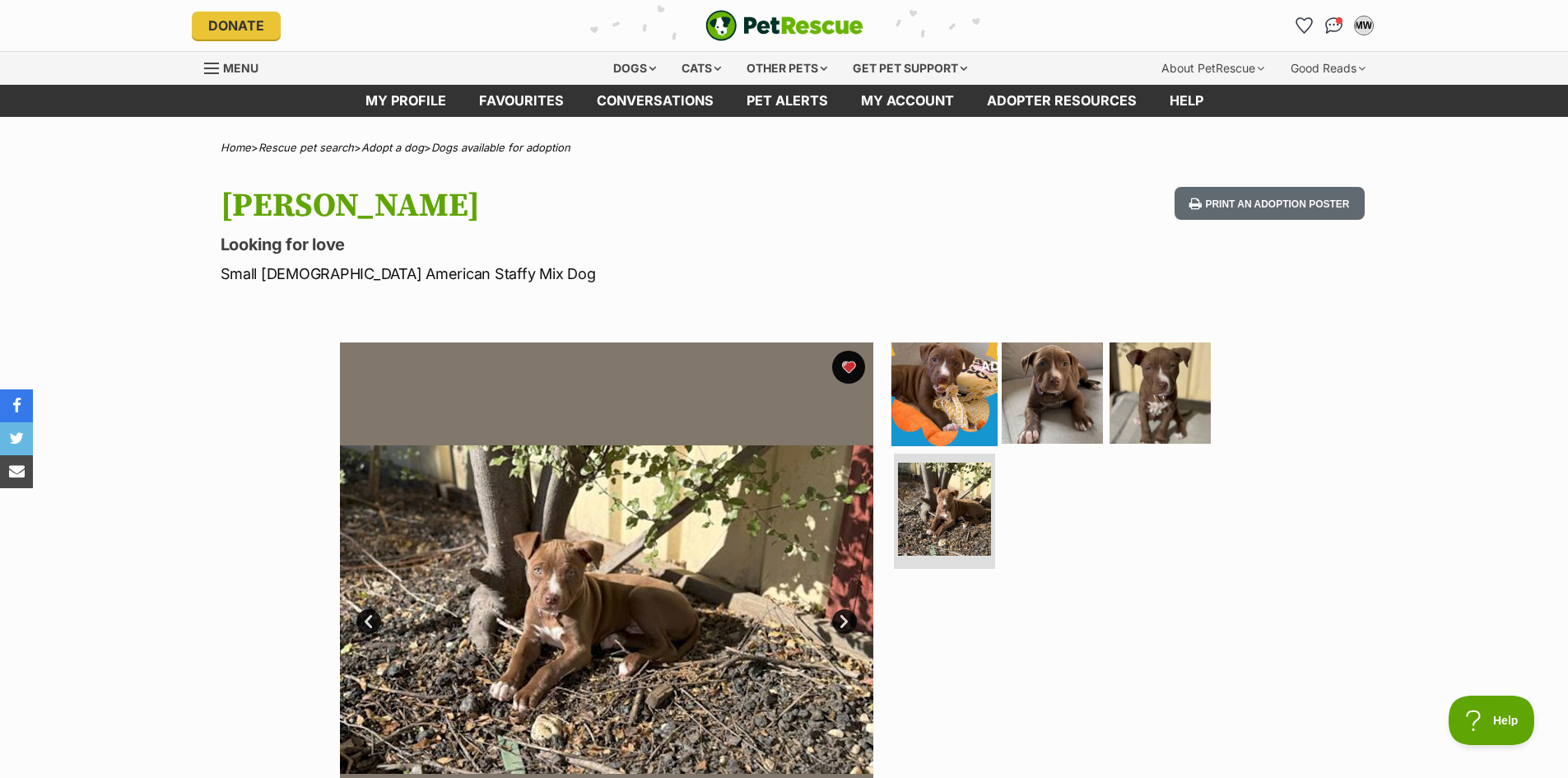
click at [976, 381] on img at bounding box center [944, 392] width 106 height 106
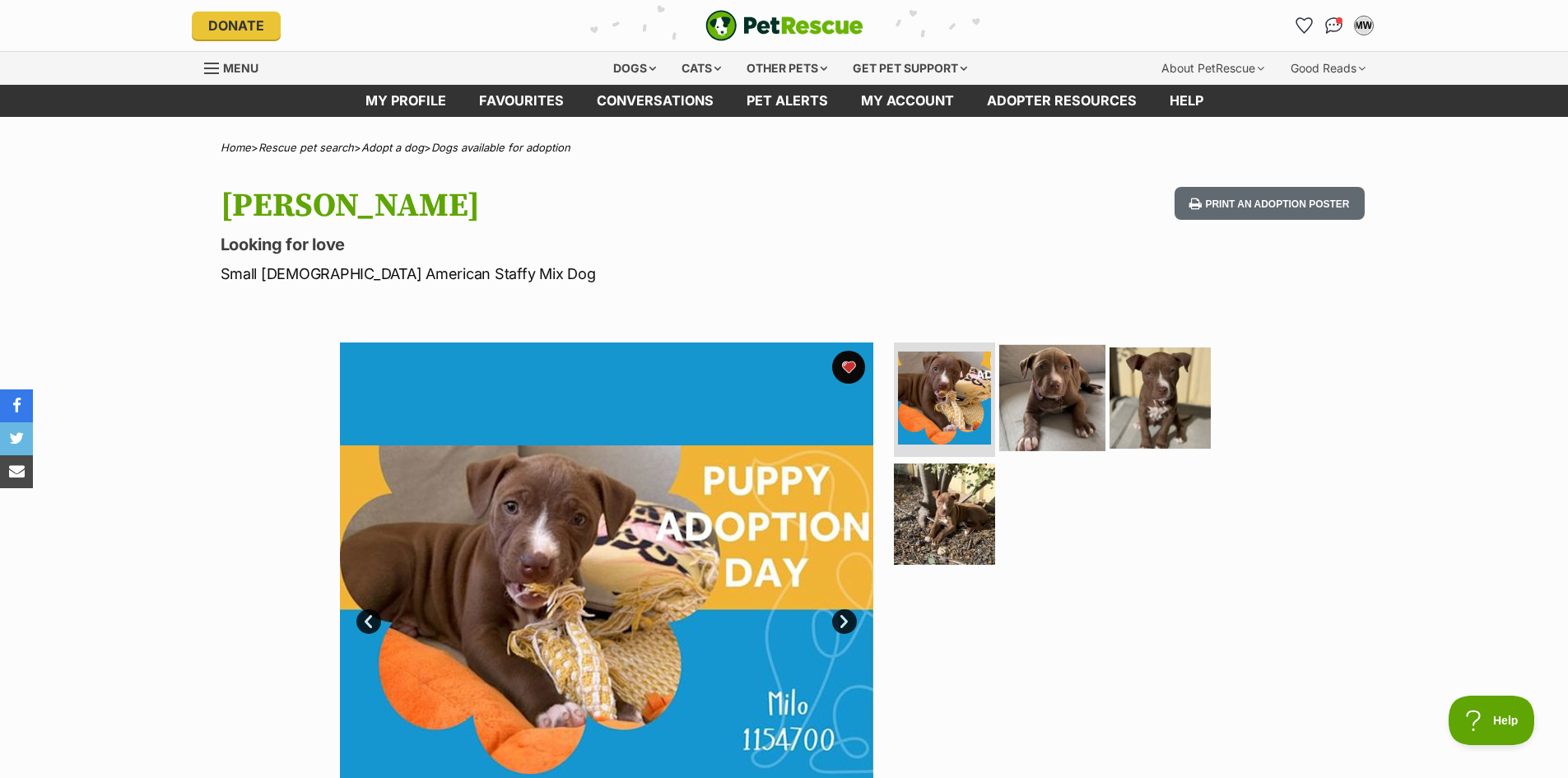
click at [1045, 396] on img at bounding box center [1052, 396] width 106 height 106
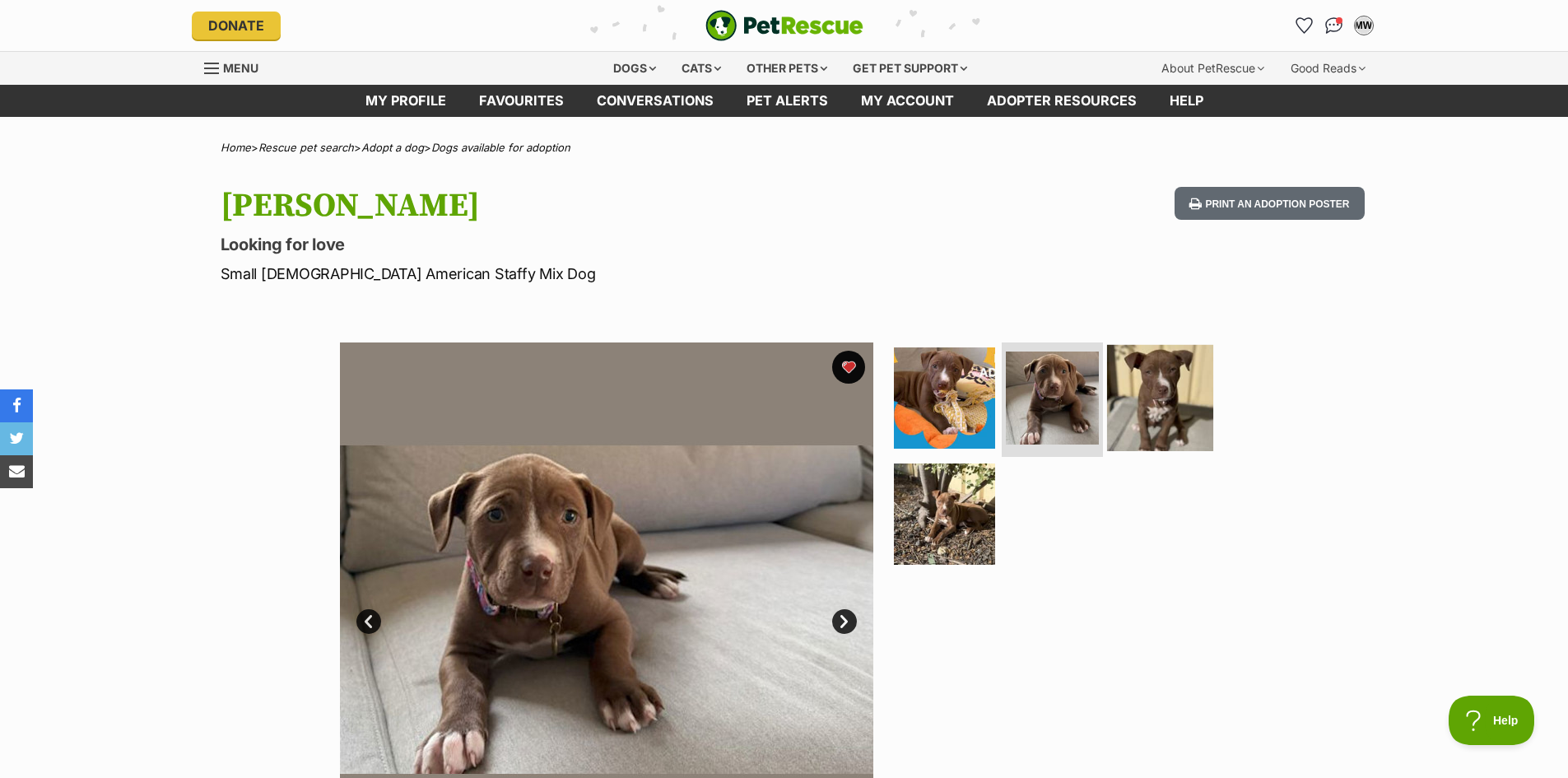
click at [1178, 396] on img at bounding box center [1160, 396] width 106 height 106
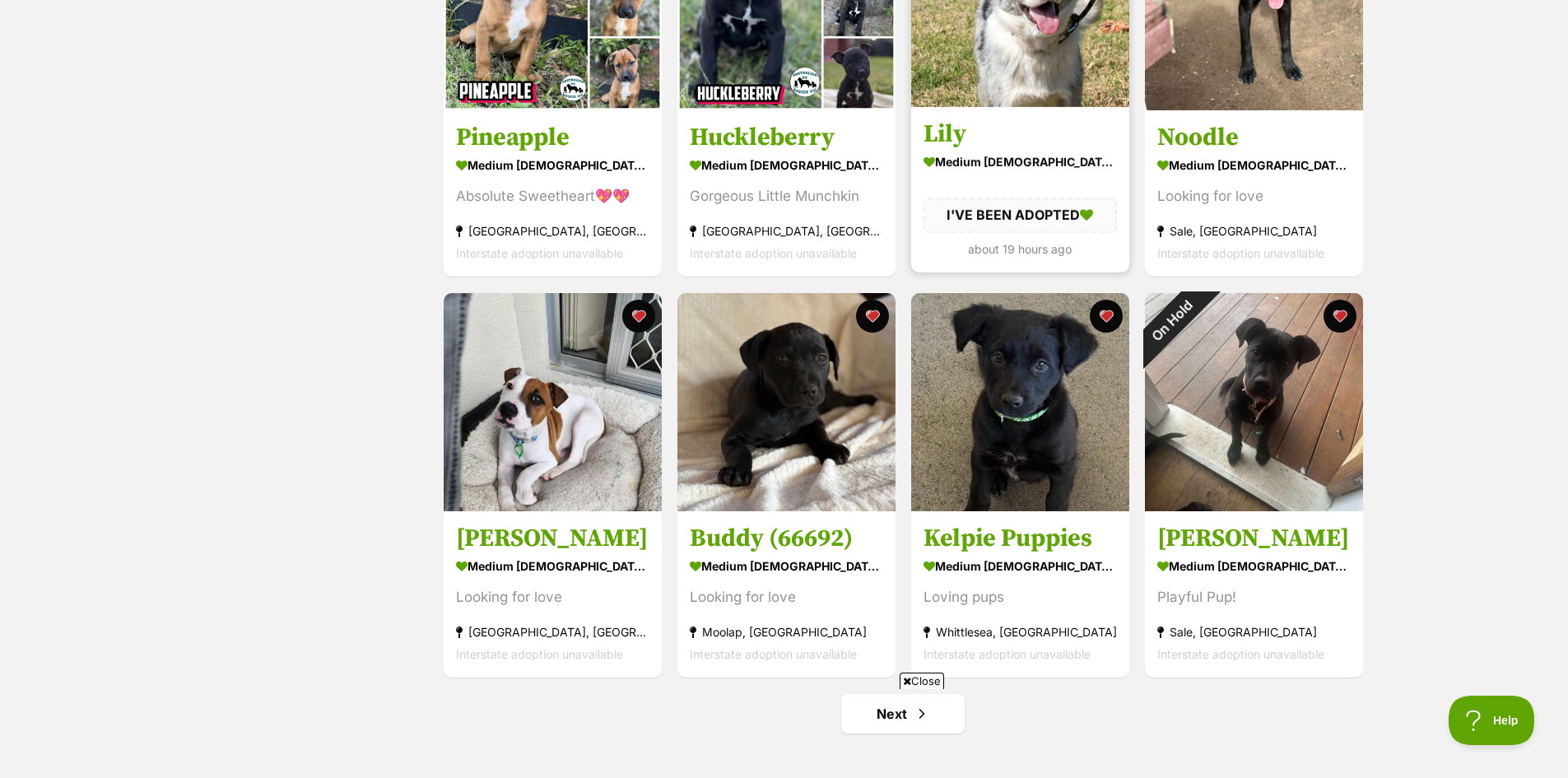
scroll to position [1646, 0]
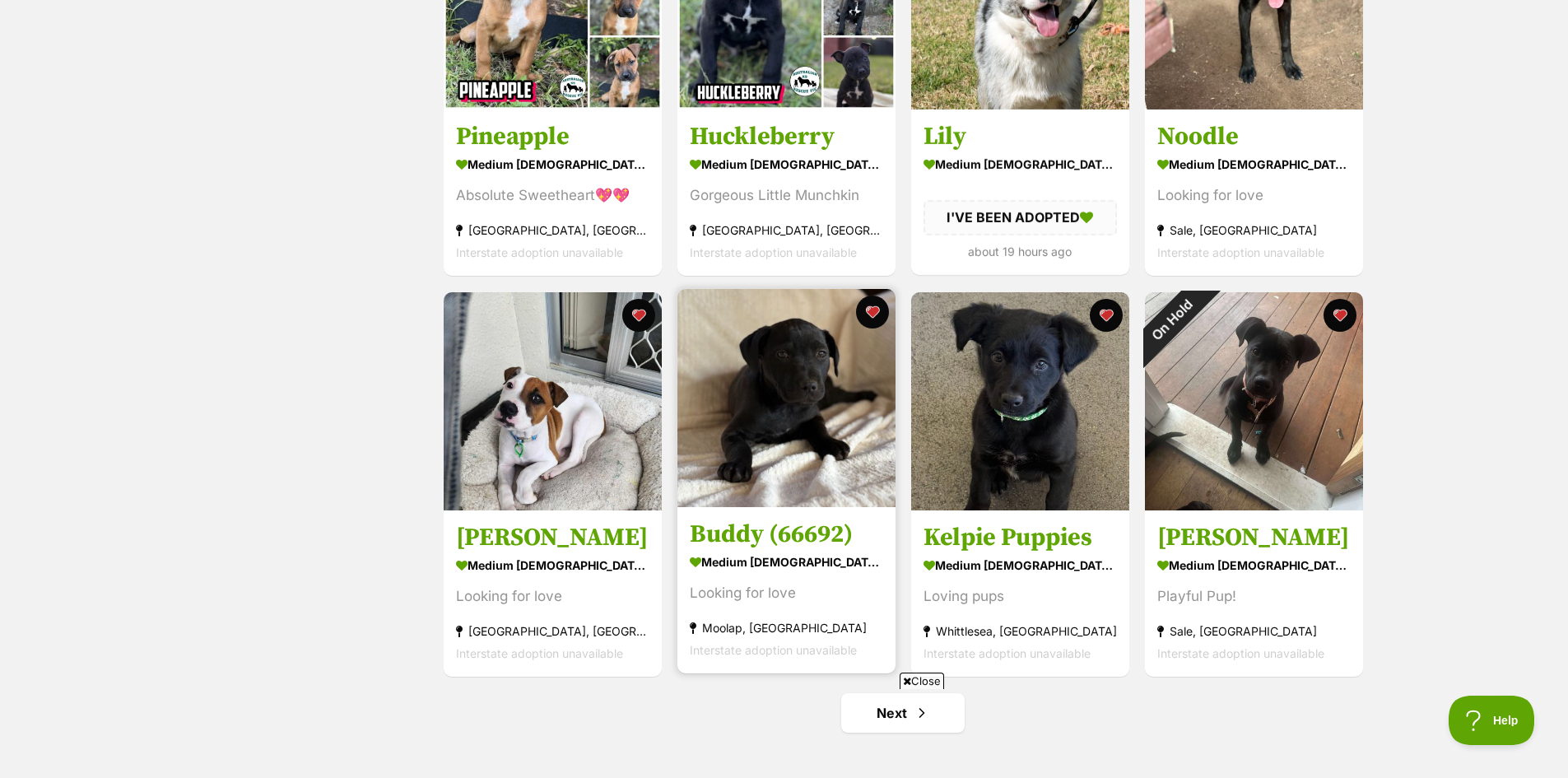
click at [754, 536] on h3 "Buddy (66692)" at bounding box center [786, 534] width 193 height 32
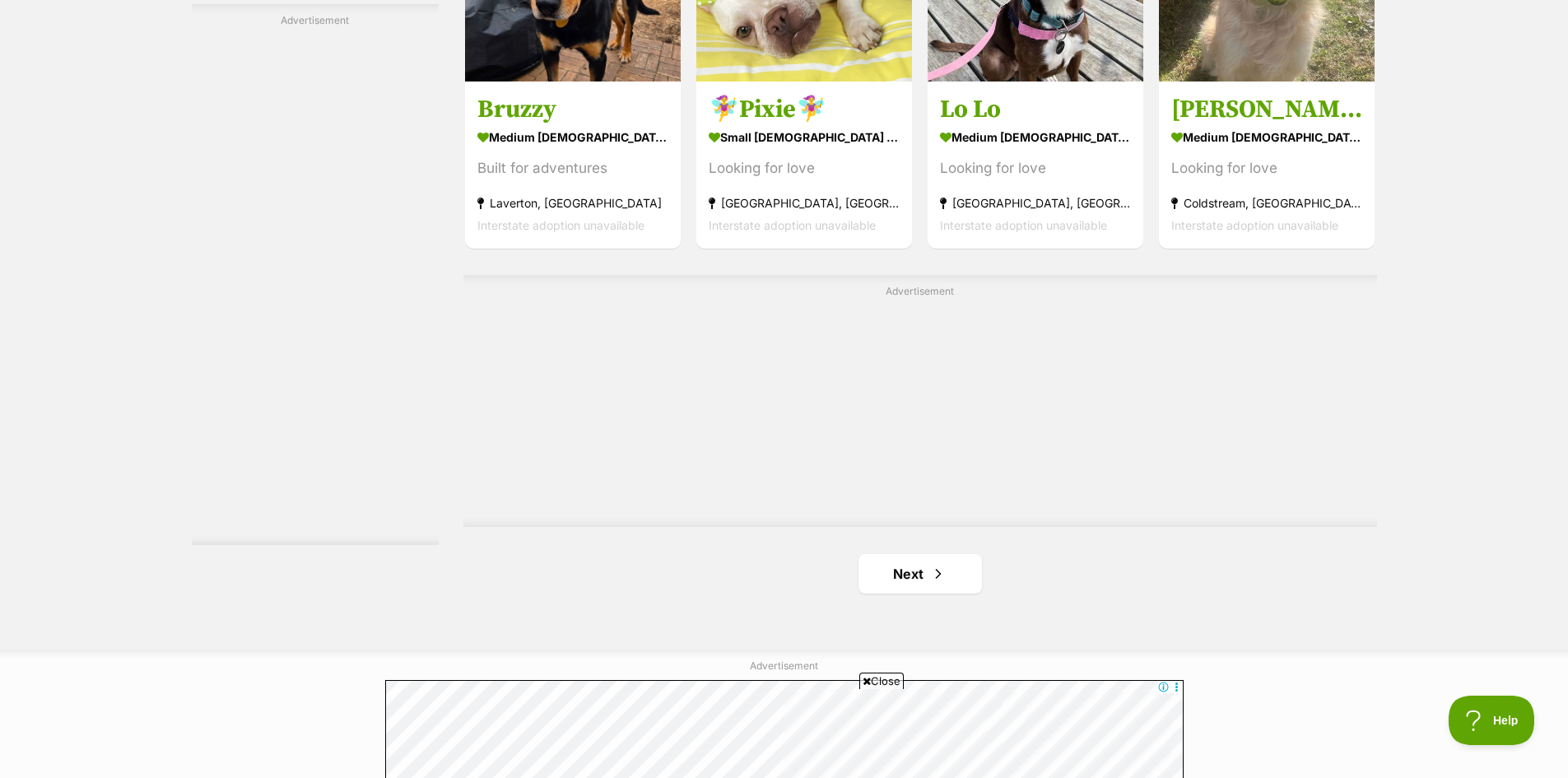
scroll to position [2716, 0]
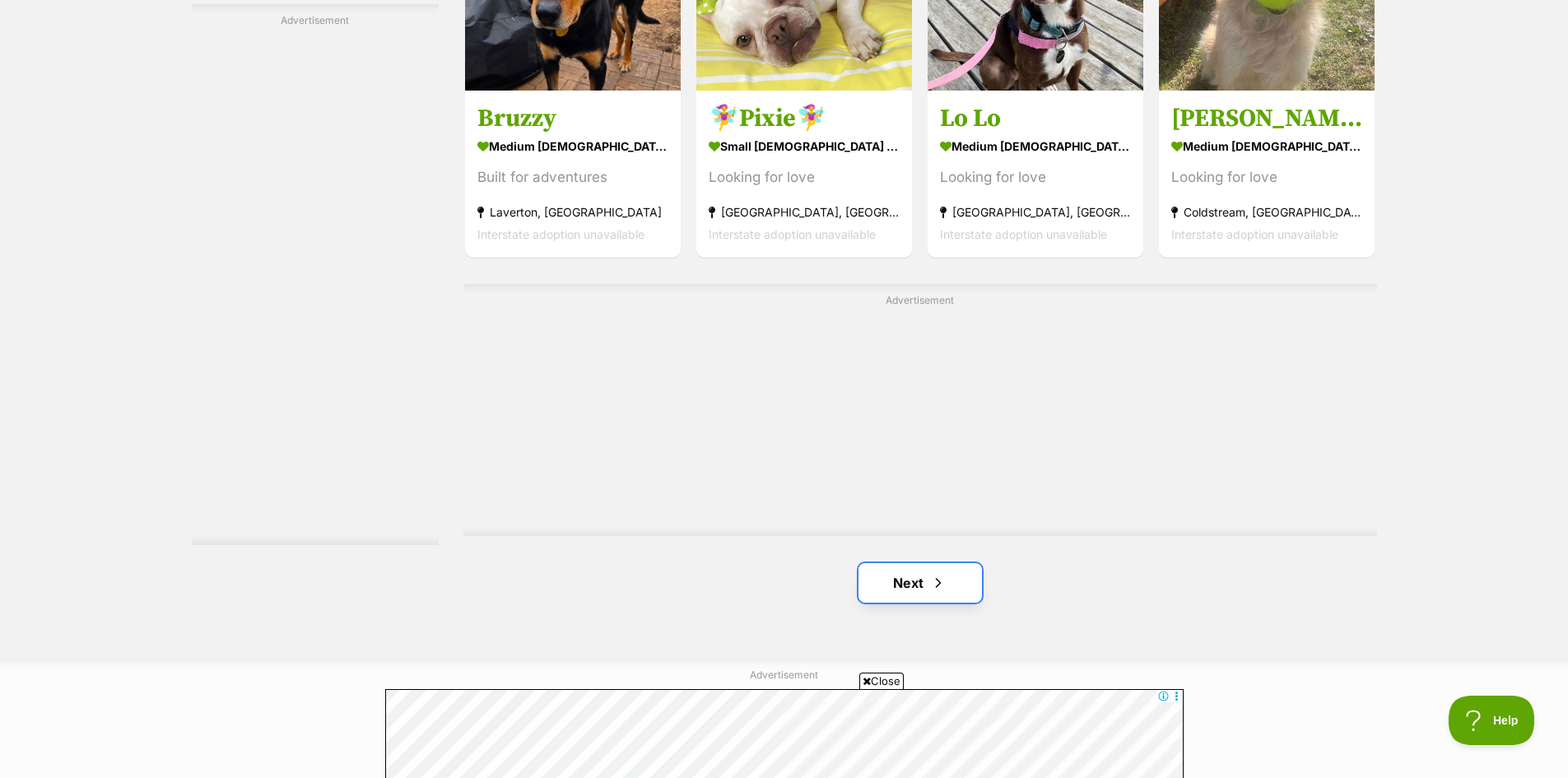
click at [922, 589] on link "Next" at bounding box center [920, 582] width 123 height 40
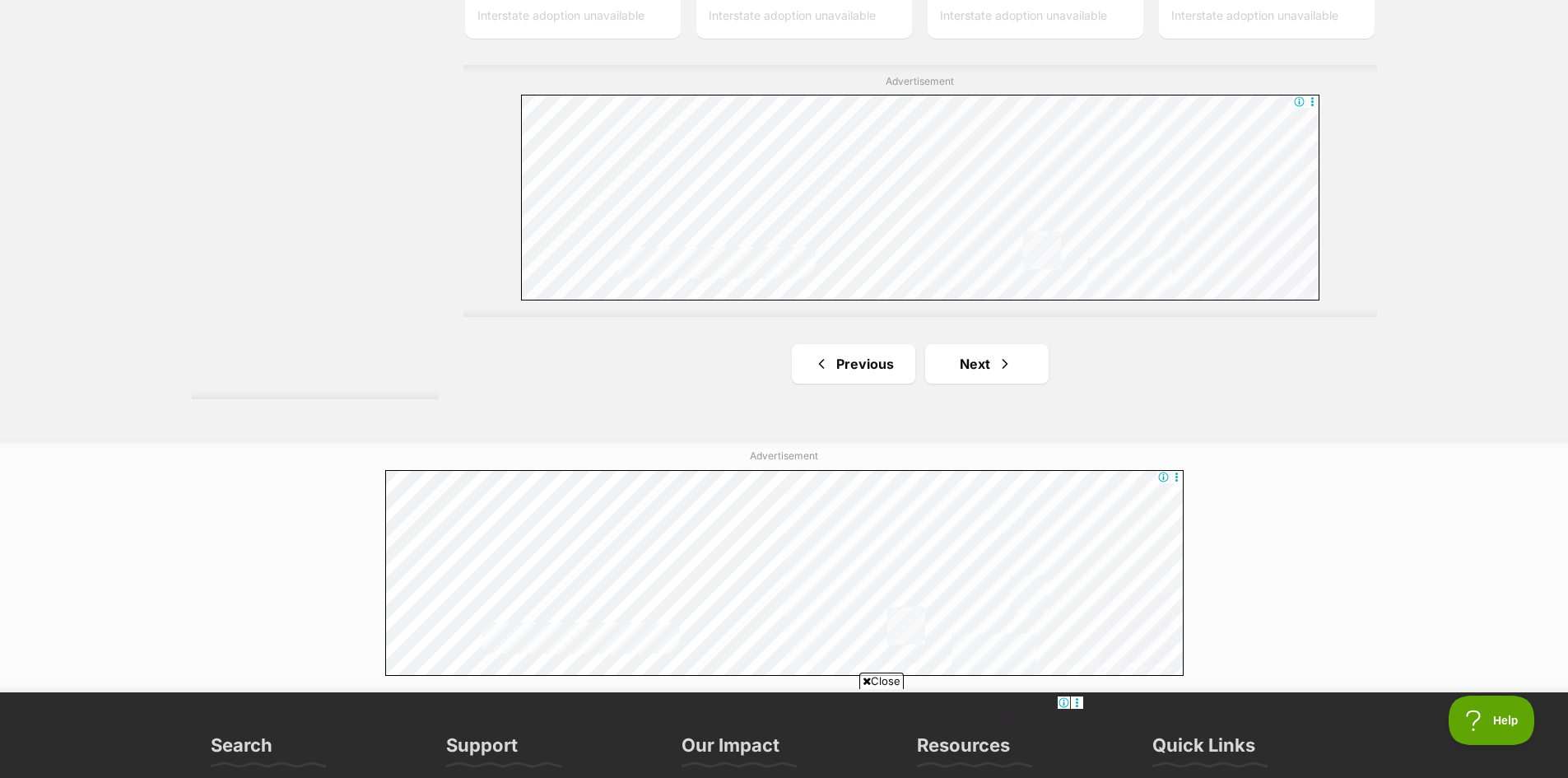
scroll to position [2963, 0]
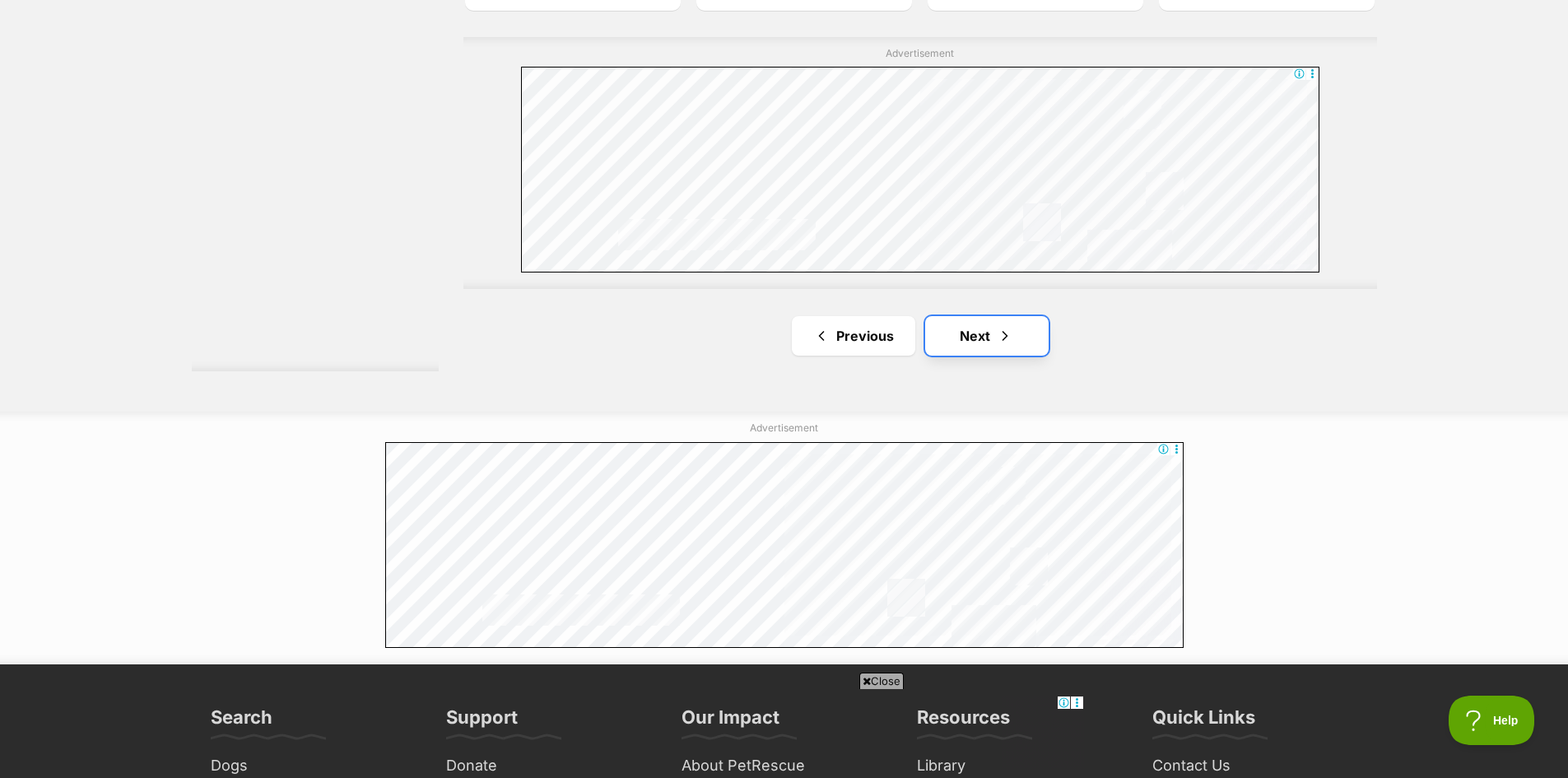
click at [1001, 338] on span "Next page" at bounding box center [1005, 336] width 17 height 19
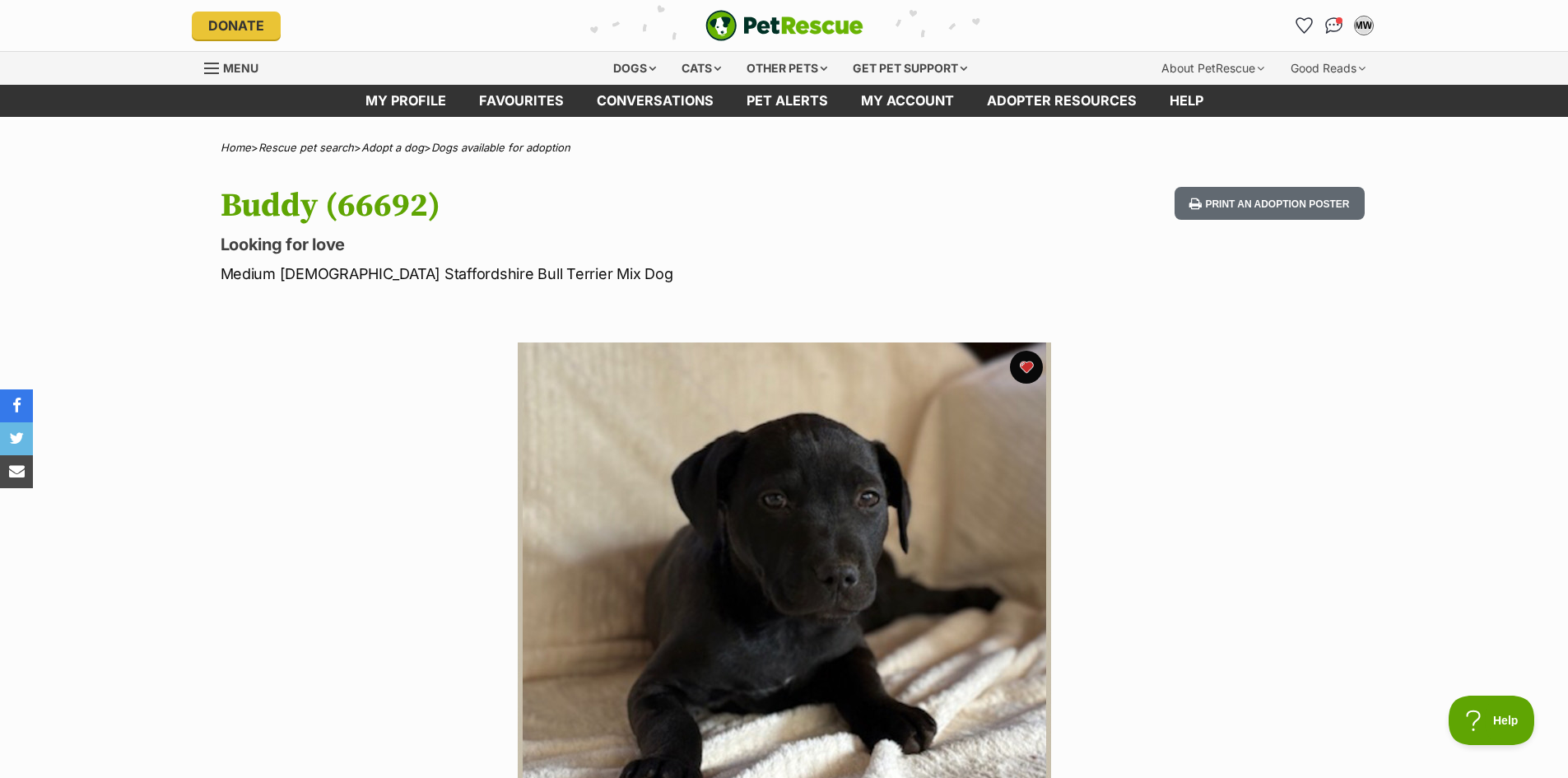
scroll to position [83, 0]
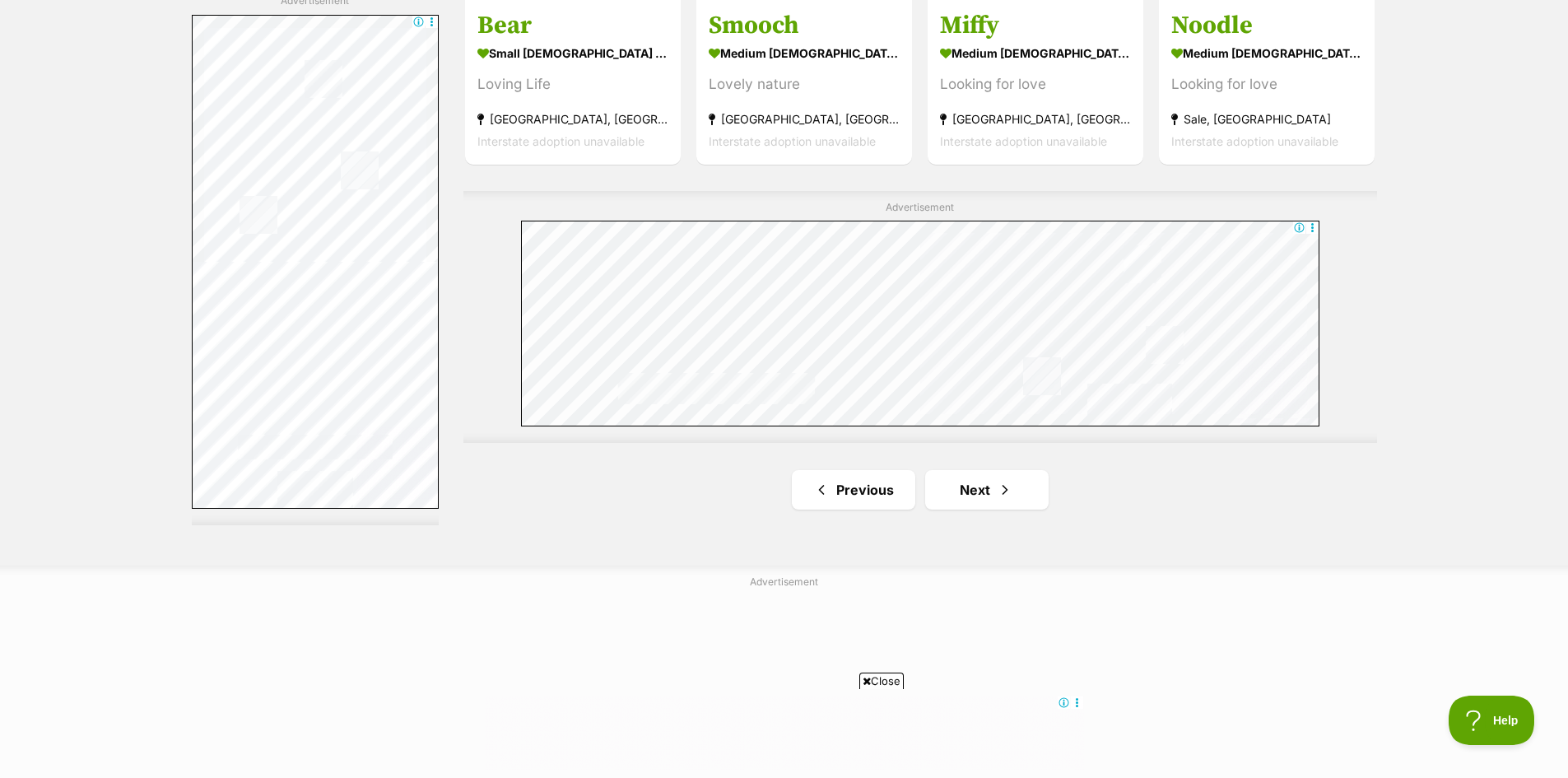
scroll to position [3044, 0]
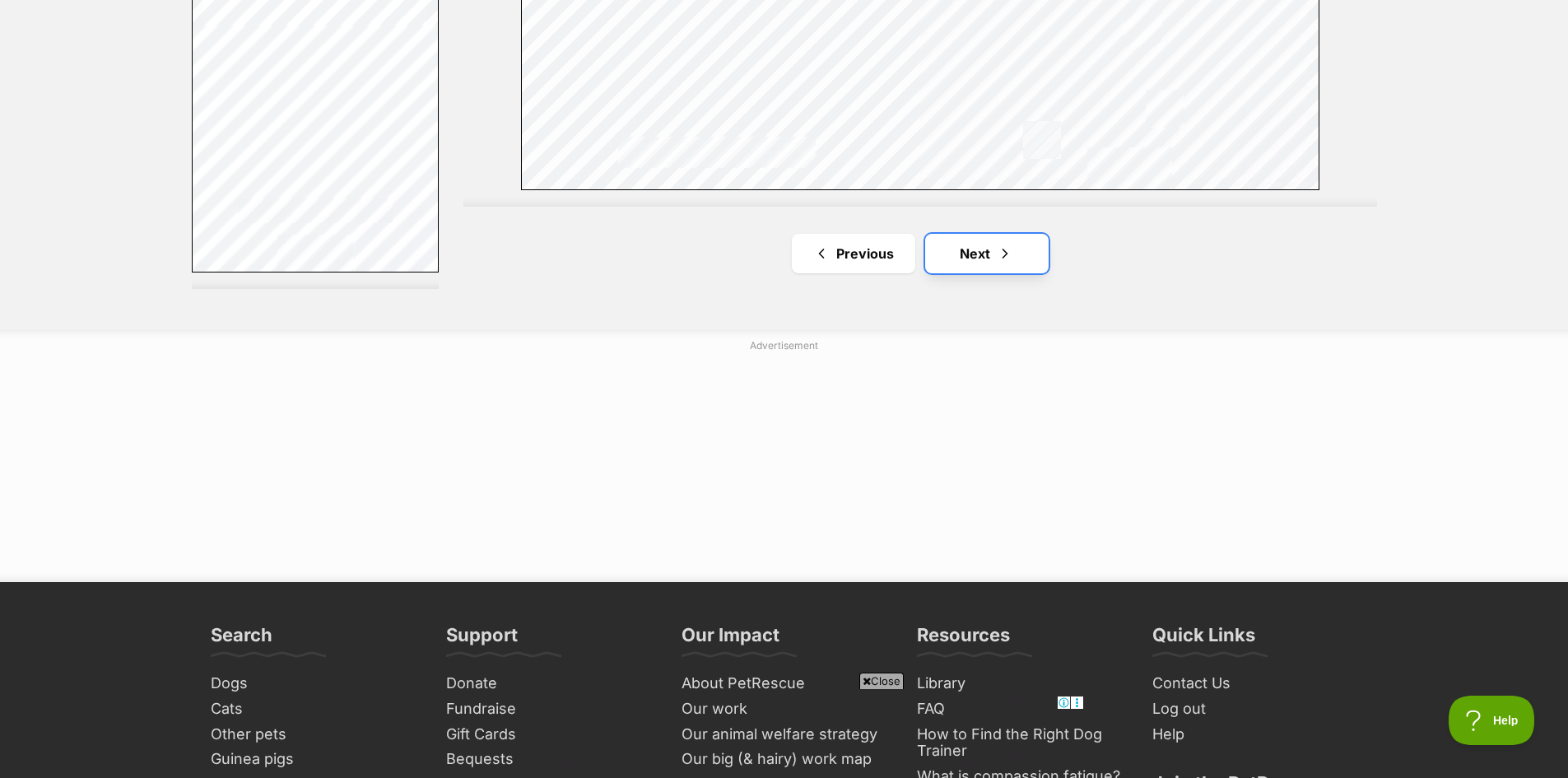
click at [994, 258] on link "Next" at bounding box center [987, 253] width 123 height 40
